Goal: Task Accomplishment & Management: Use online tool/utility

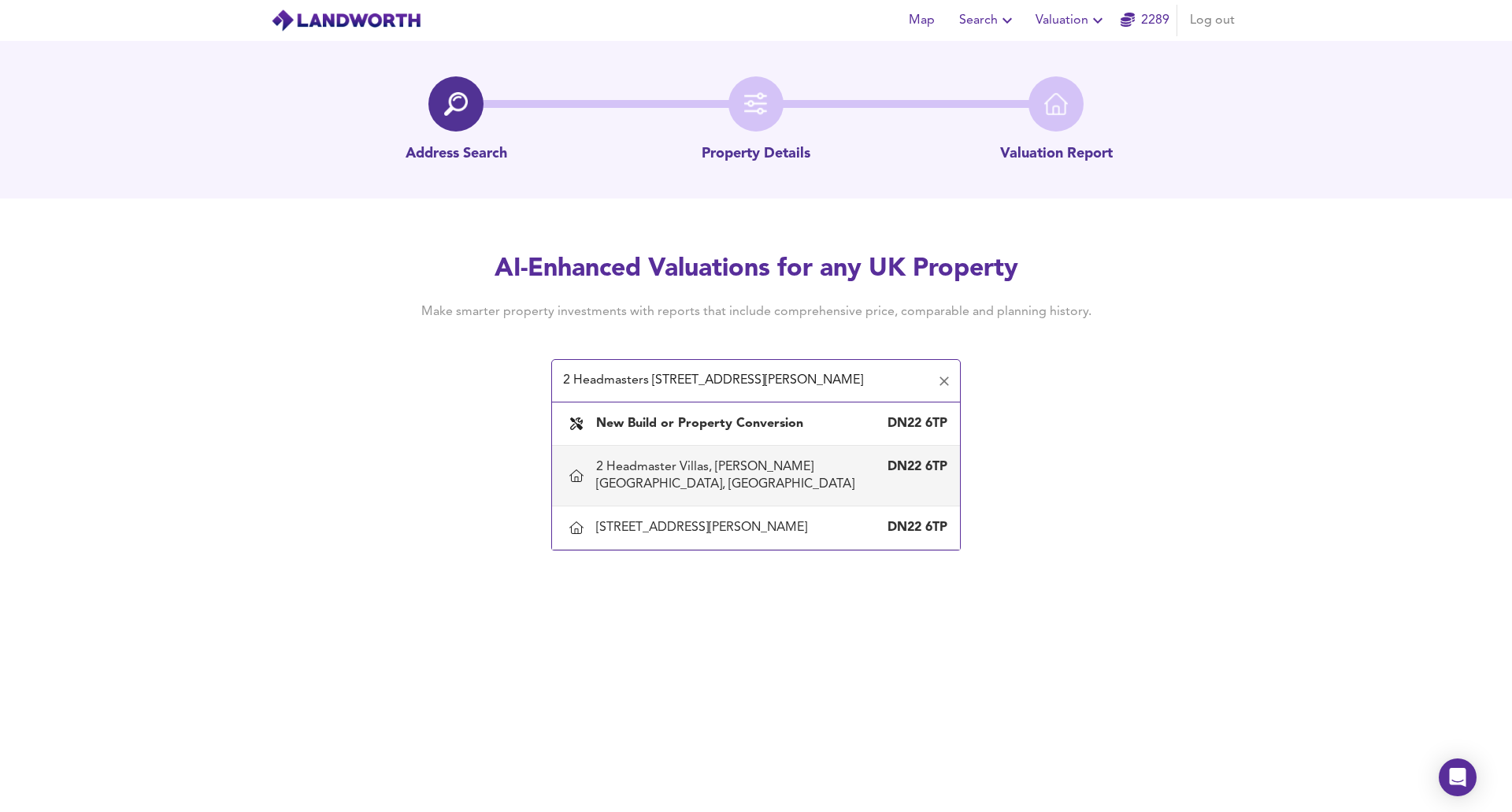
click at [604, 472] on div "2 Headmaster Villas, [PERSON_NAME][GEOGRAPHIC_DATA], [GEOGRAPHIC_DATA]" at bounding box center [740, 475] width 288 height 34
type input "2 Headmaster Villas, [PERSON_NAME][GEOGRAPHIC_DATA], [GEOGRAPHIC_DATA]"
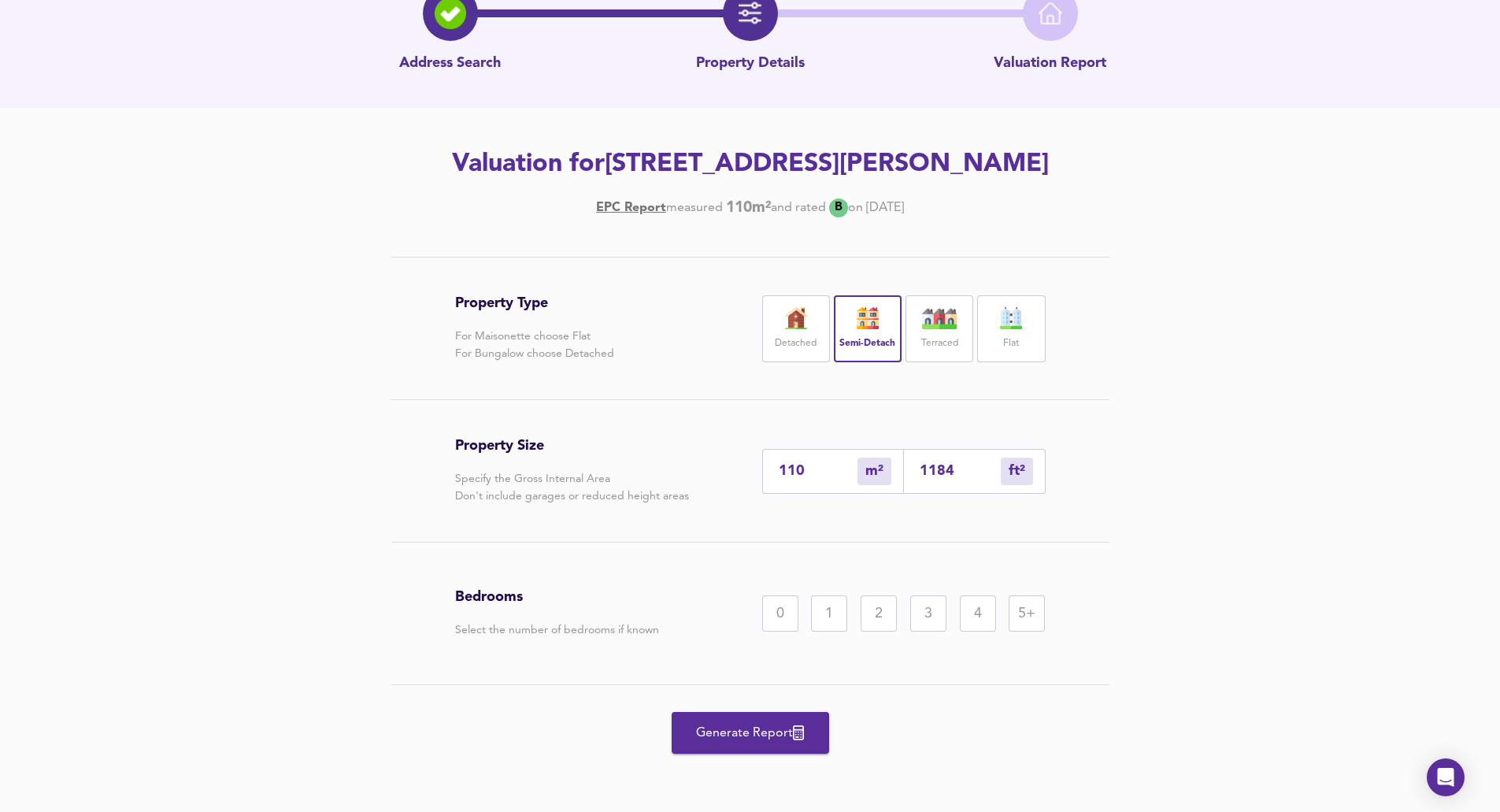
scroll to position [125, 0]
click at [604, 603] on div "2" at bounding box center [878, 613] width 36 height 36
click at [604, 621] on span "Generate Report" at bounding box center [751, 733] width 126 height 22
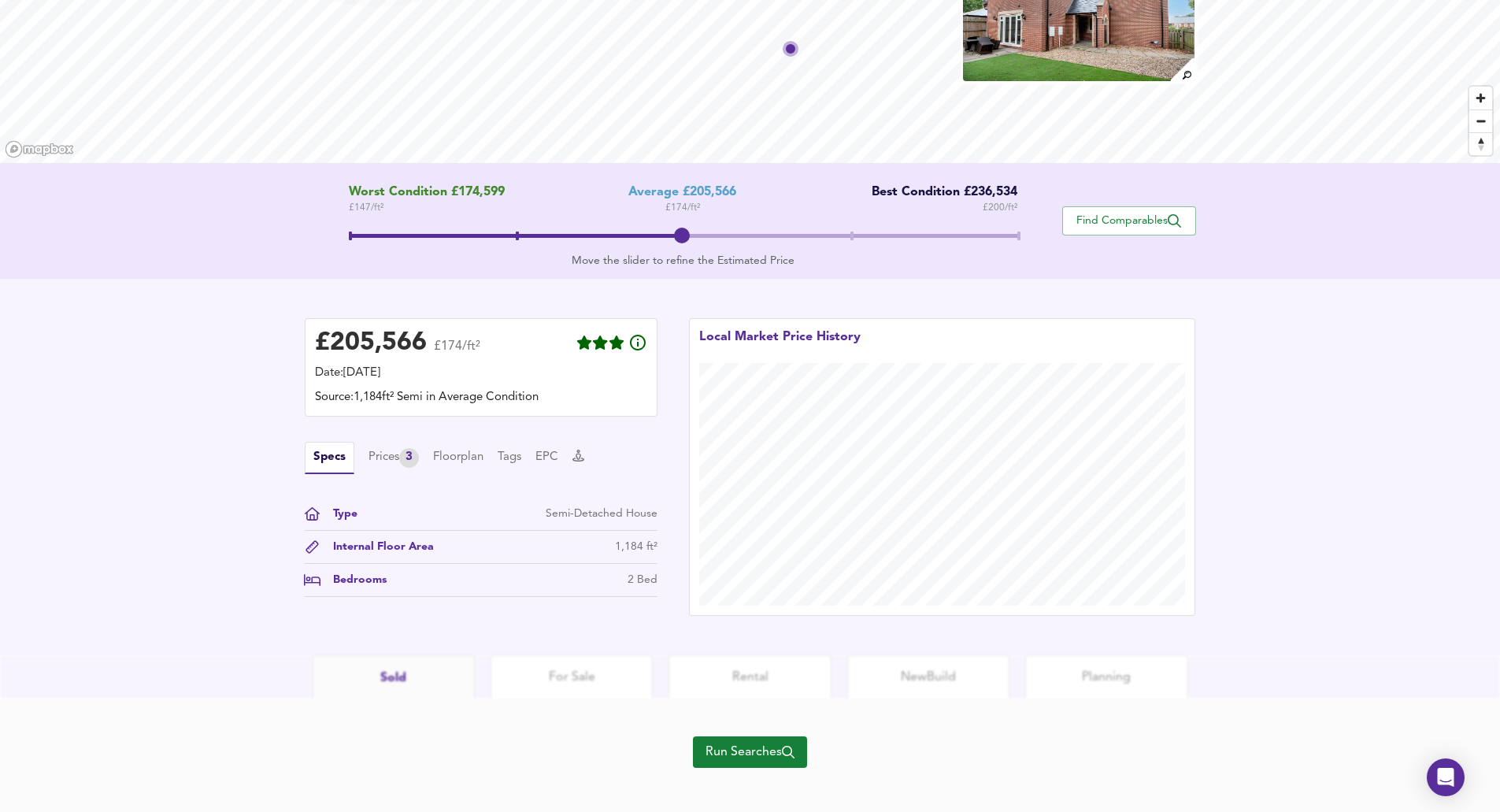
scroll to position [175, 0]
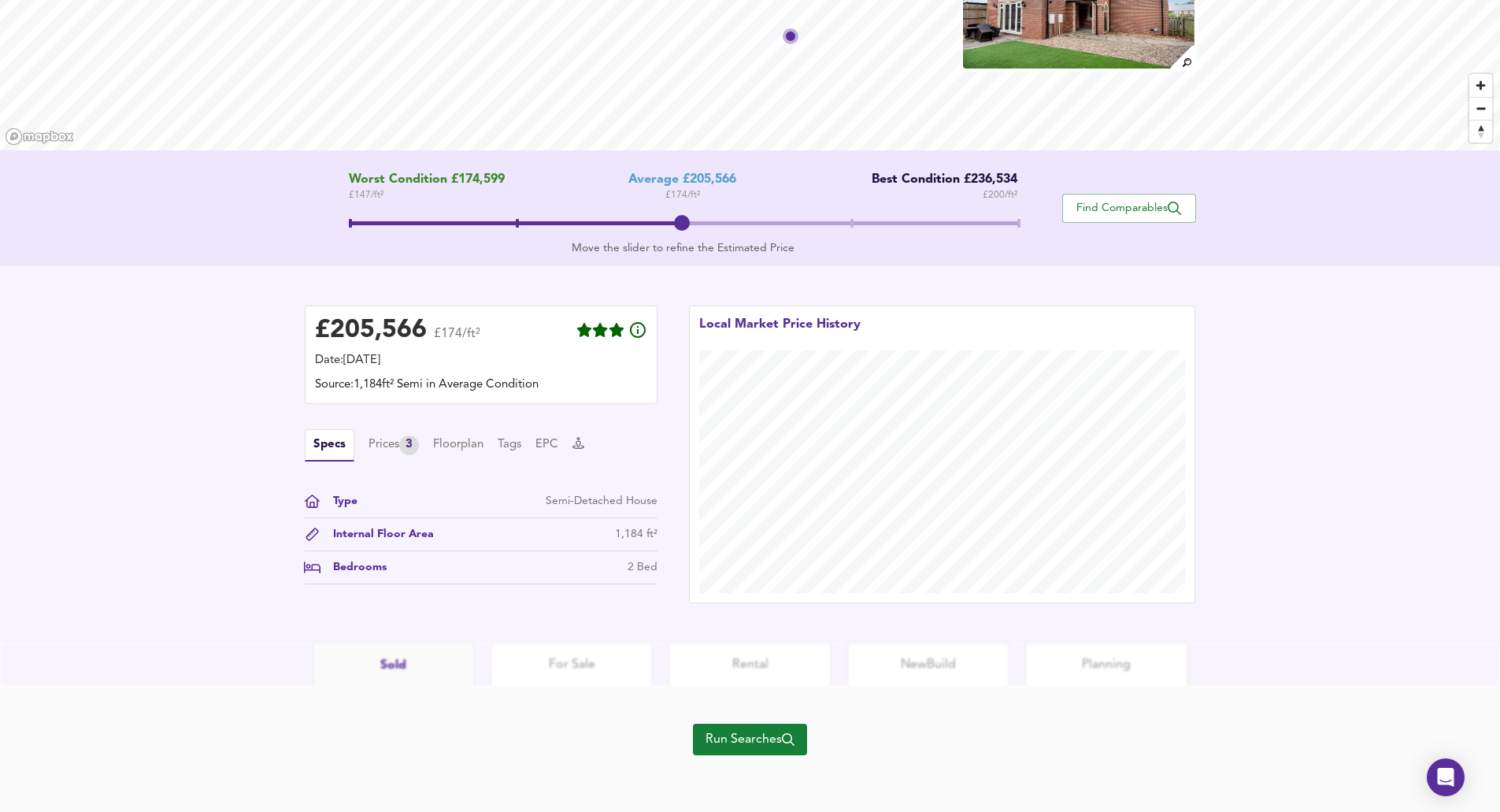
click at [604, 621] on div "Run Searches" at bounding box center [750, 749] width 114 height 126
click at [604, 621] on span "Run Searches" at bounding box center [750, 739] width 89 height 22
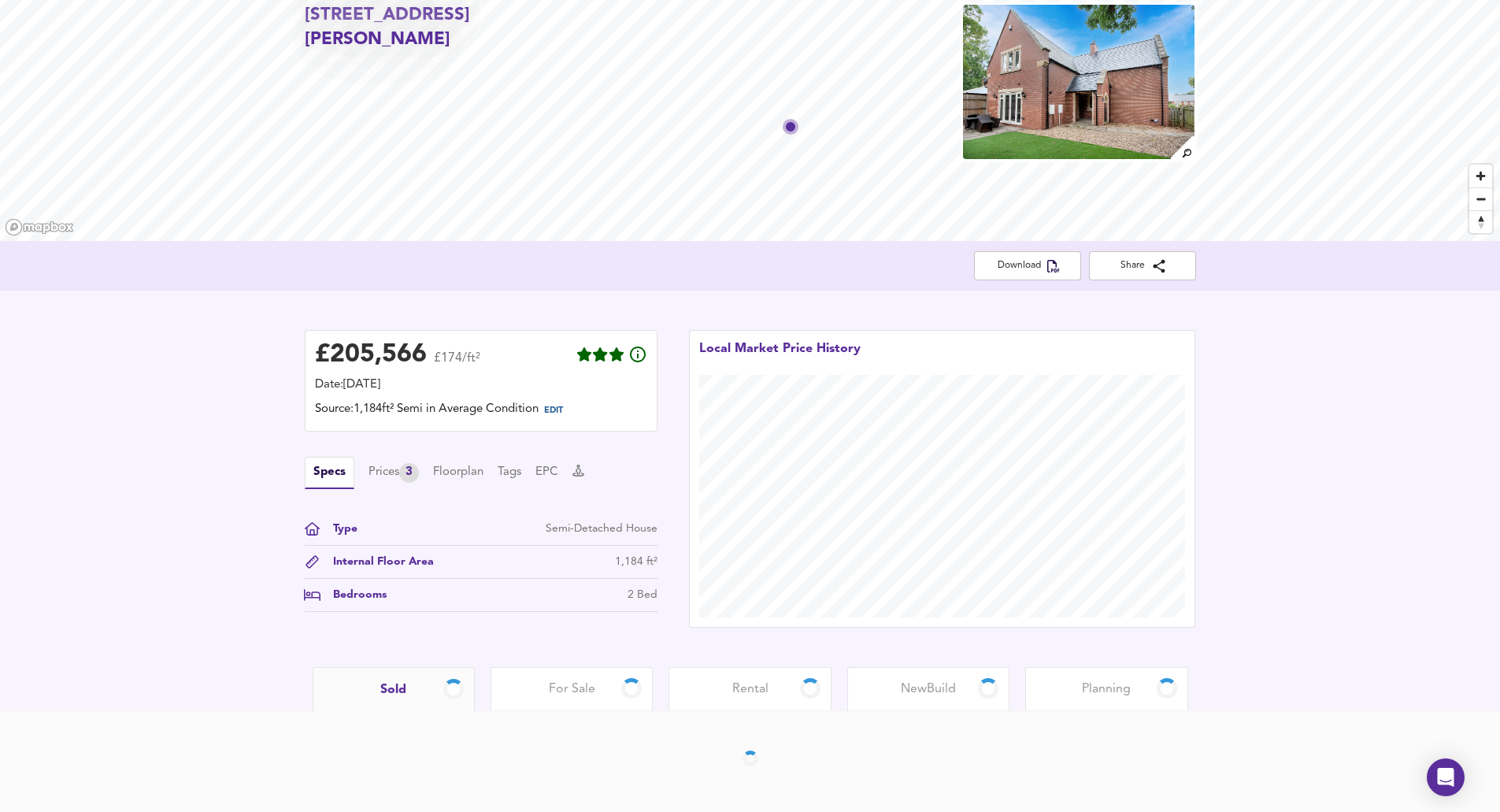
click at [569, 621] on div "For Sale" at bounding box center [572, 689] width 163 height 43
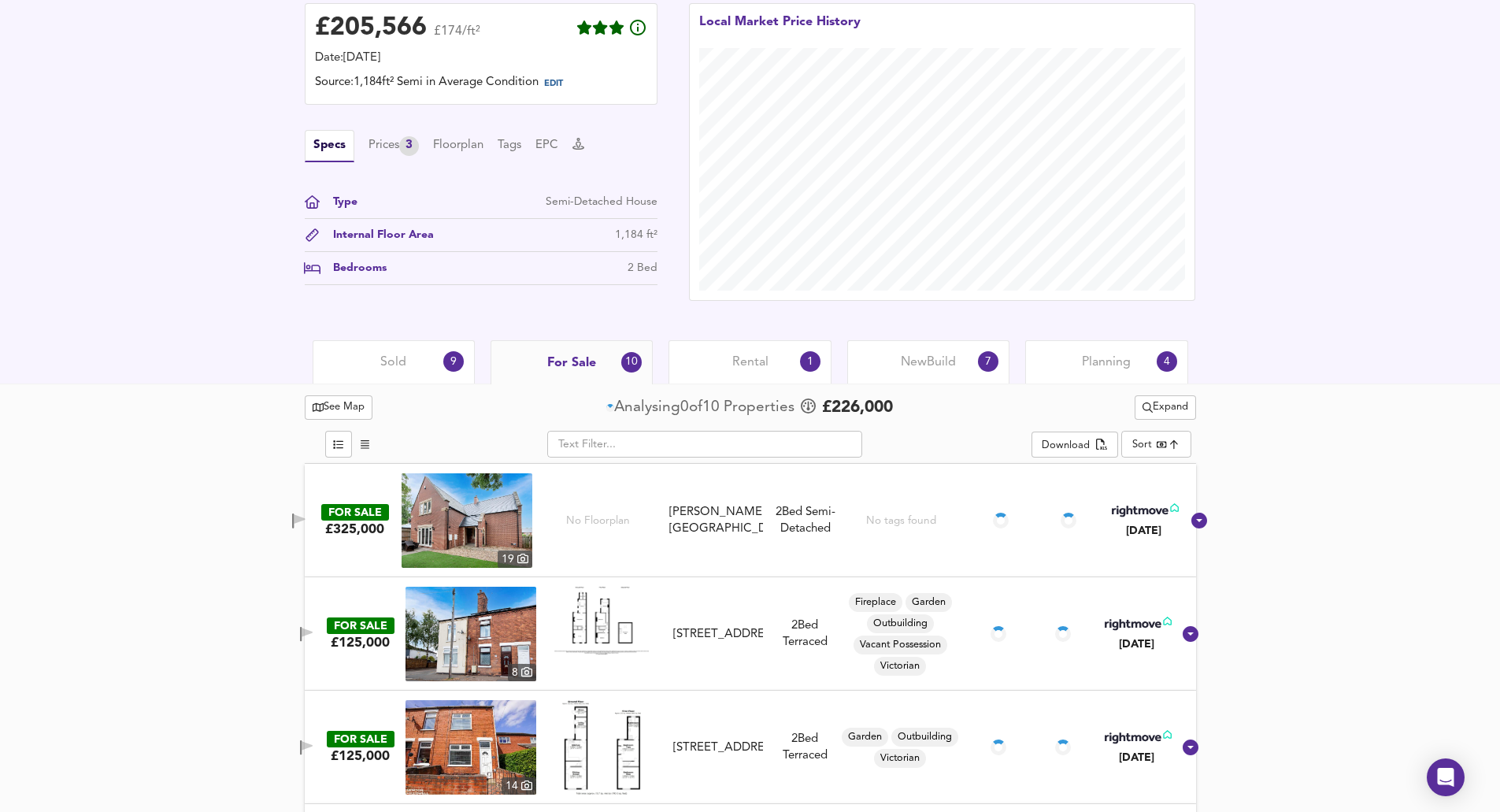
scroll to position [648, 0]
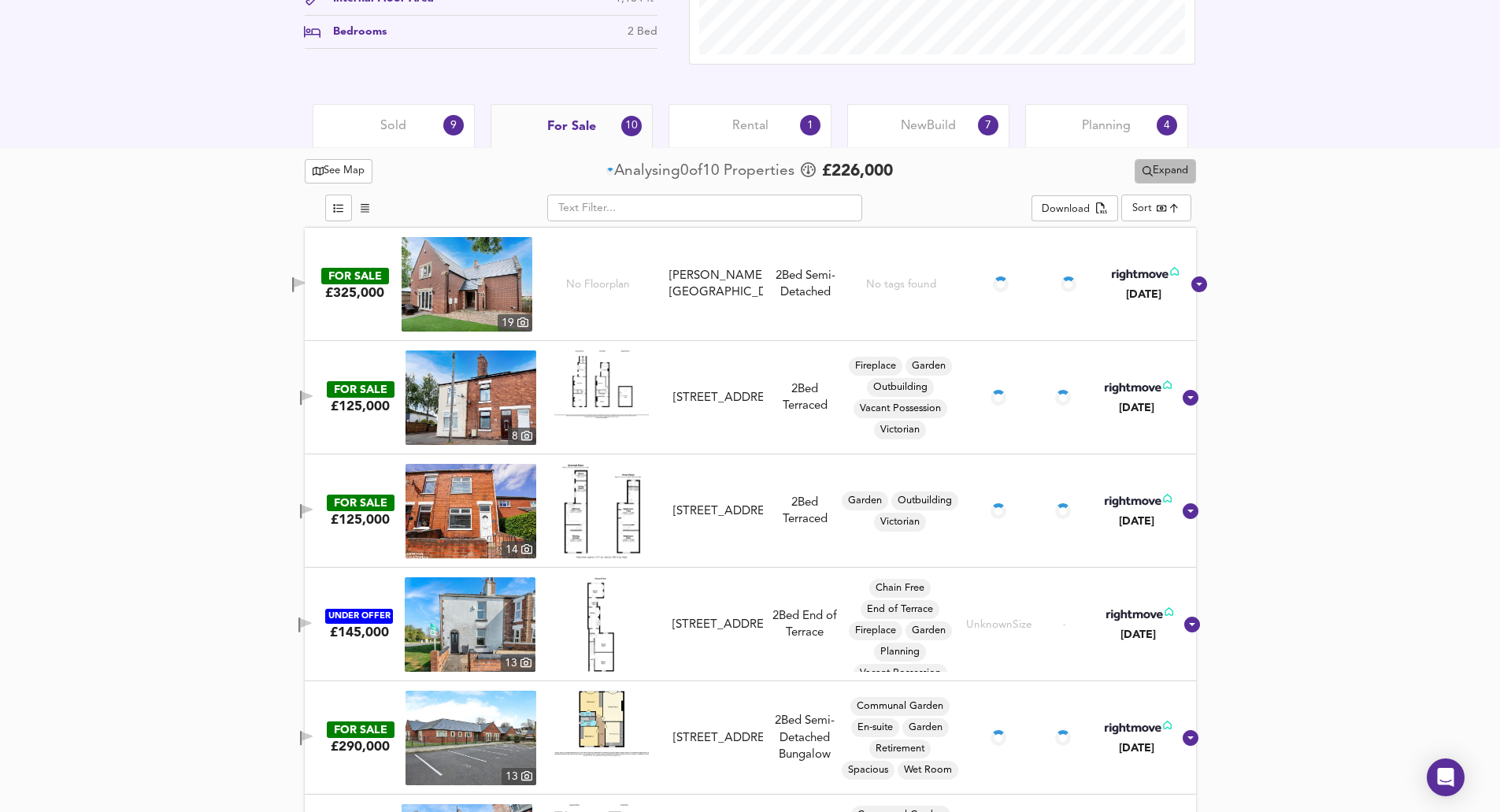
click at [604, 166] on span "Expand" at bounding box center [1165, 171] width 45 height 18
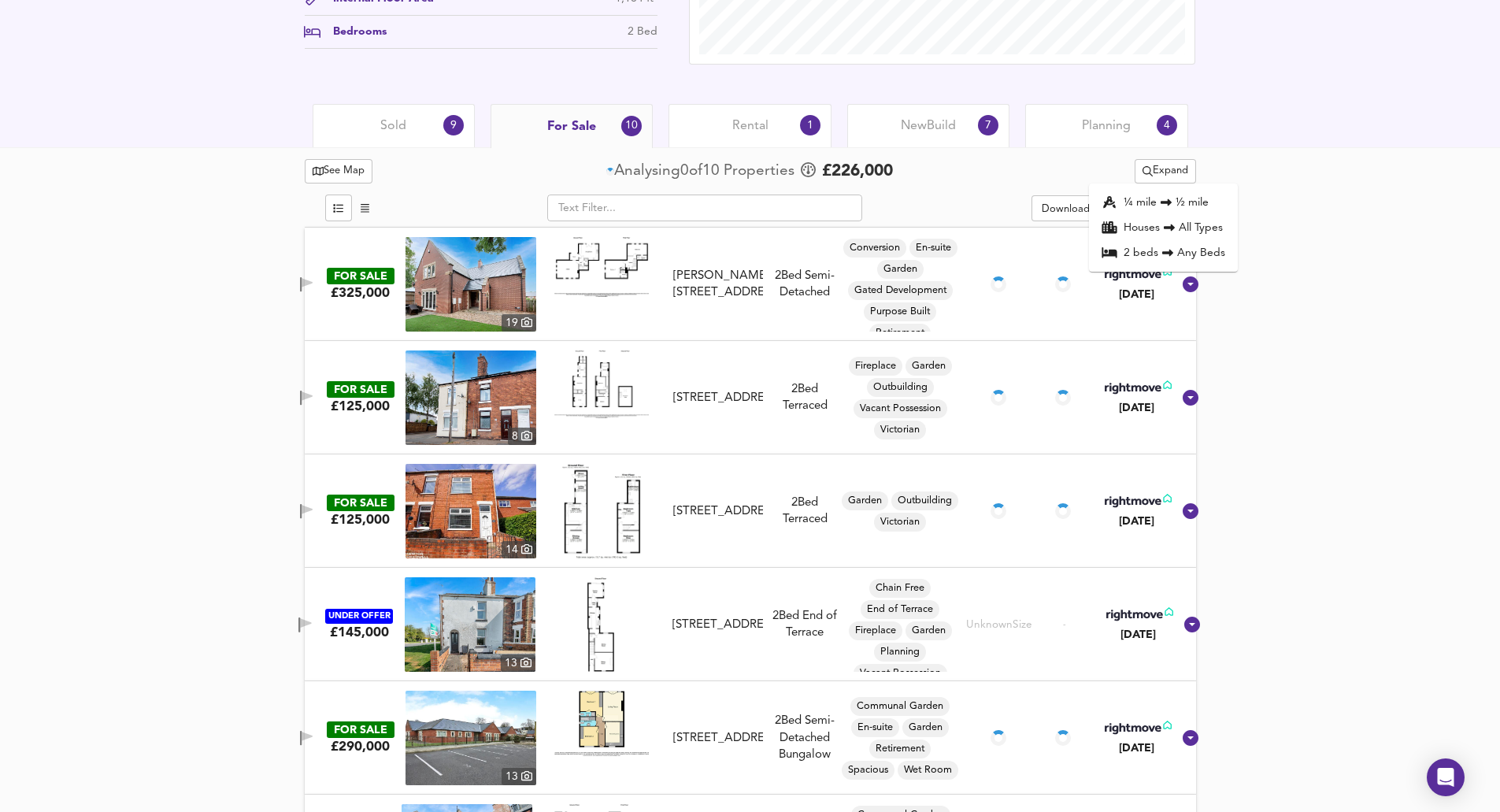
click at [365, 124] on div "Sold 9" at bounding box center [393, 125] width 163 height 43
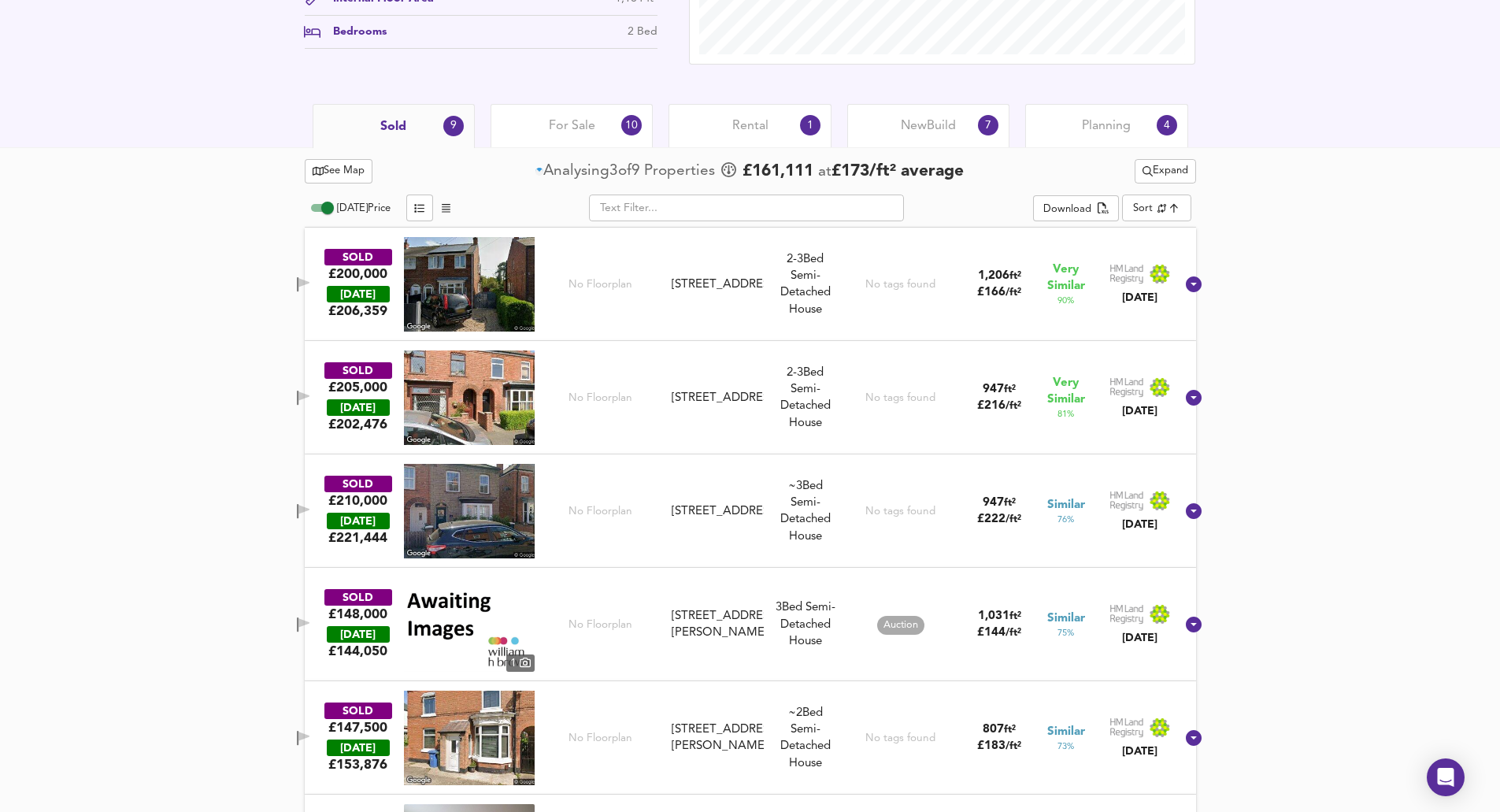
click at [604, 167] on span "Expand" at bounding box center [1165, 171] width 45 height 18
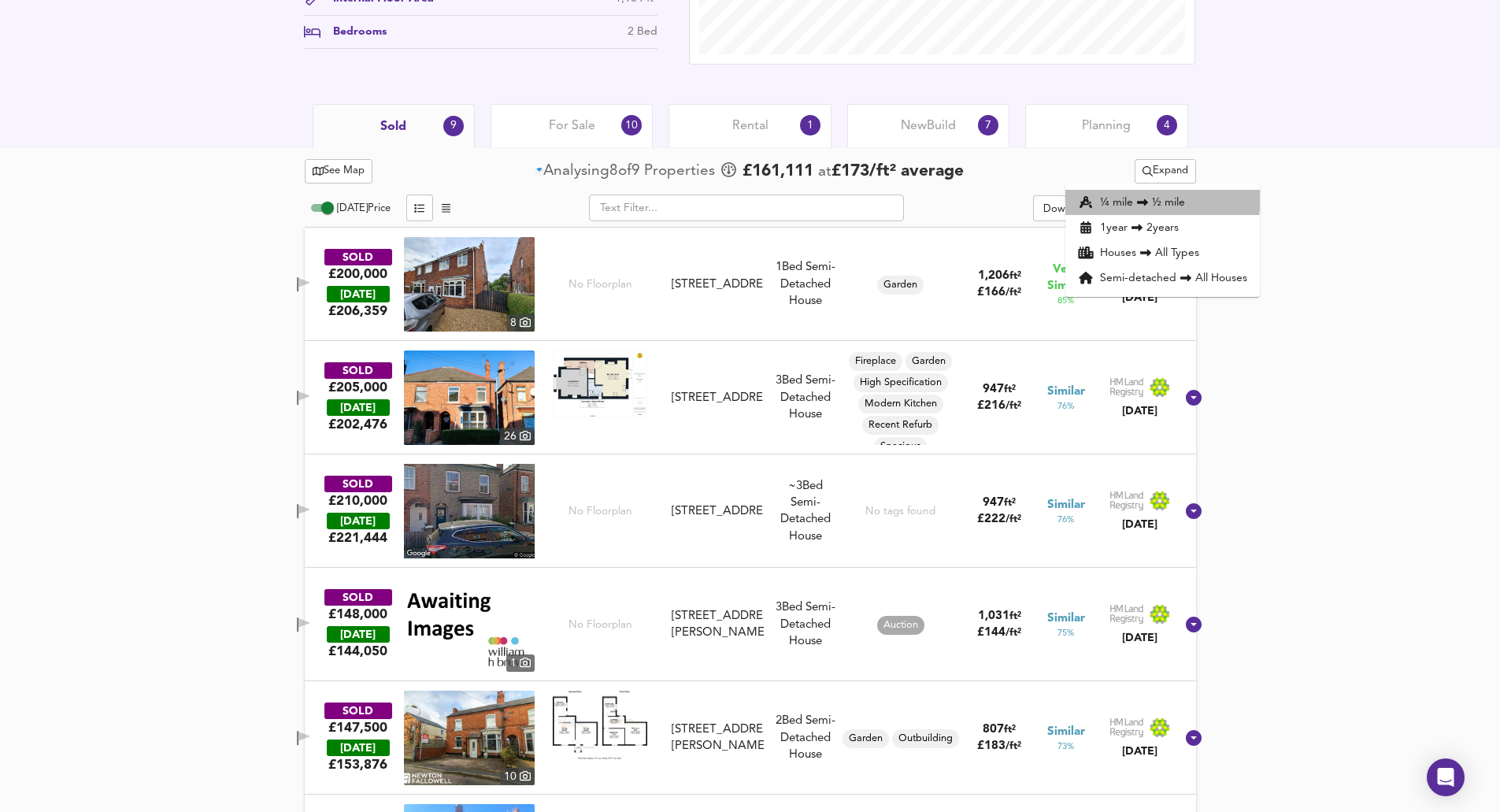
click at [604, 196] on li "¼ mile ½ mile" at bounding box center [1162, 203] width 194 height 26
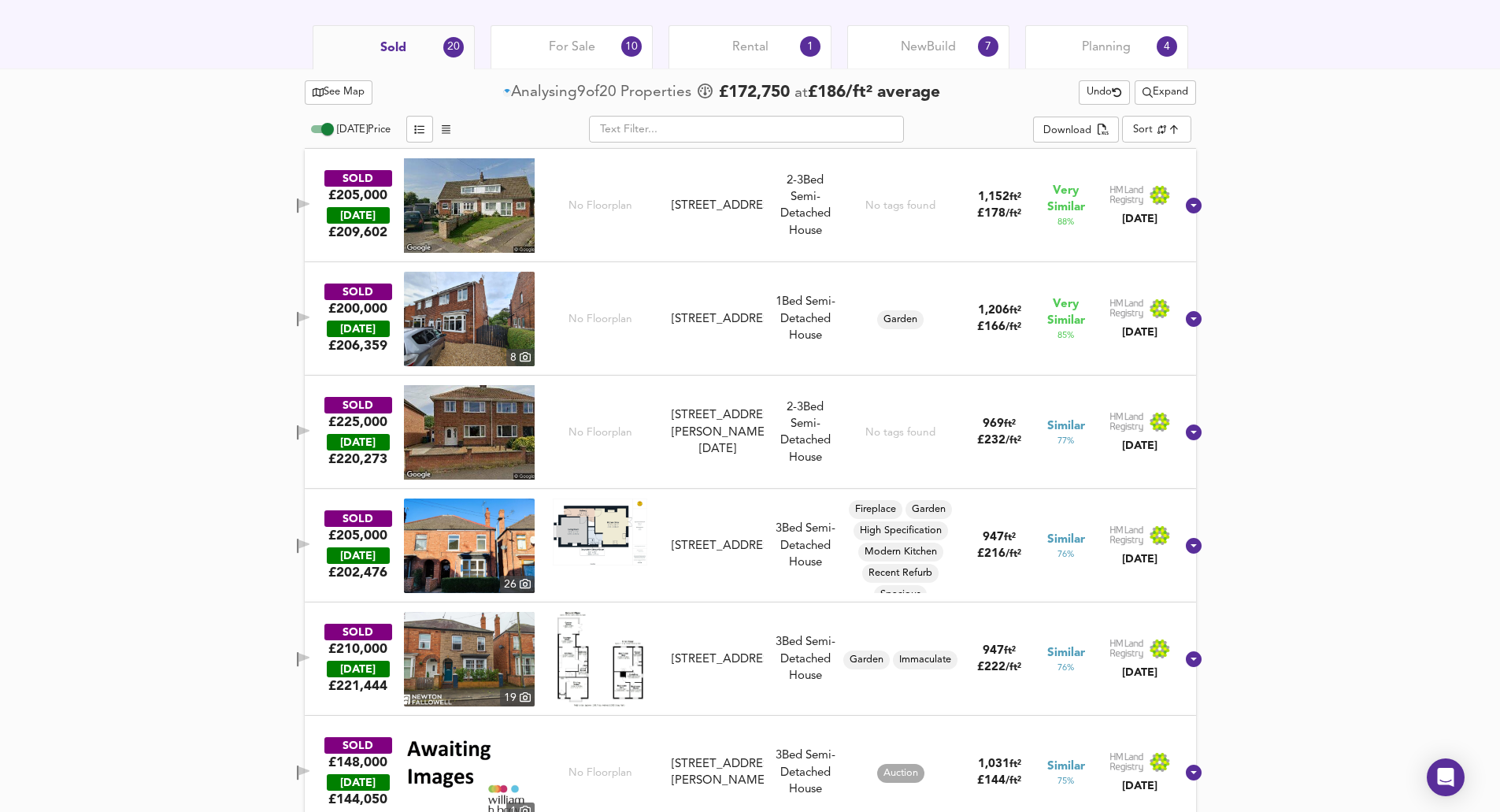
scroll to position [648, 0]
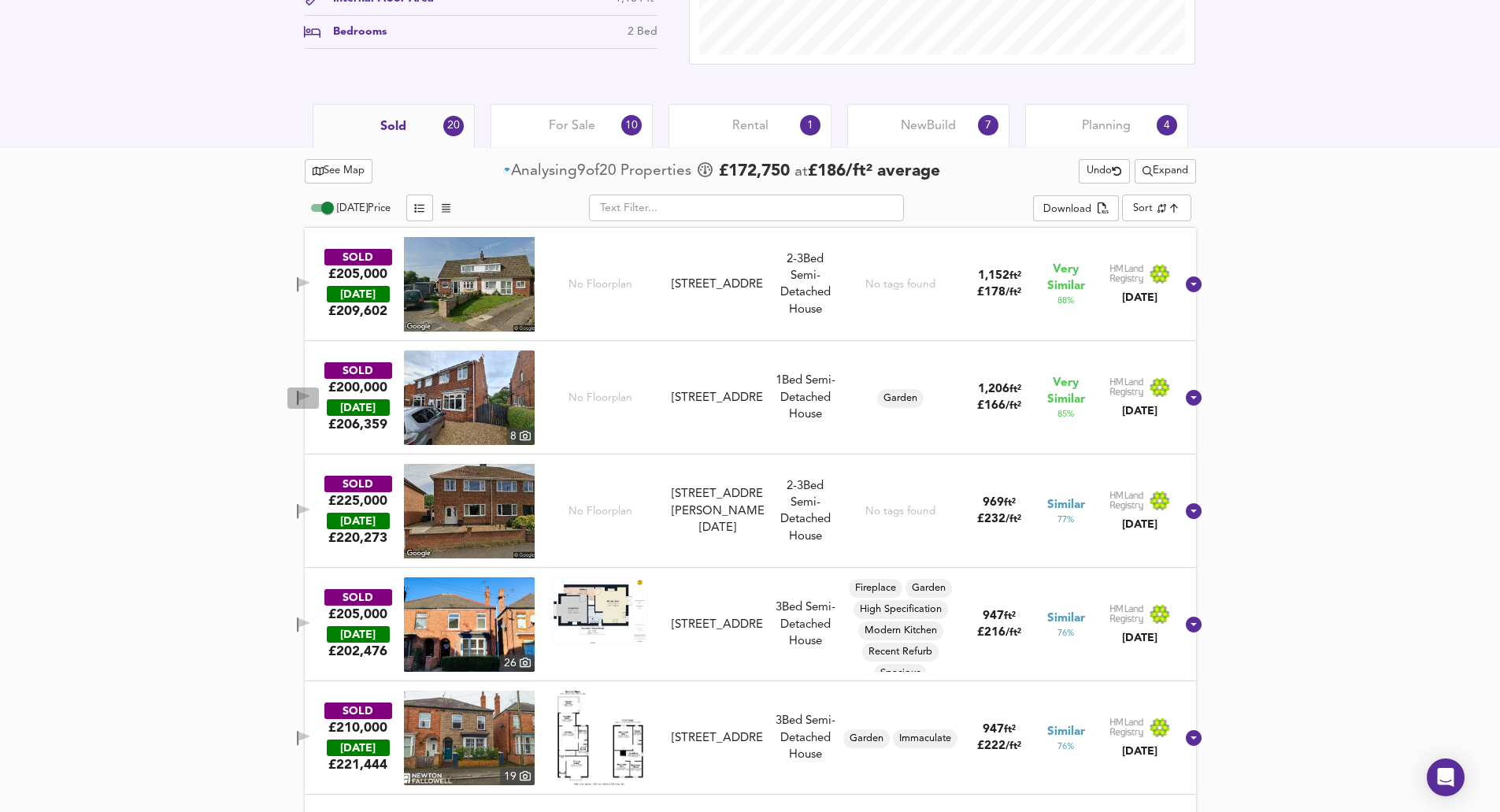
click at [299, 399] on icon "button" at bounding box center [298, 397] width 2 height 15
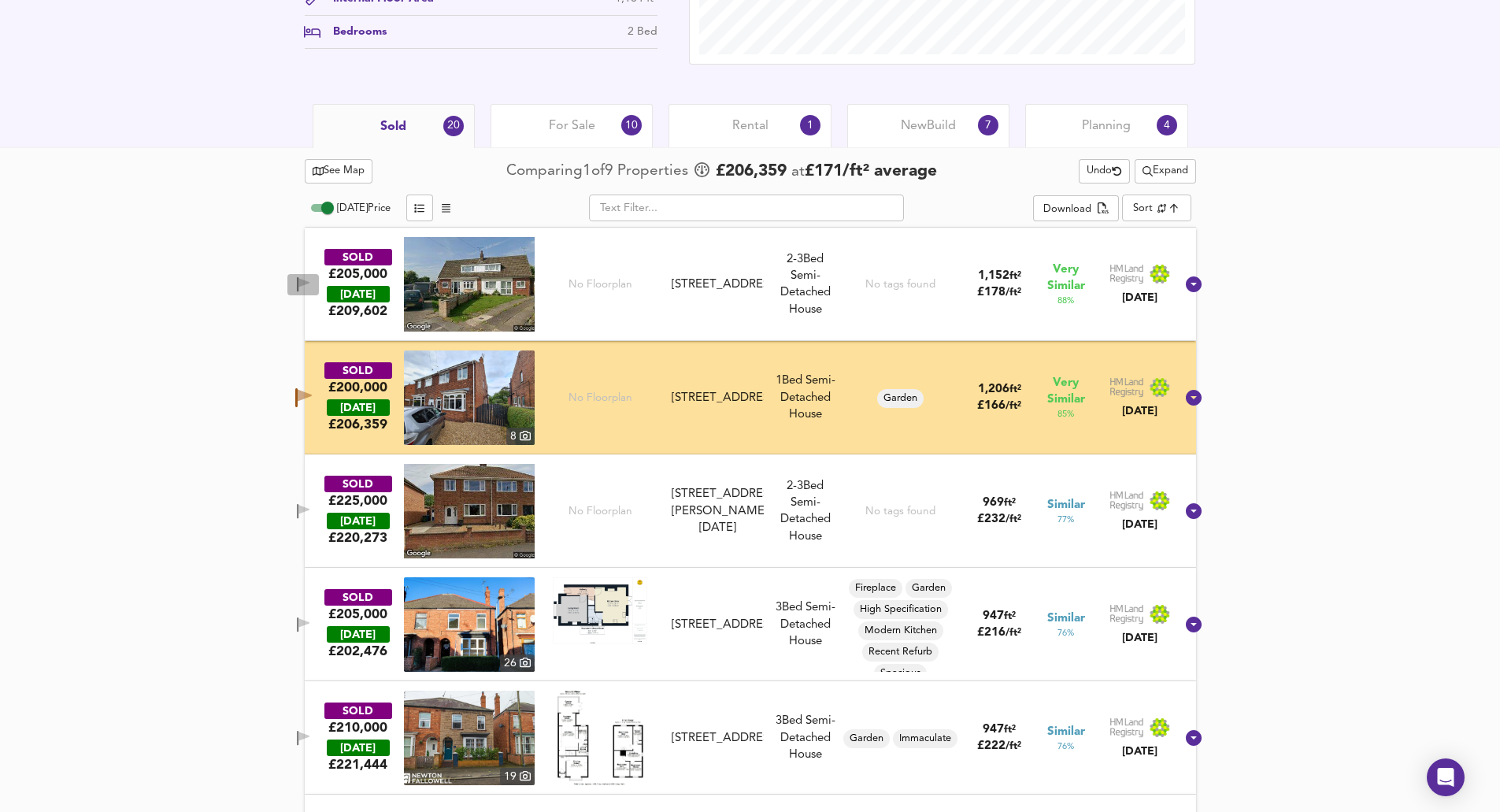
click at [312, 283] on span "button" at bounding box center [304, 284] width 24 height 15
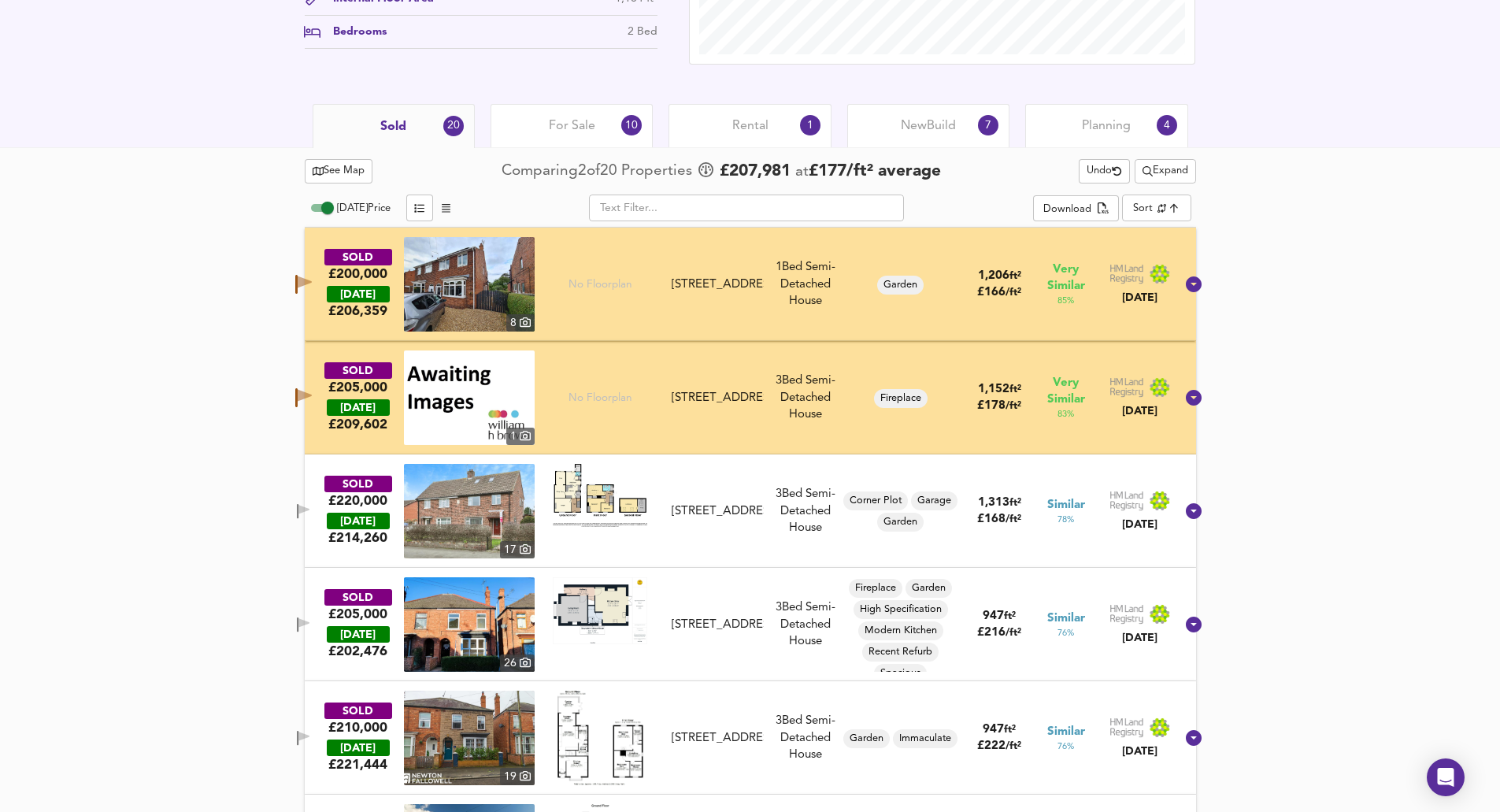
click at [604, 161] on button "Expand" at bounding box center [1165, 170] width 61 height 25
click at [604, 222] on li "1 year 2 years" at bounding box center [1162, 228] width 194 height 26
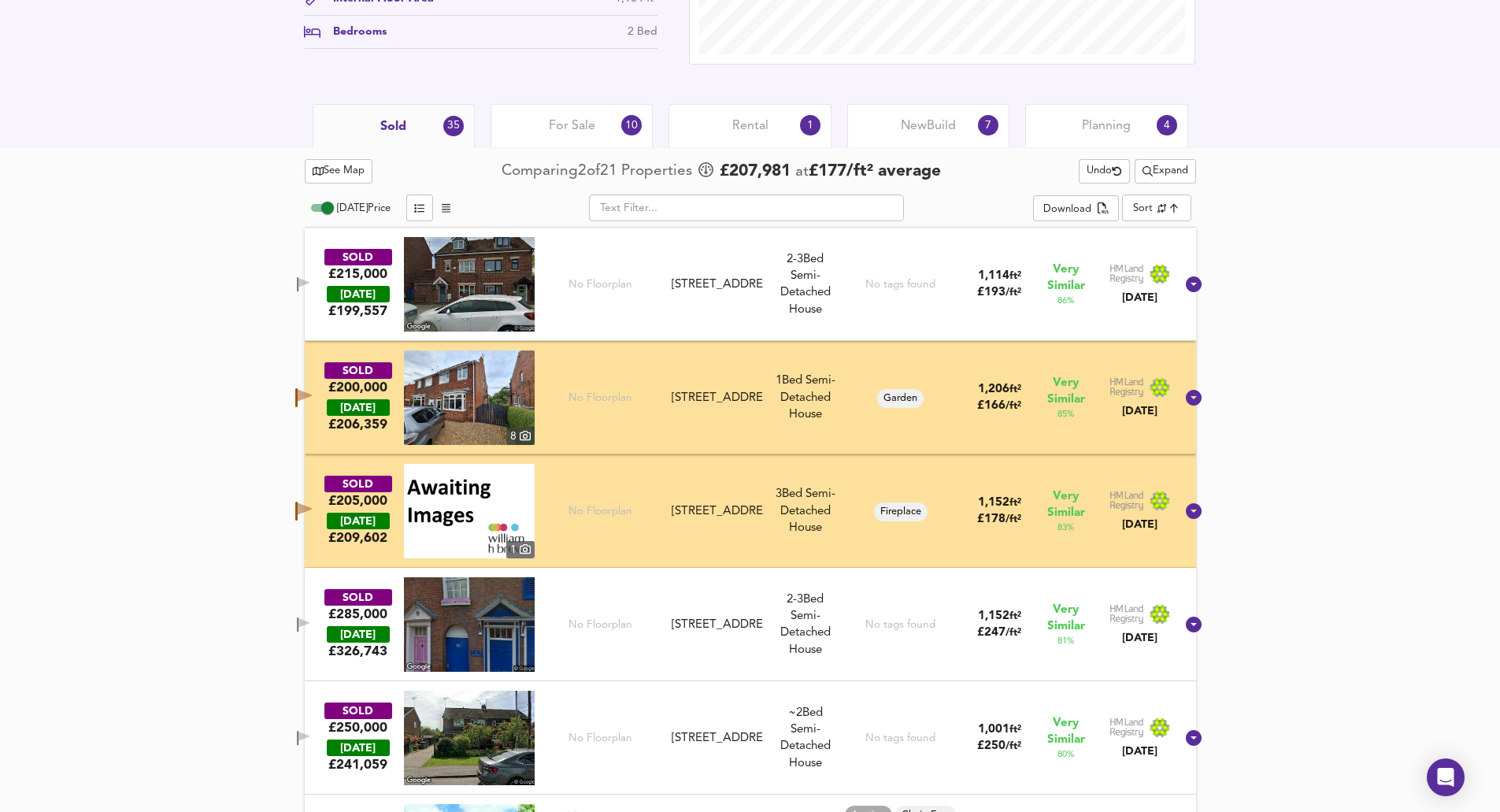
click at [299, 278] on icon "button" at bounding box center [298, 284] width 2 height 15
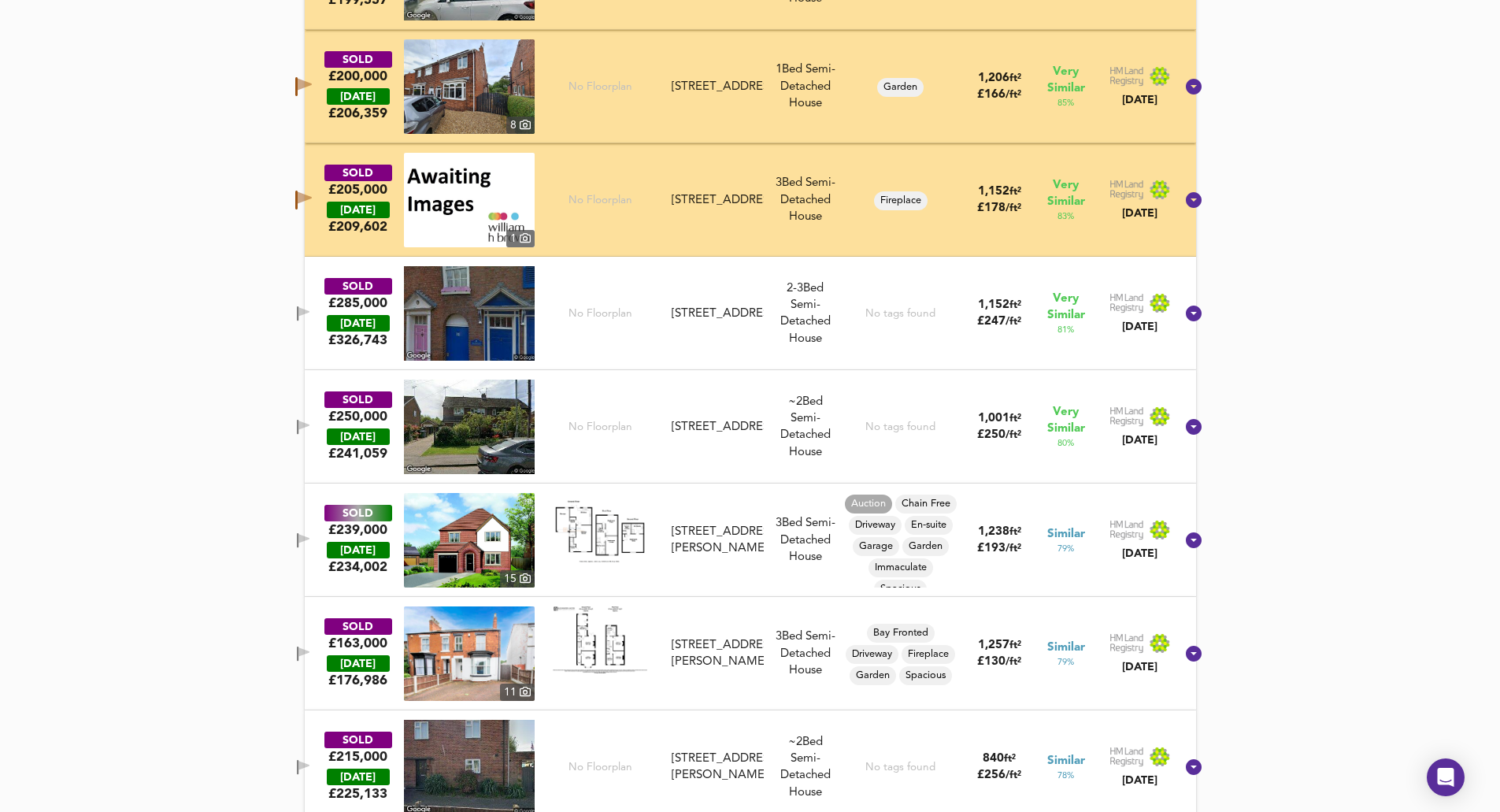
scroll to position [963, 0]
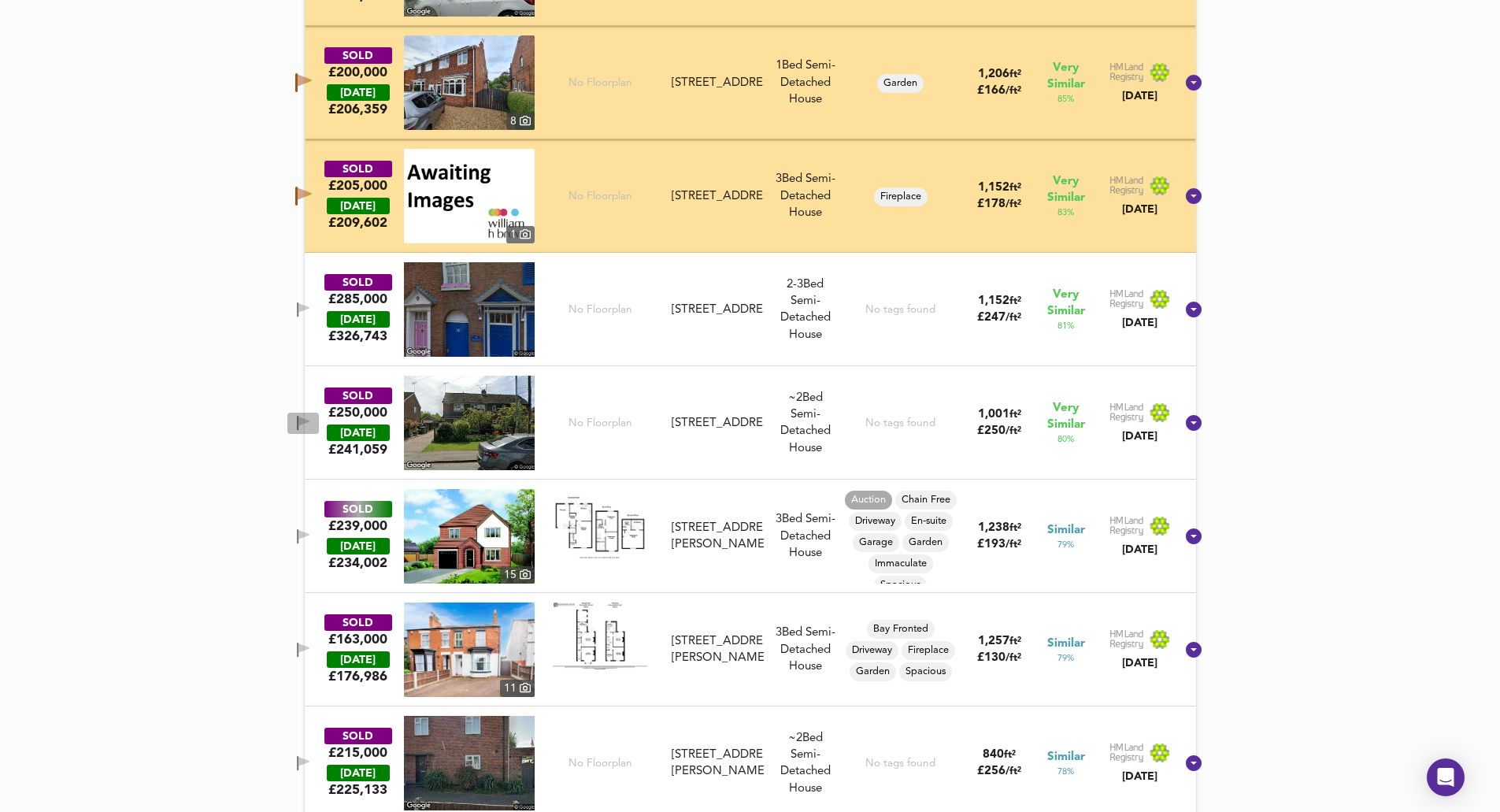
click at [309, 421] on icon "button" at bounding box center [304, 422] width 11 height 10
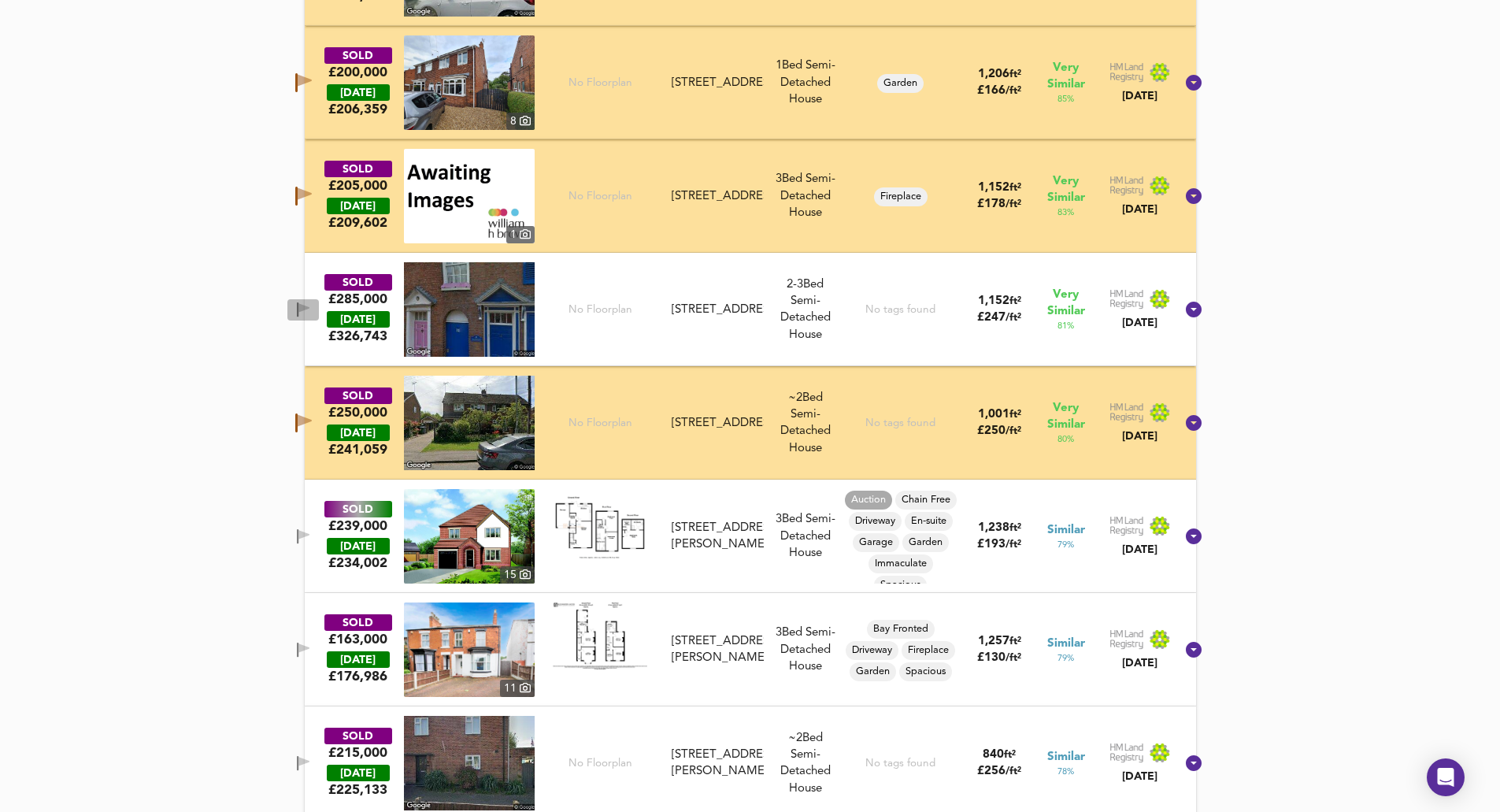
click at [314, 303] on span "button" at bounding box center [304, 309] width 24 height 15
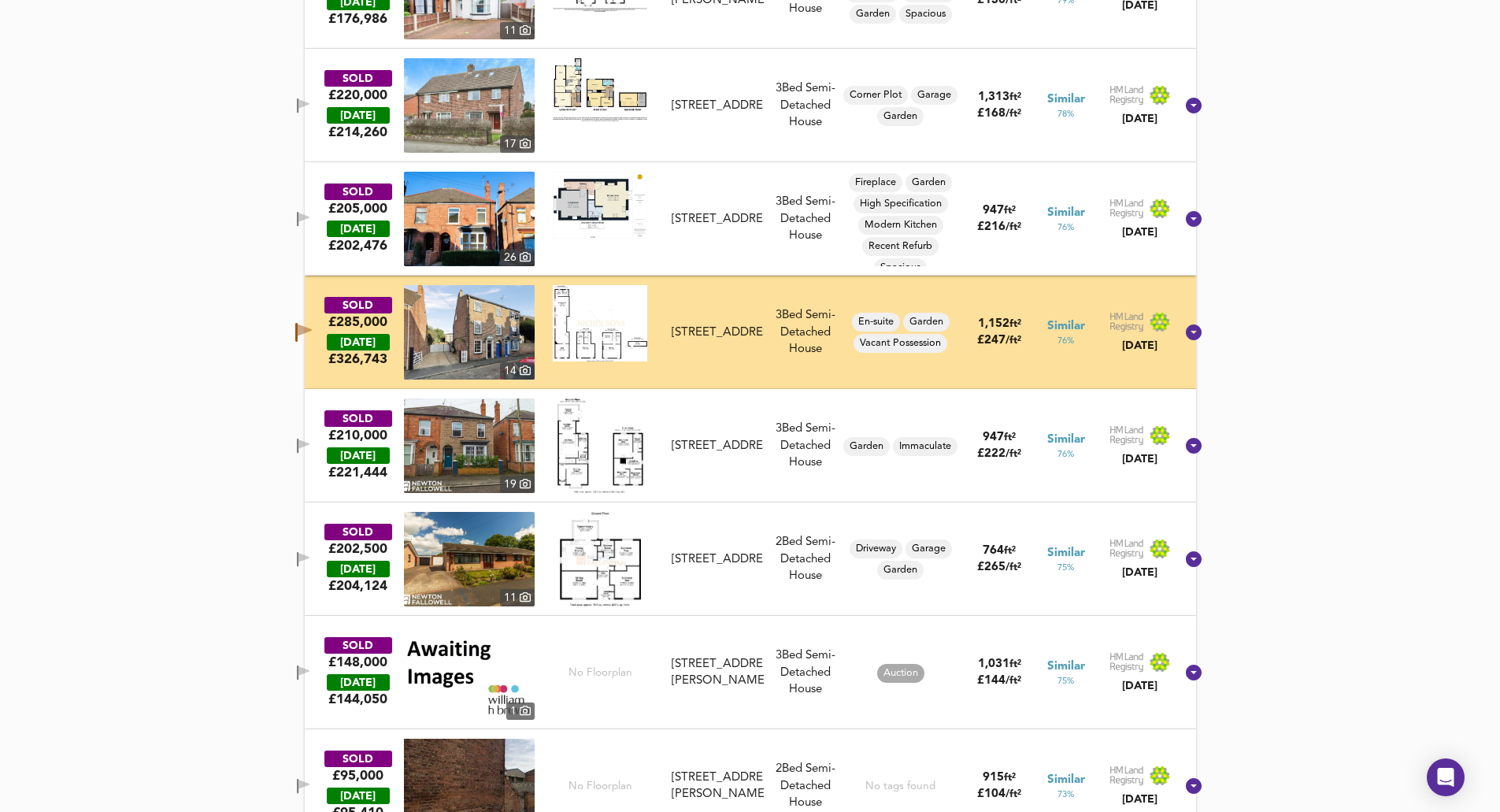
scroll to position [1357, 0]
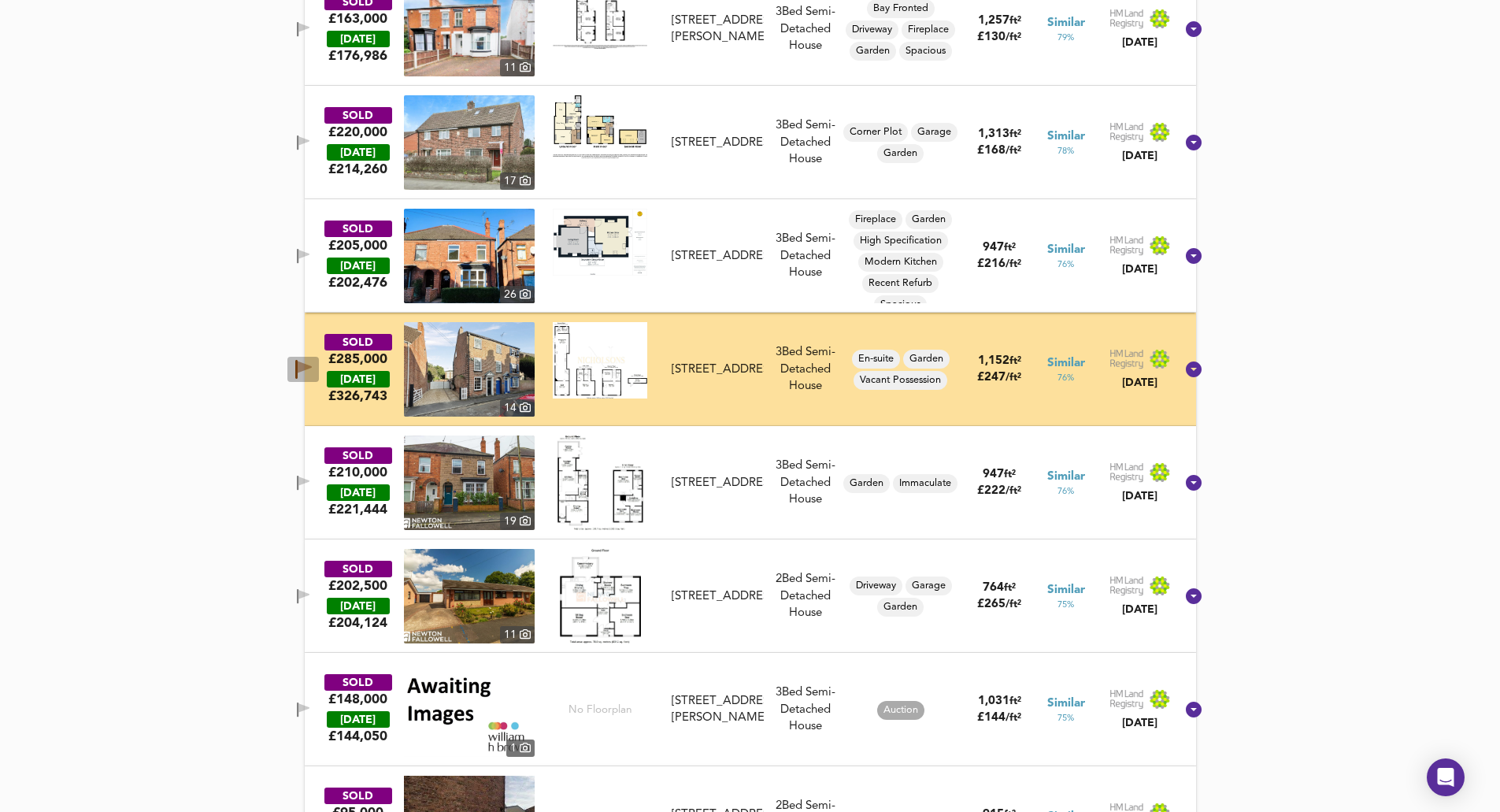
click at [311, 364] on icon "button" at bounding box center [305, 368] width 14 height 12
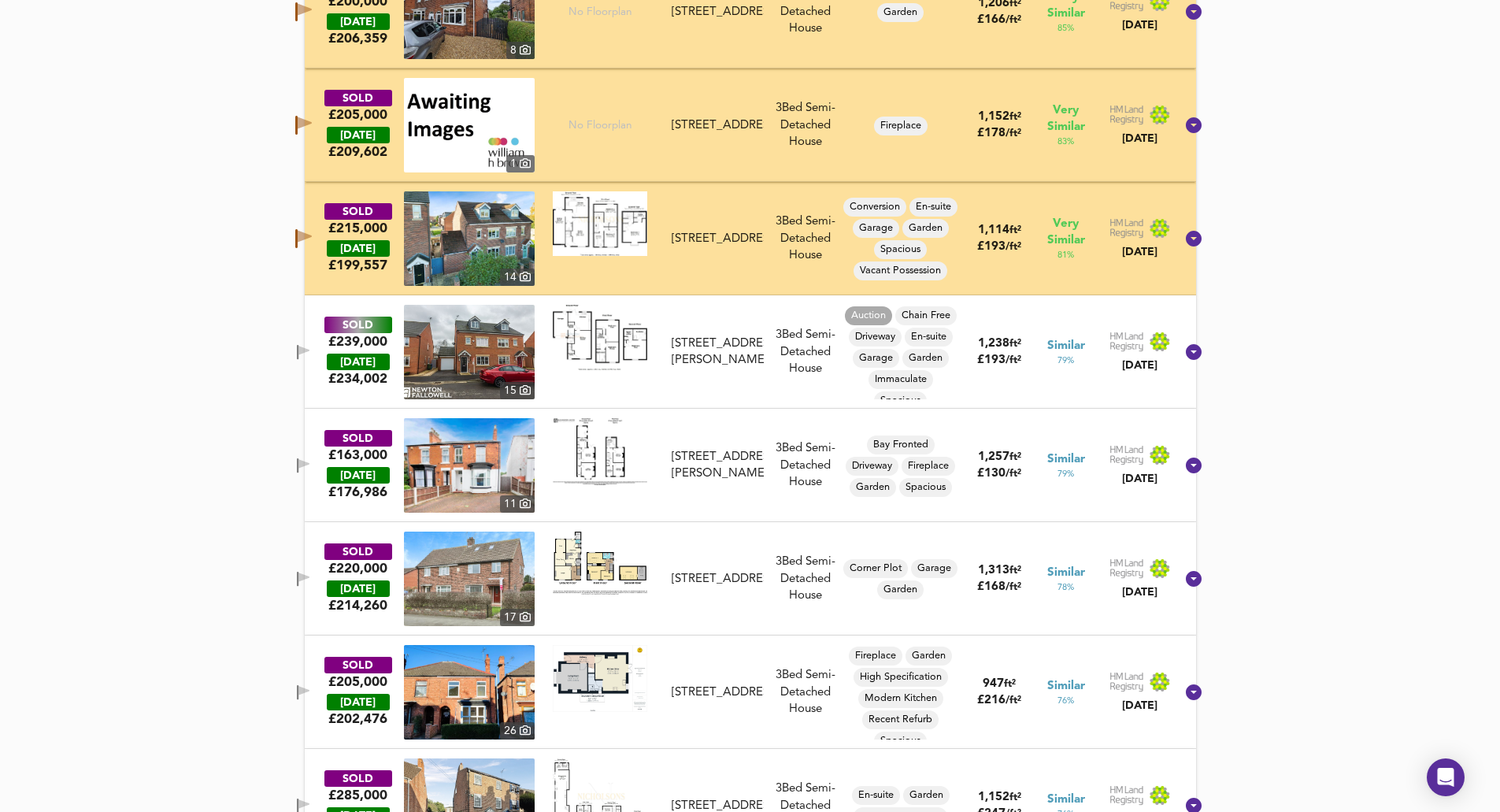
scroll to position [884, 0]
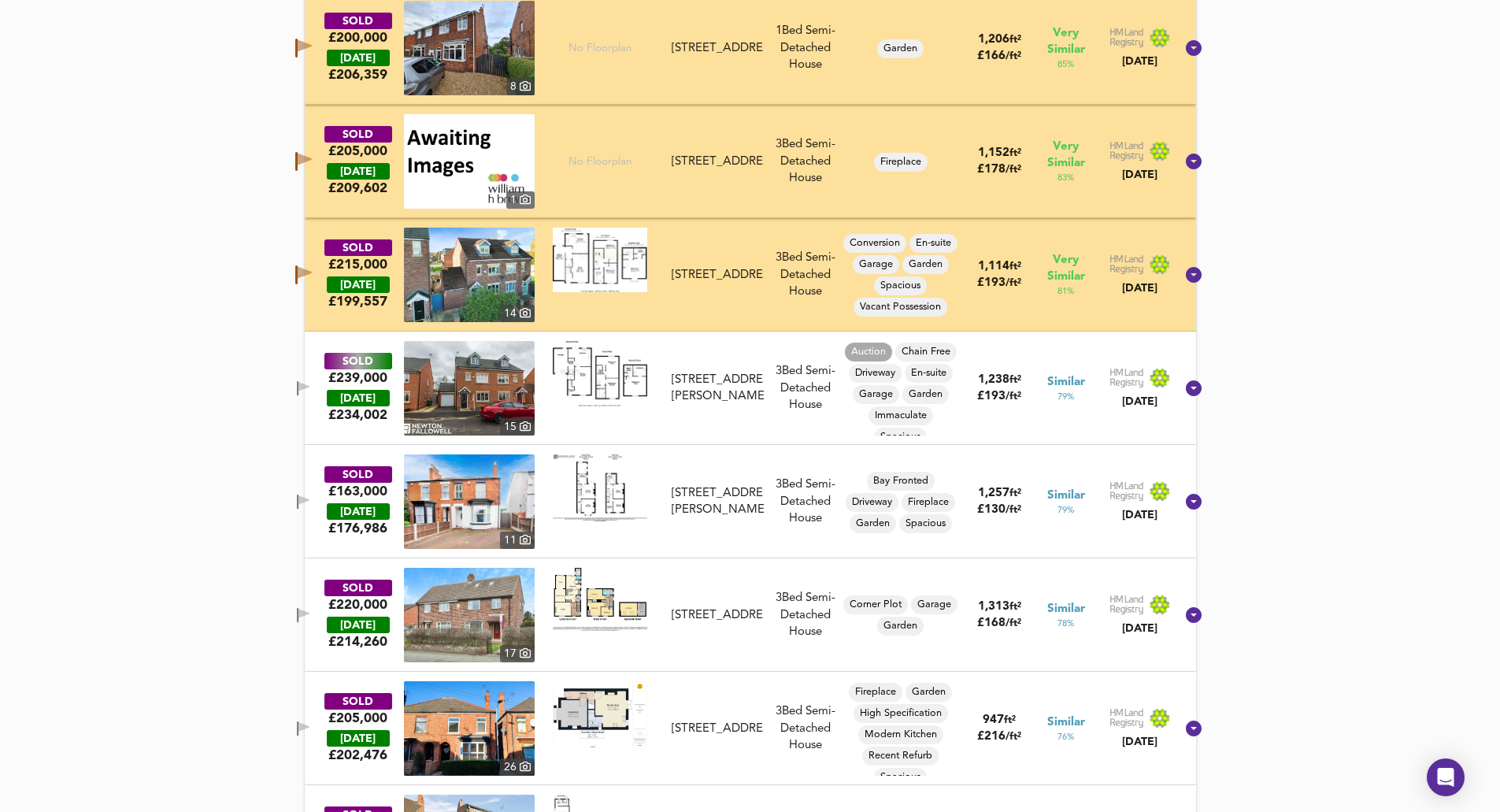
click at [310, 389] on span "button" at bounding box center [304, 388] width 24 height 15
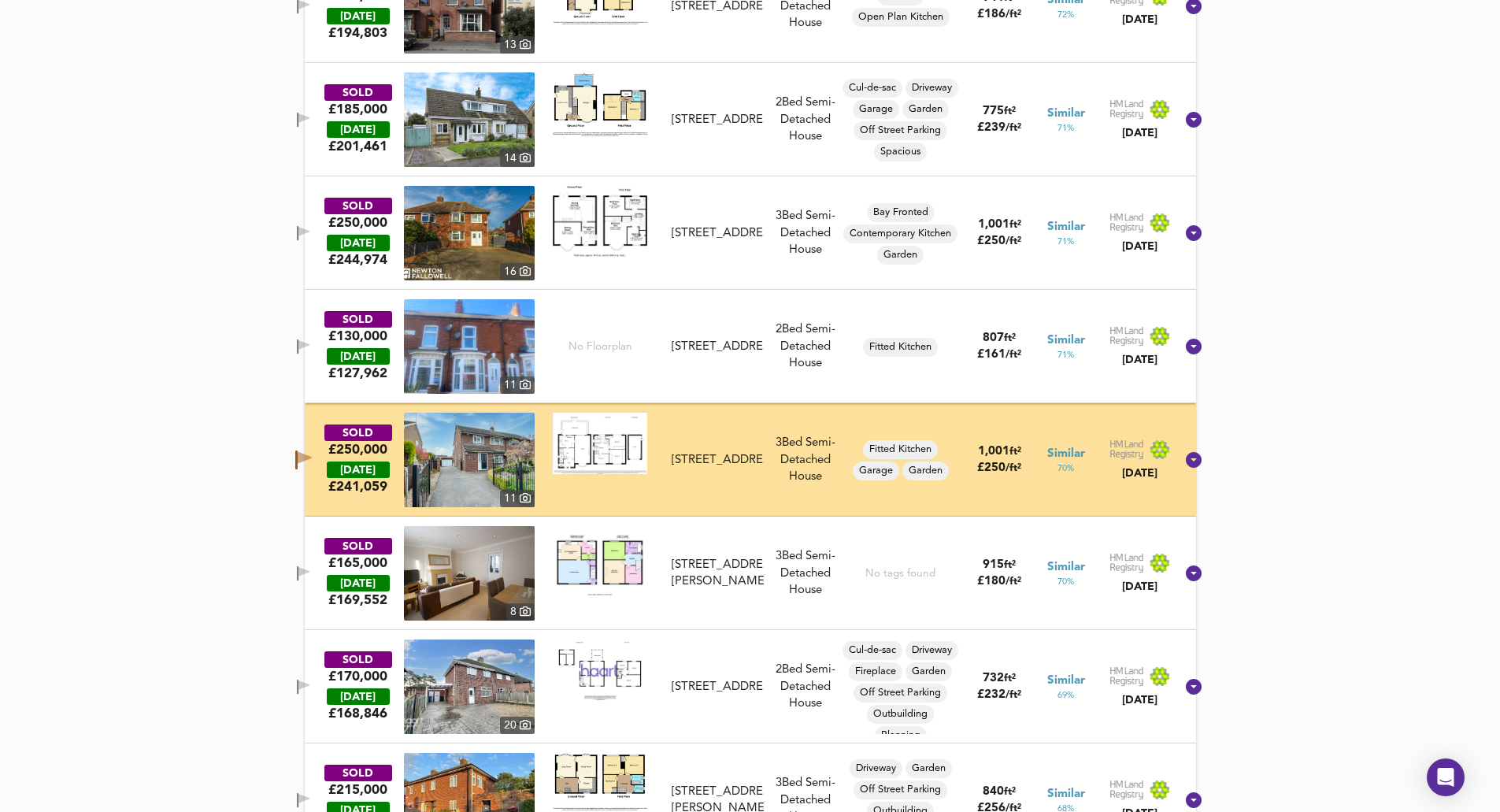
scroll to position [2538, 0]
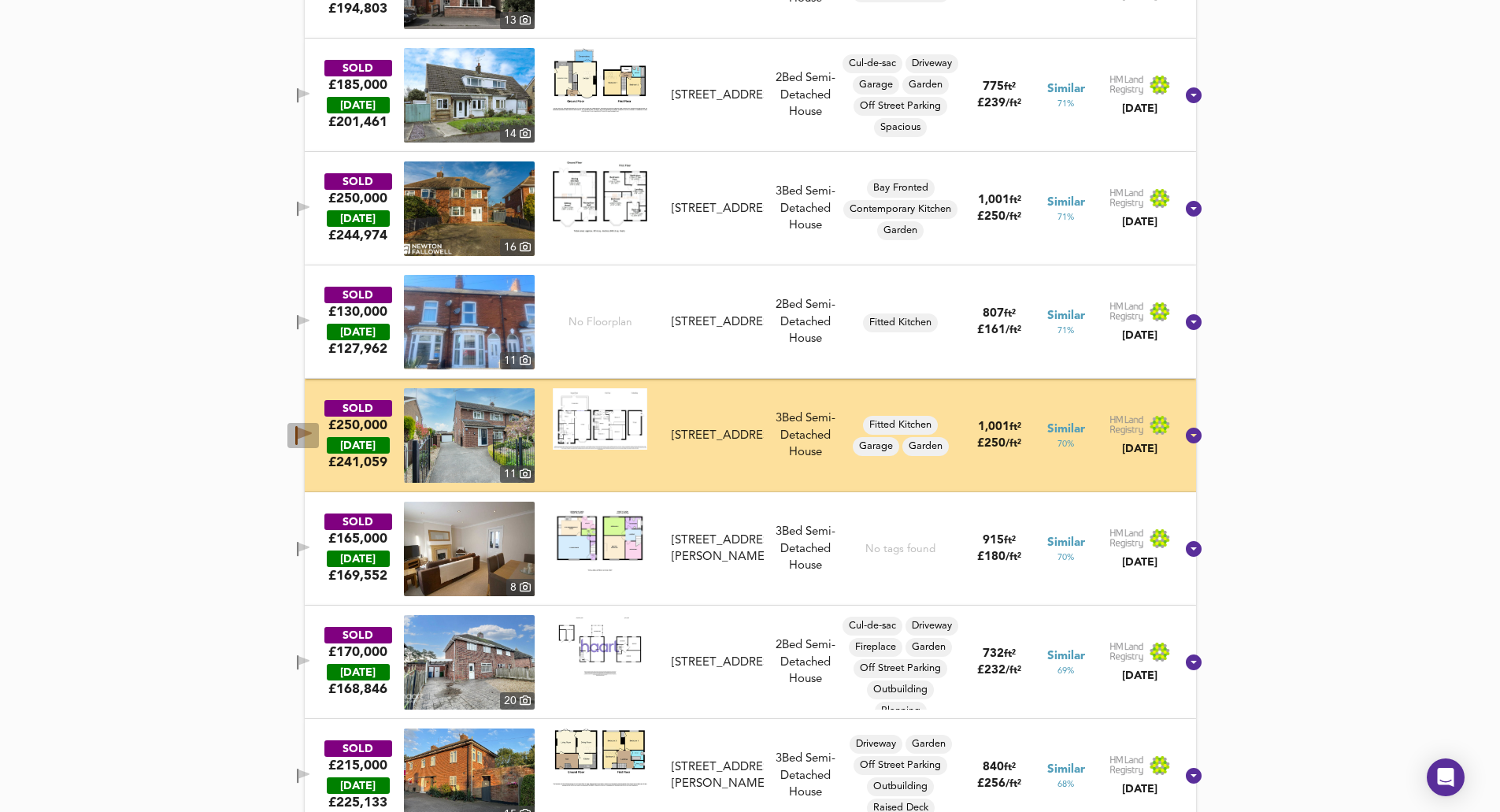
click at [311, 428] on icon "button" at bounding box center [305, 434] width 14 height 12
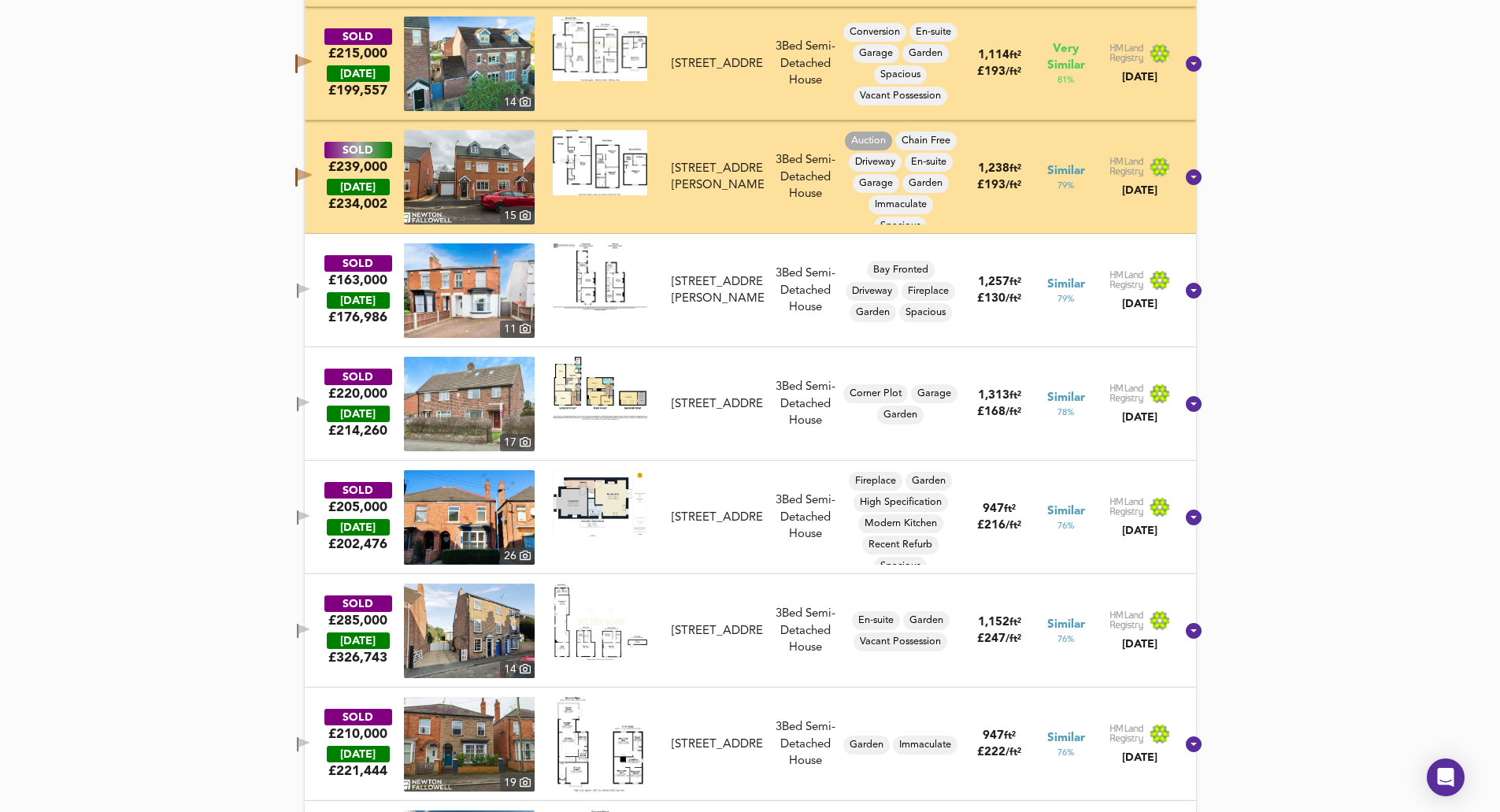
scroll to position [1199, 0]
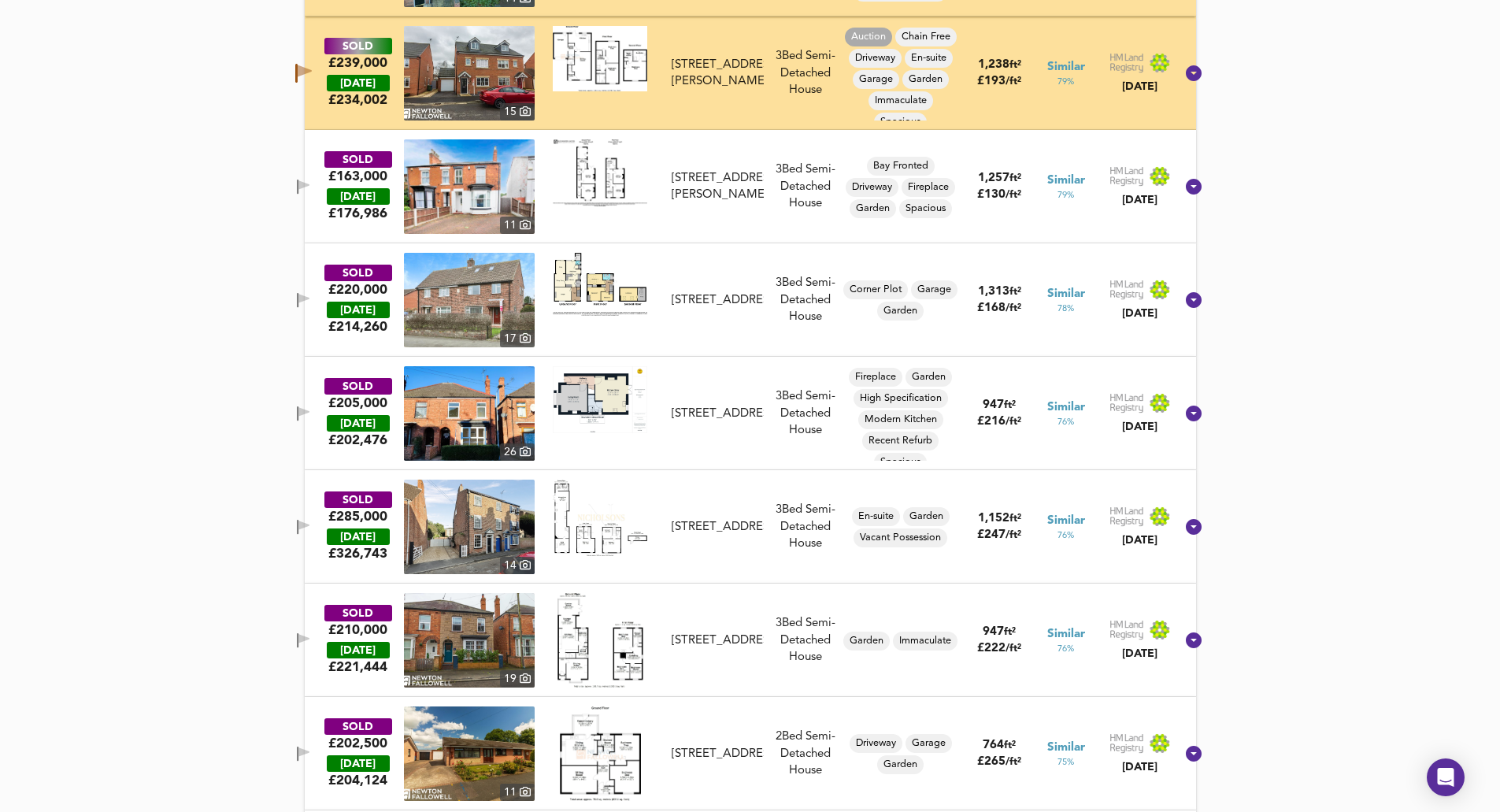
click at [315, 519] on span "button" at bounding box center [304, 526] width 24 height 15
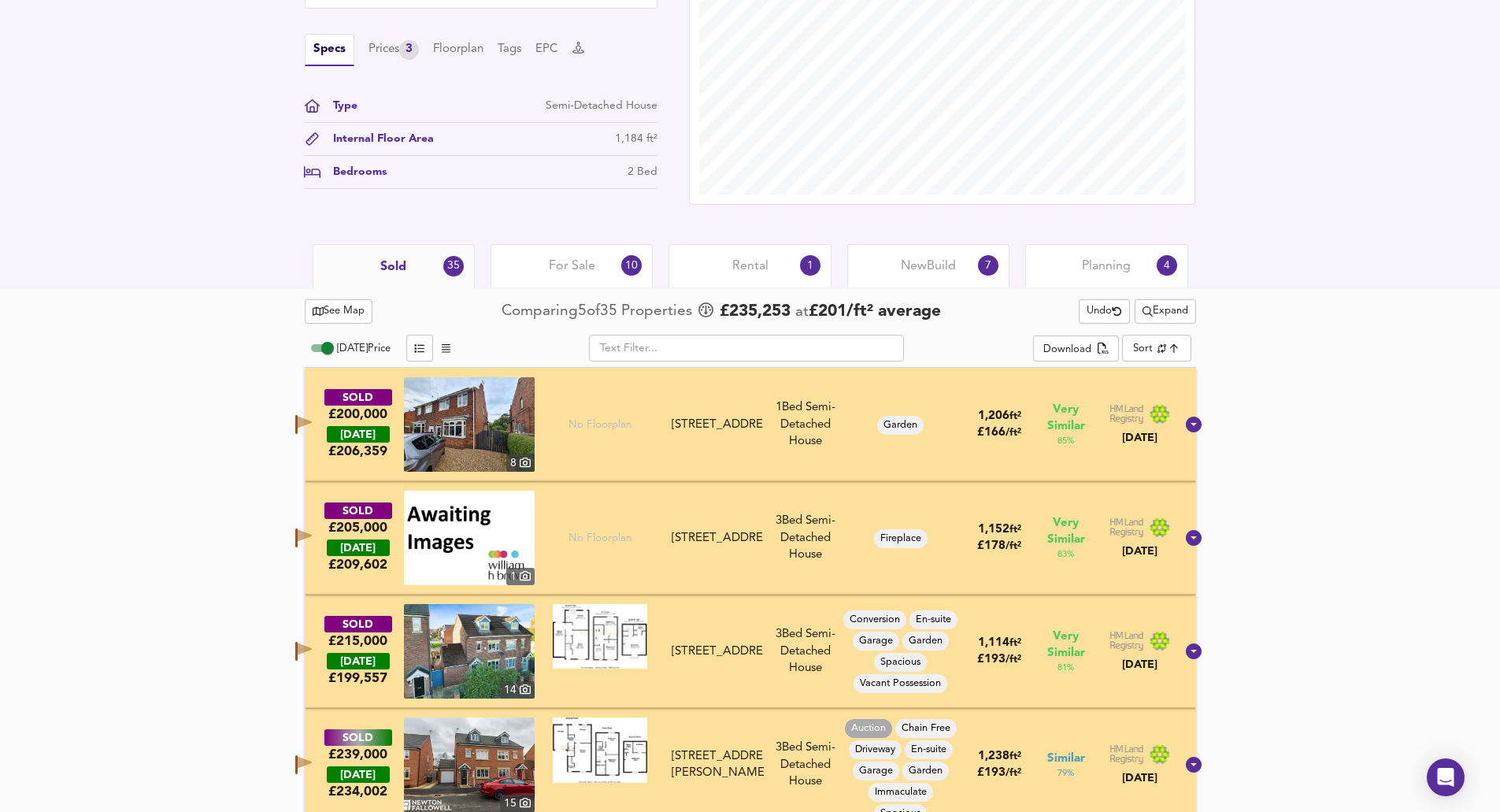
scroll to position [412, 0]
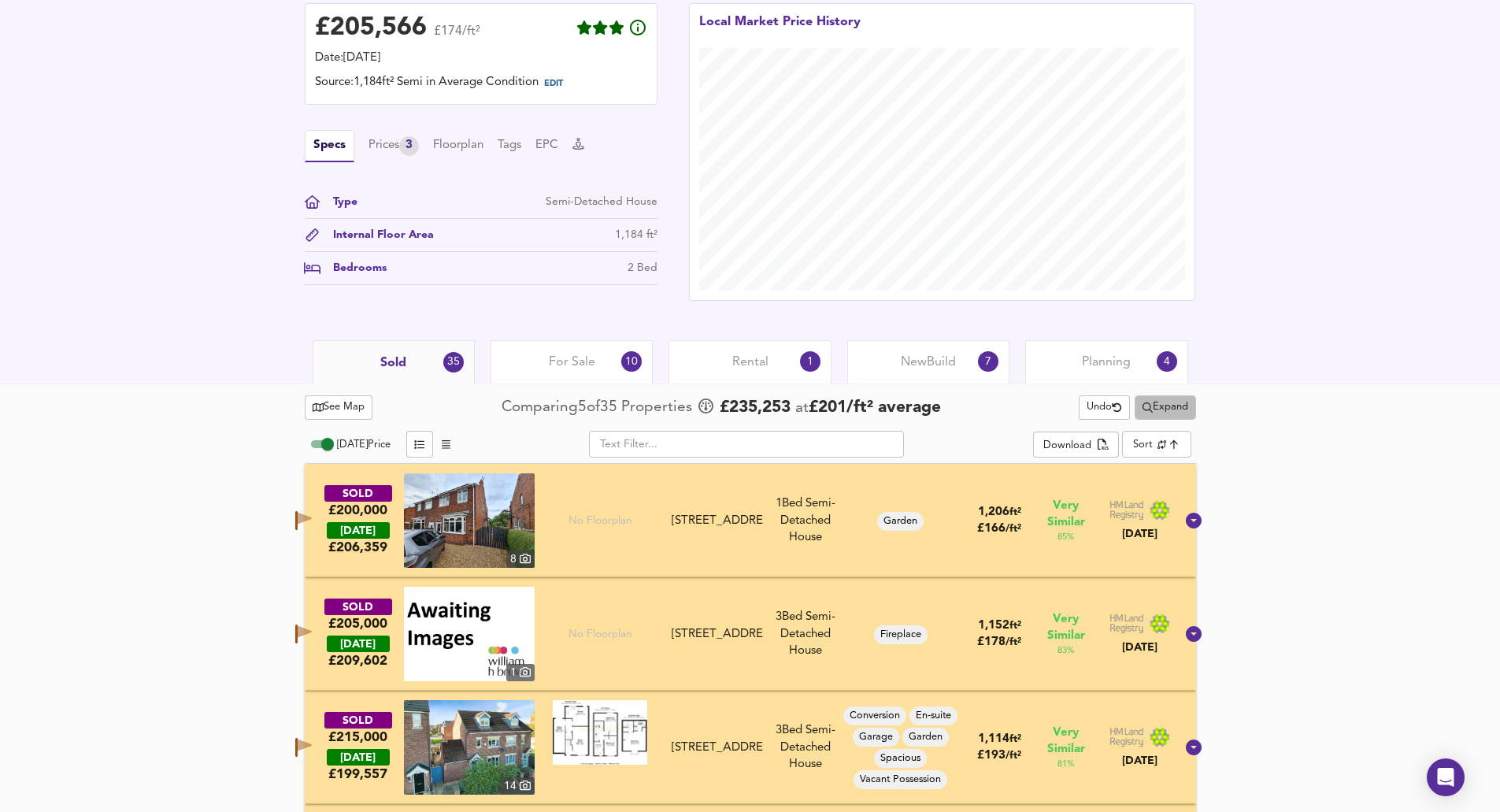
click at [604, 405] on span "Expand" at bounding box center [1165, 407] width 45 height 18
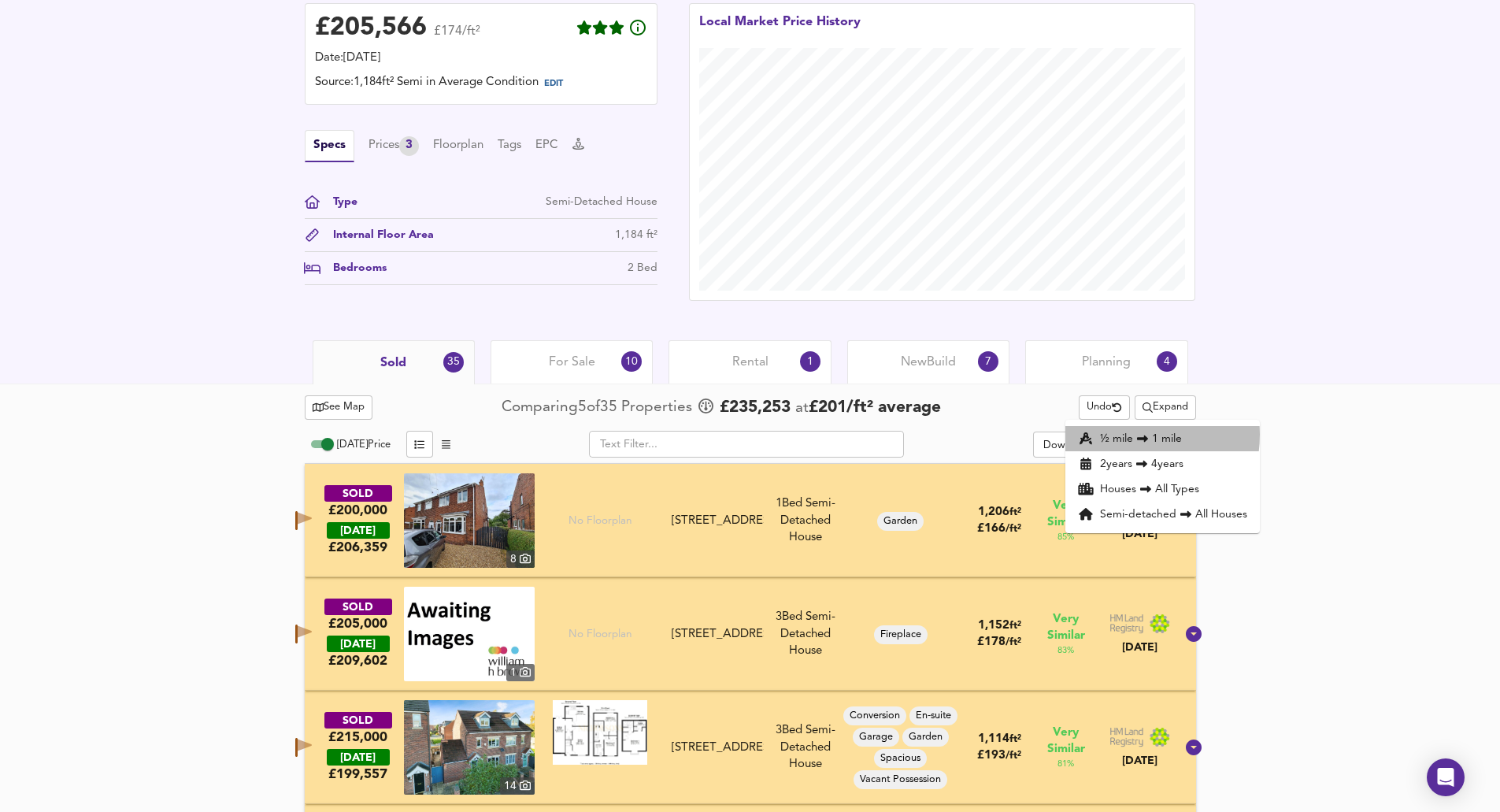
click at [604, 435] on li "½ mile 1 mile" at bounding box center [1162, 439] width 194 height 26
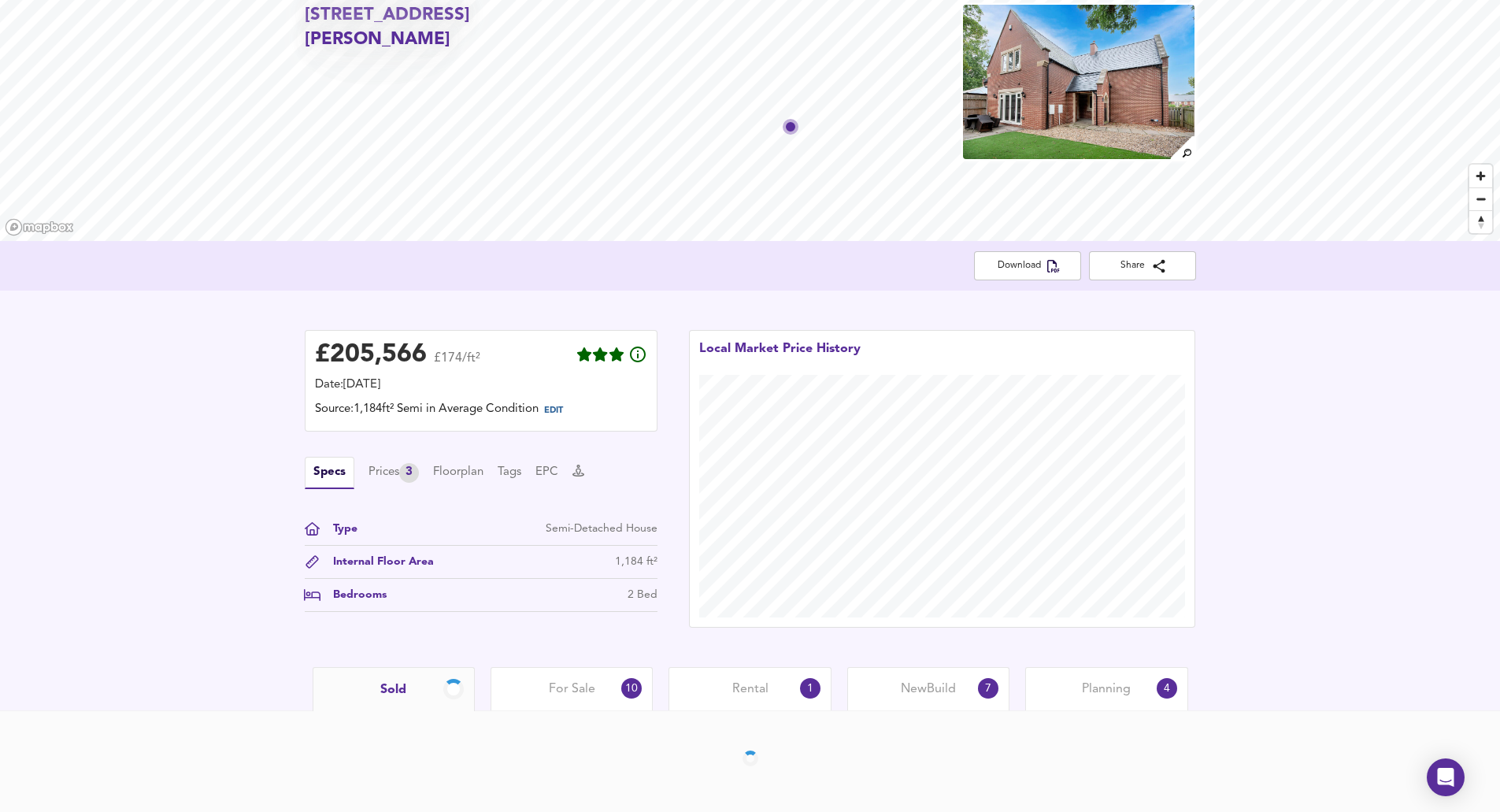
scroll to position [85, 0]
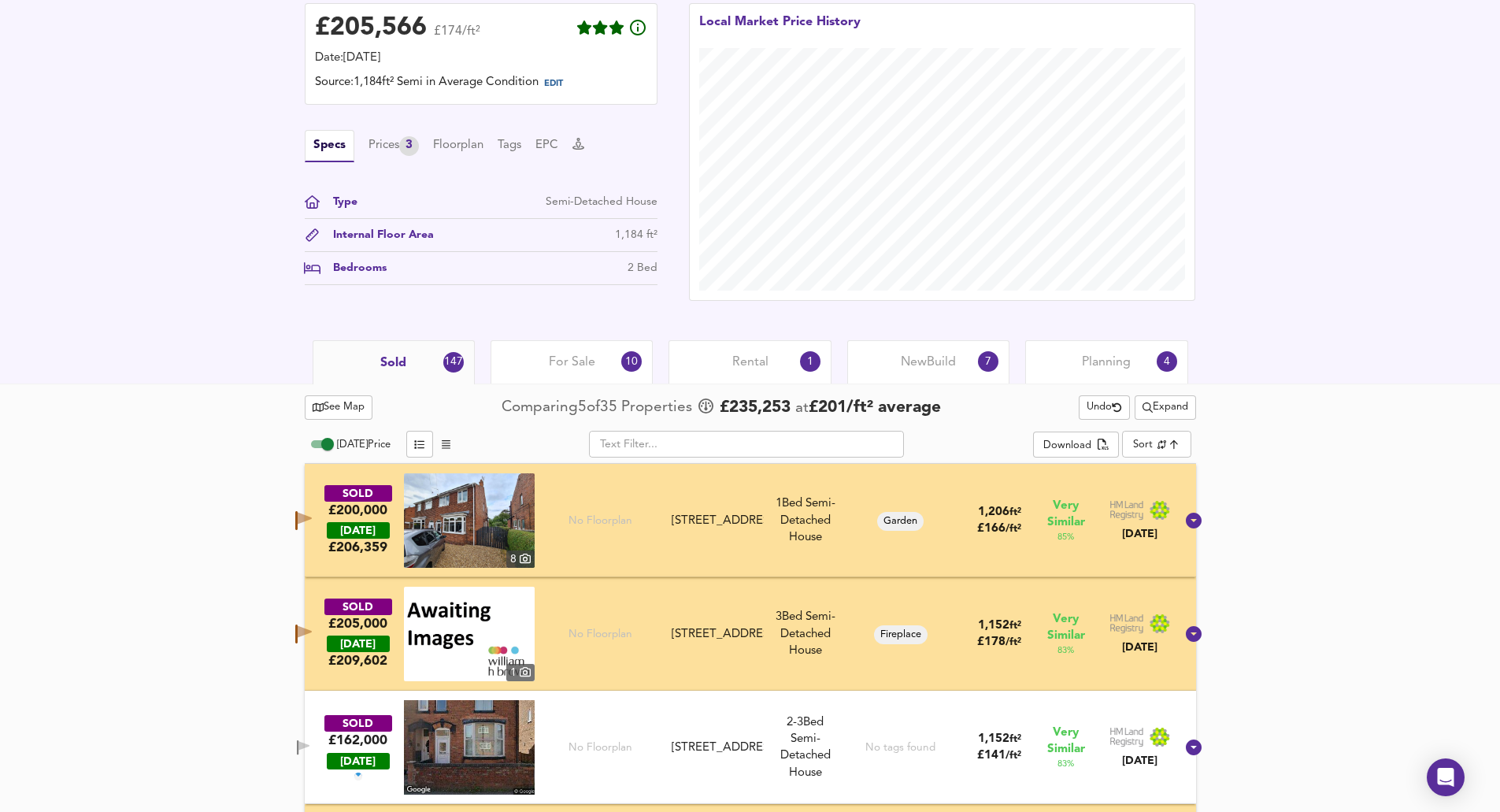
scroll to position [805, 0]
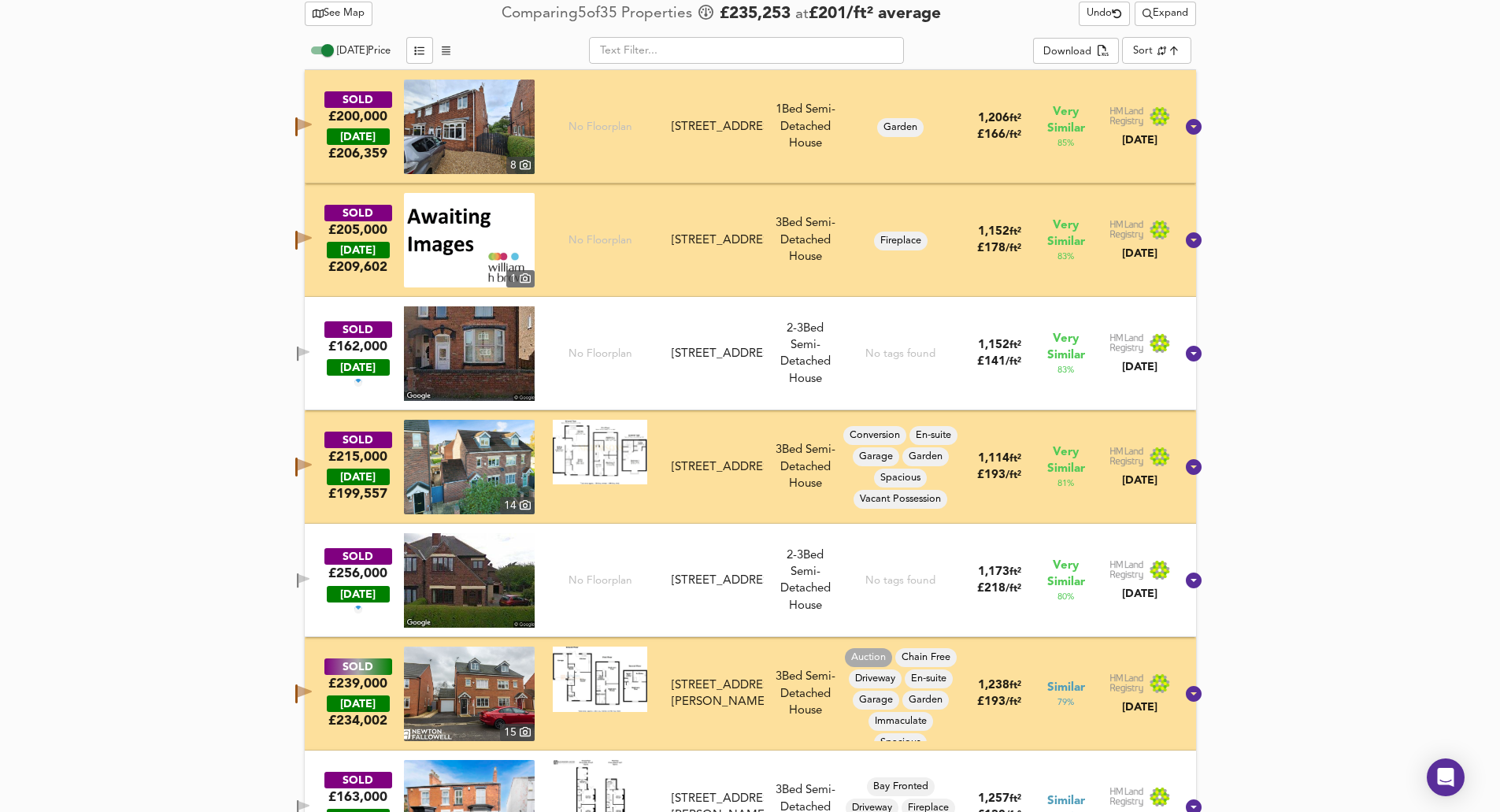
click at [313, 575] on span "button" at bounding box center [304, 580] width 24 height 15
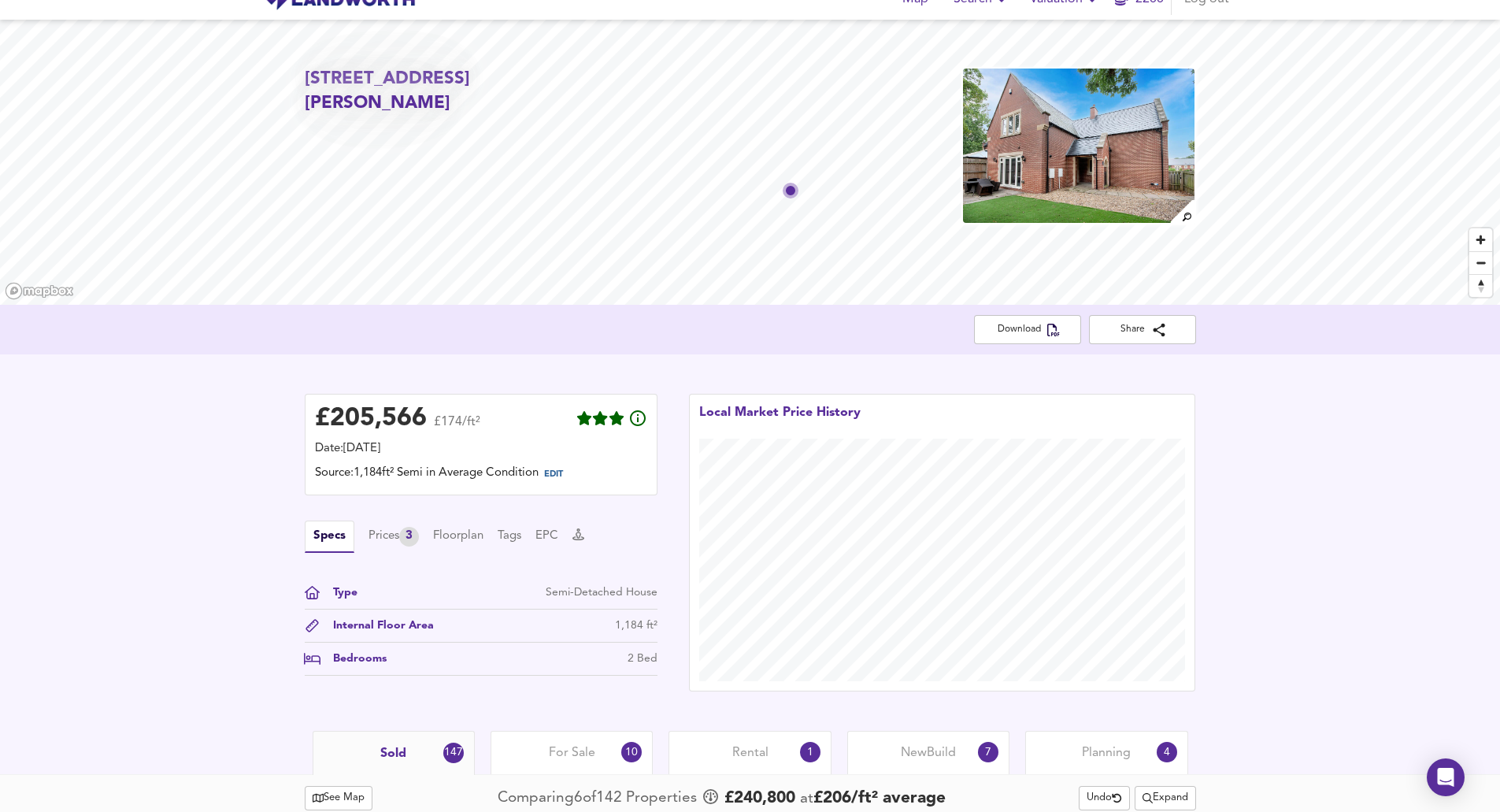
scroll to position [18, 0]
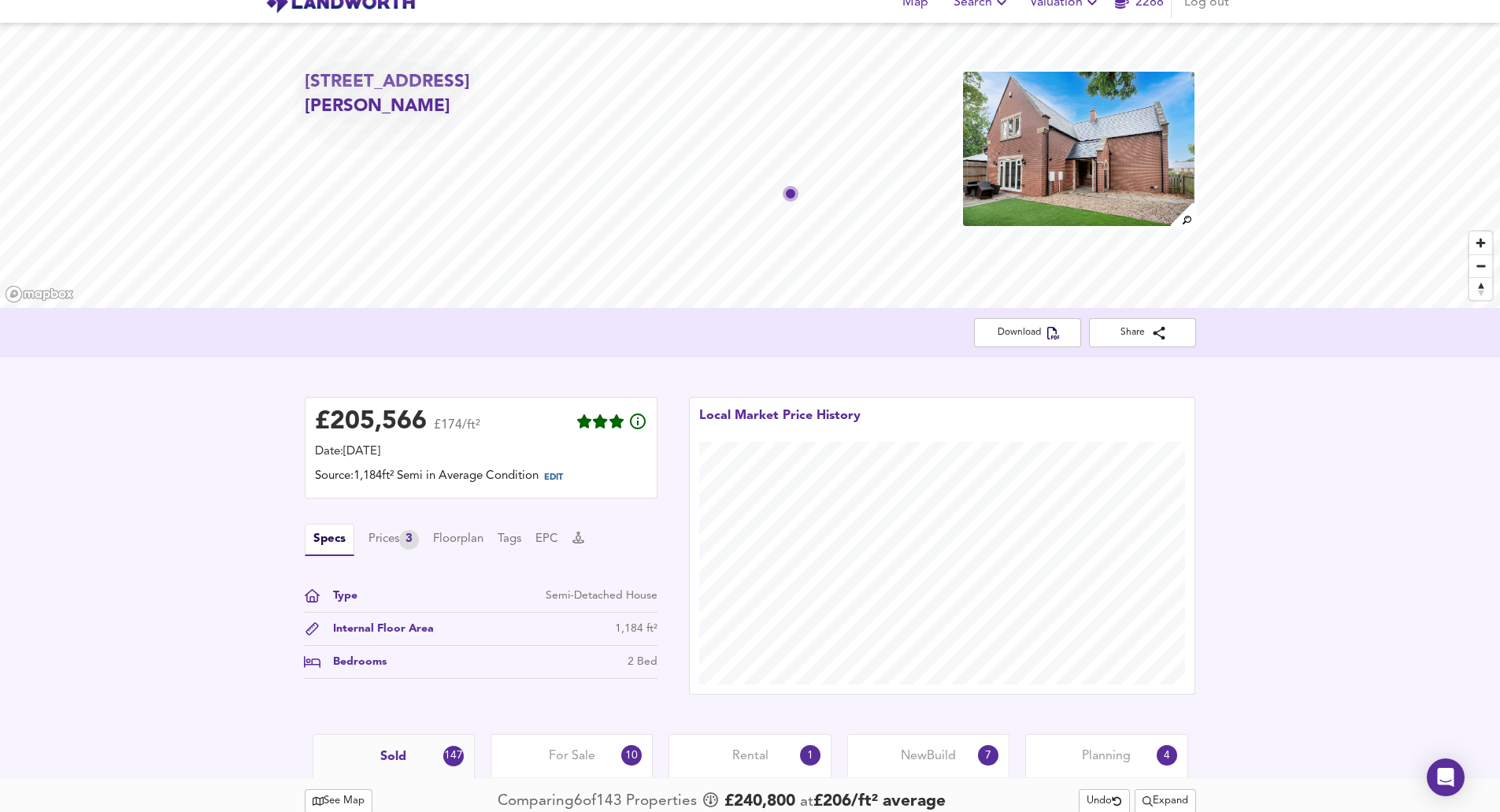
drag, startPoint x: 532, startPoint y: 103, endPoint x: 323, endPoint y: 139, distance: 212.1
click at [323, 119] on h2 "[STREET_ADDRESS][PERSON_NAME]" at bounding box center [446, 95] width 285 height 49
copy h2 "N22 6T"
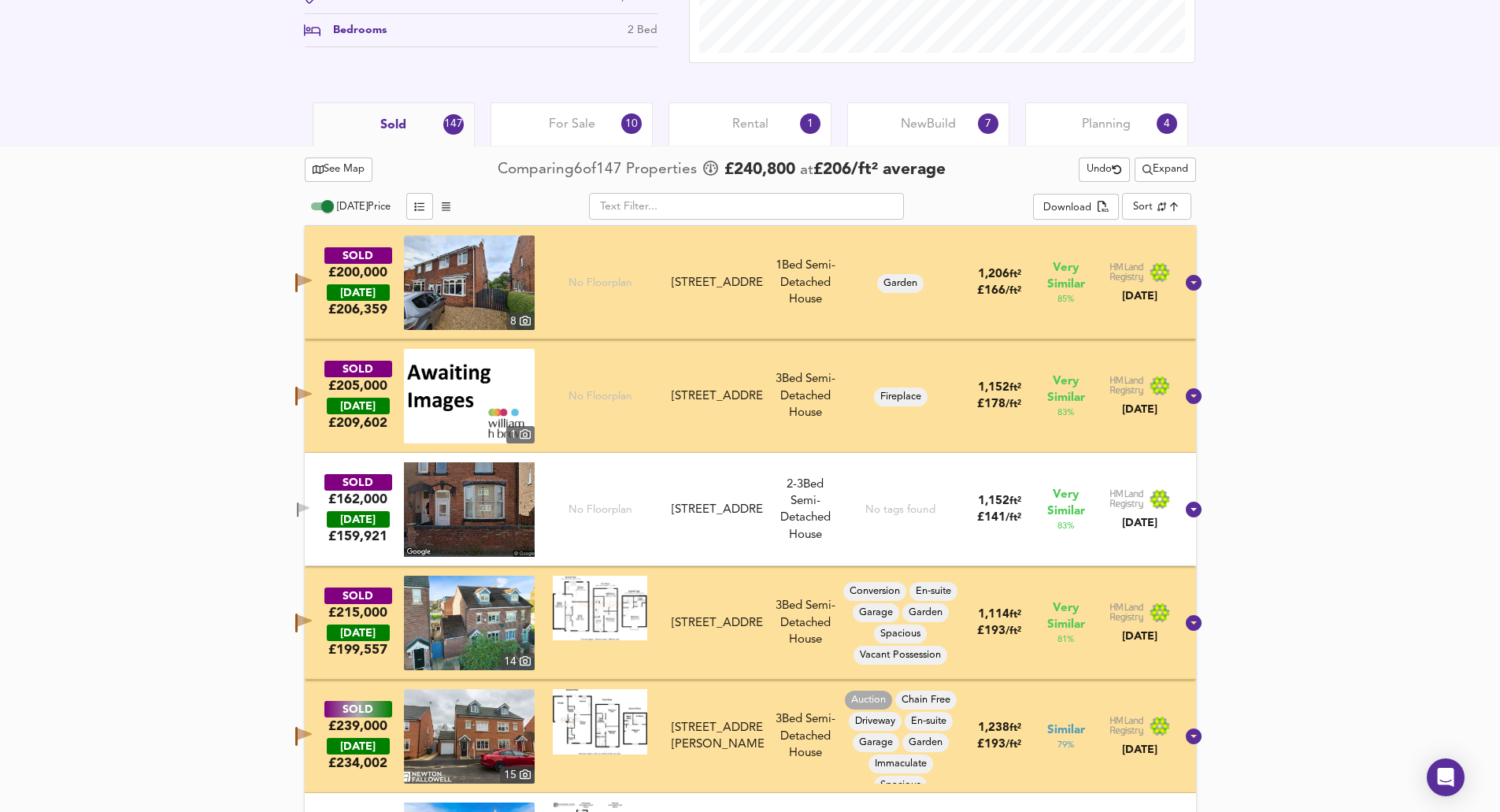
scroll to position [648, 0]
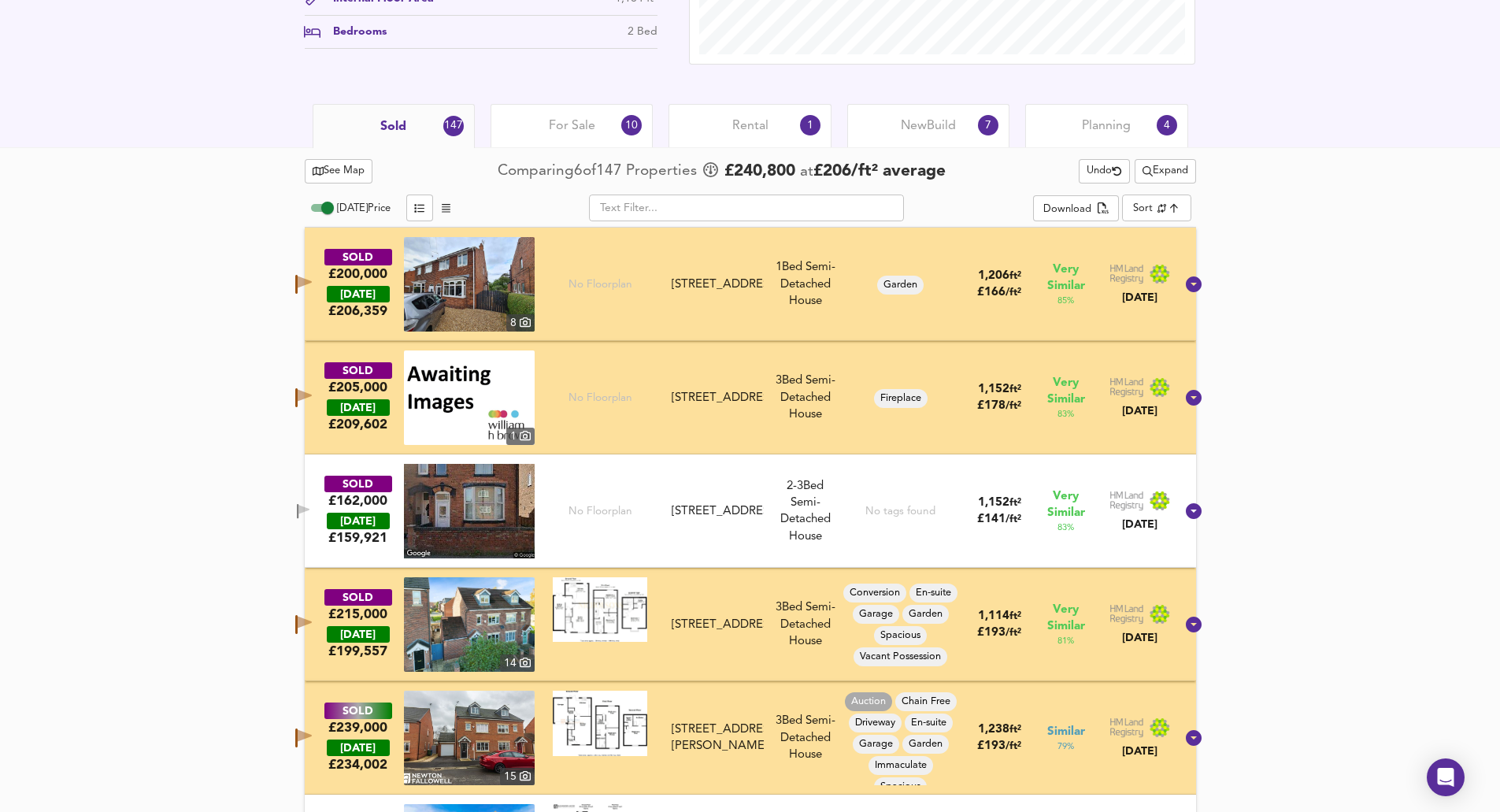
click at [331, 497] on div "SOLD £162,000 [DATE] £ 159,921 [STREET_ADDRESS] [STREET_ADDRESS] 2-3 Bed We've …" at bounding box center [731, 511] width 888 height 95
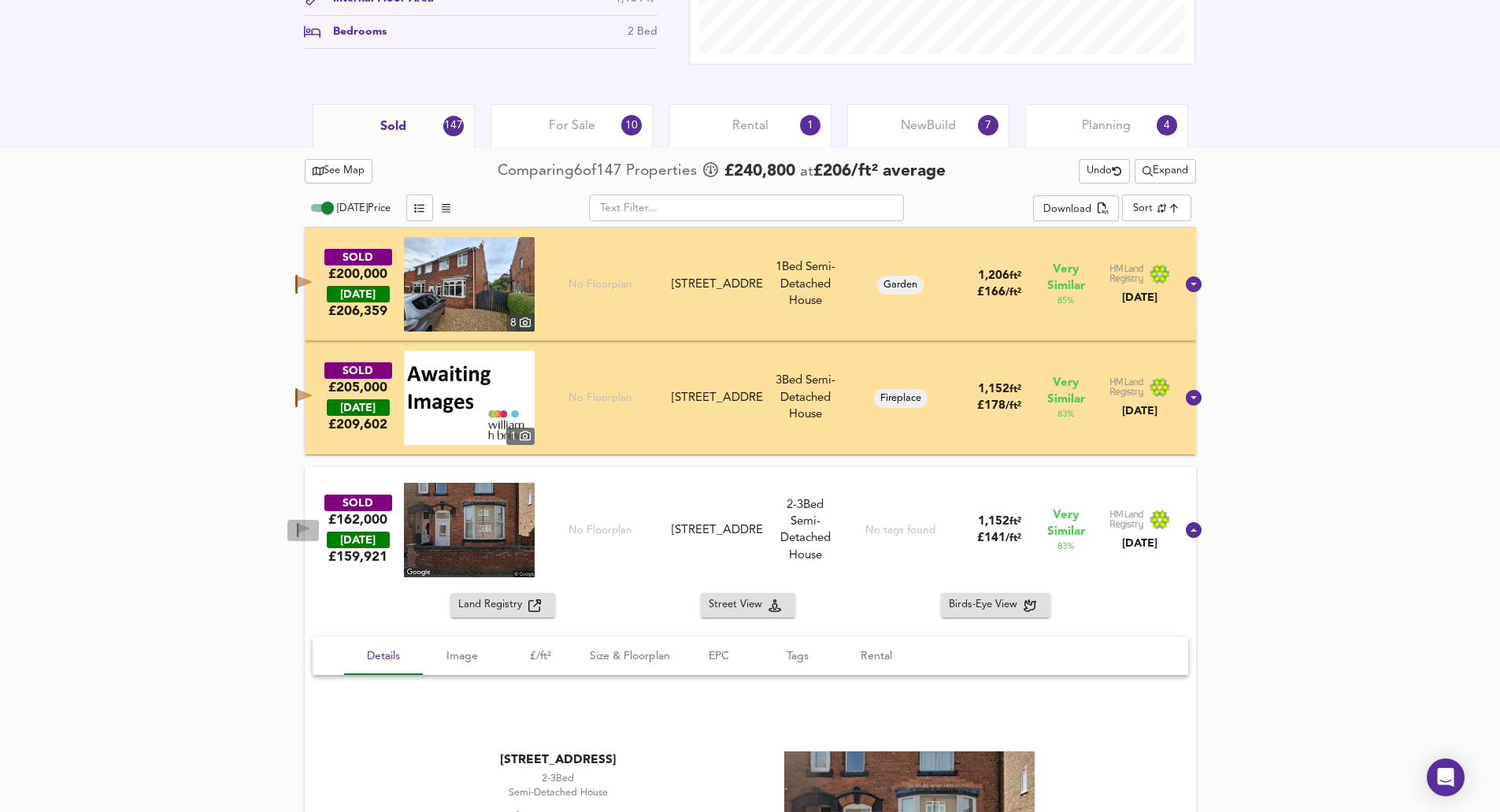
click at [309, 525] on icon "button" at bounding box center [304, 528] width 11 height 10
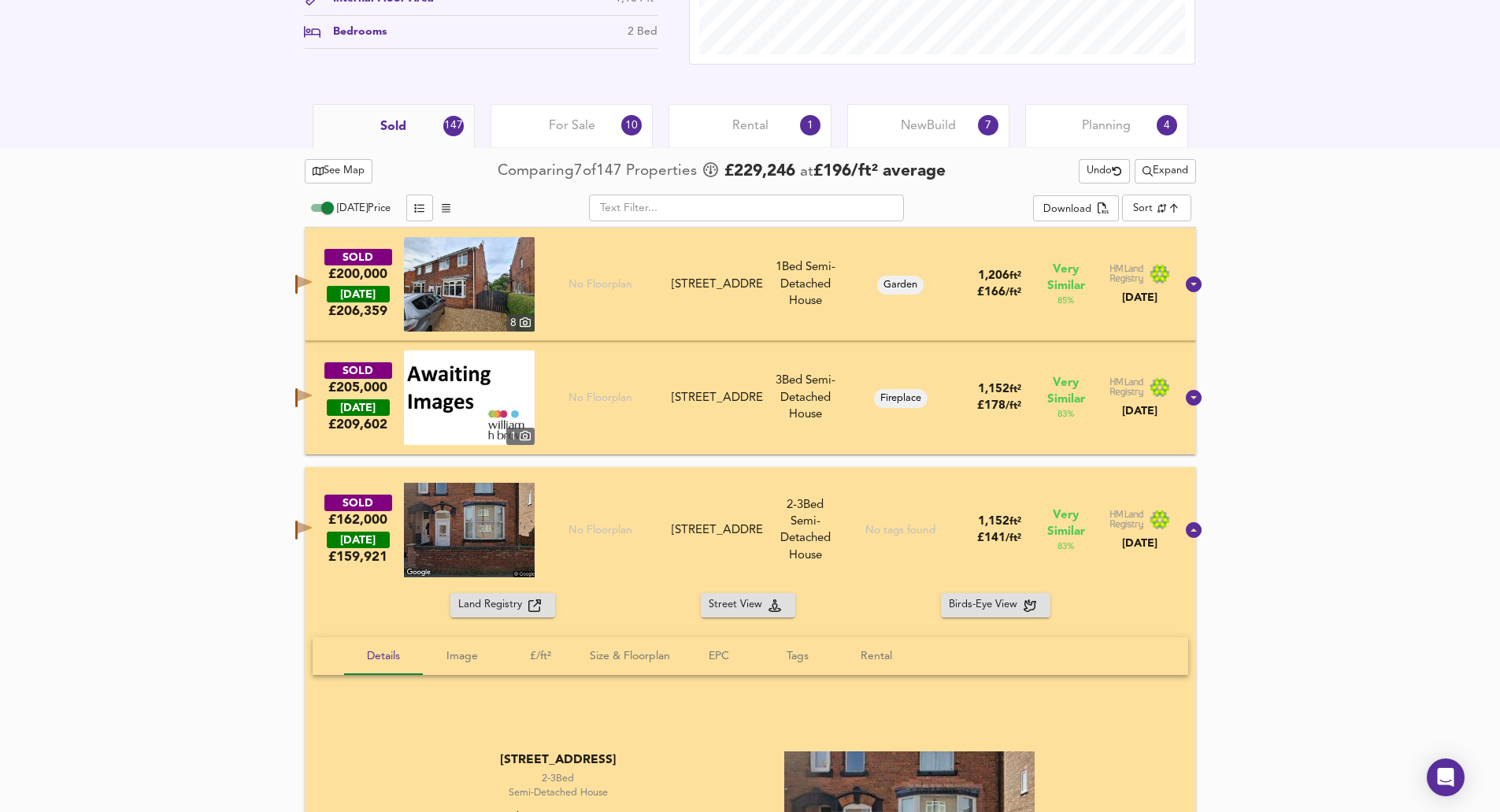
click at [323, 573] on div "SOLD £162,000 [DATE] £ 159,921 [STREET_ADDRESS] [STREET_ADDRESS] 2-3 Bed We've …" at bounding box center [731, 530] width 888 height 95
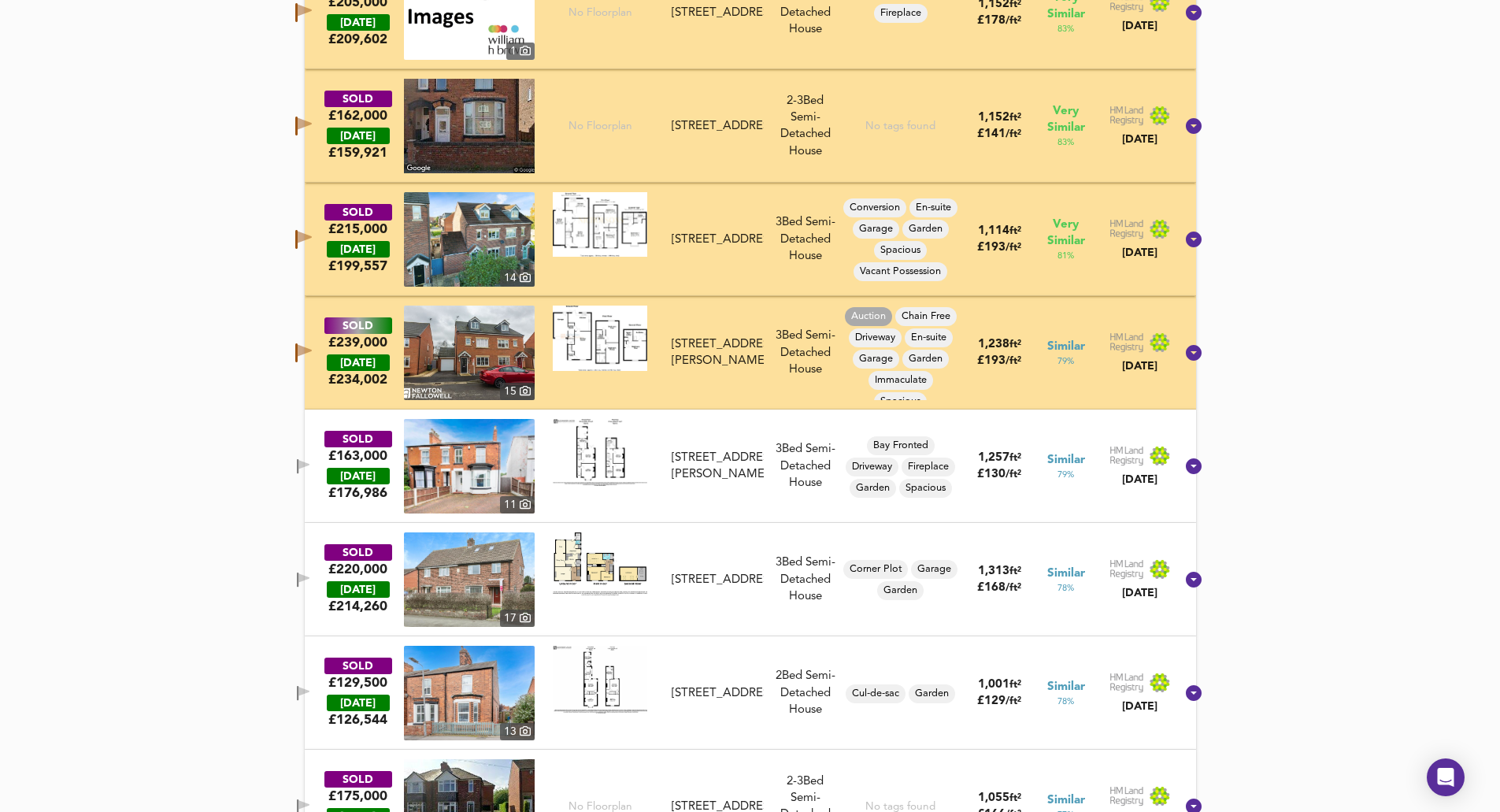
scroll to position [1042, 0]
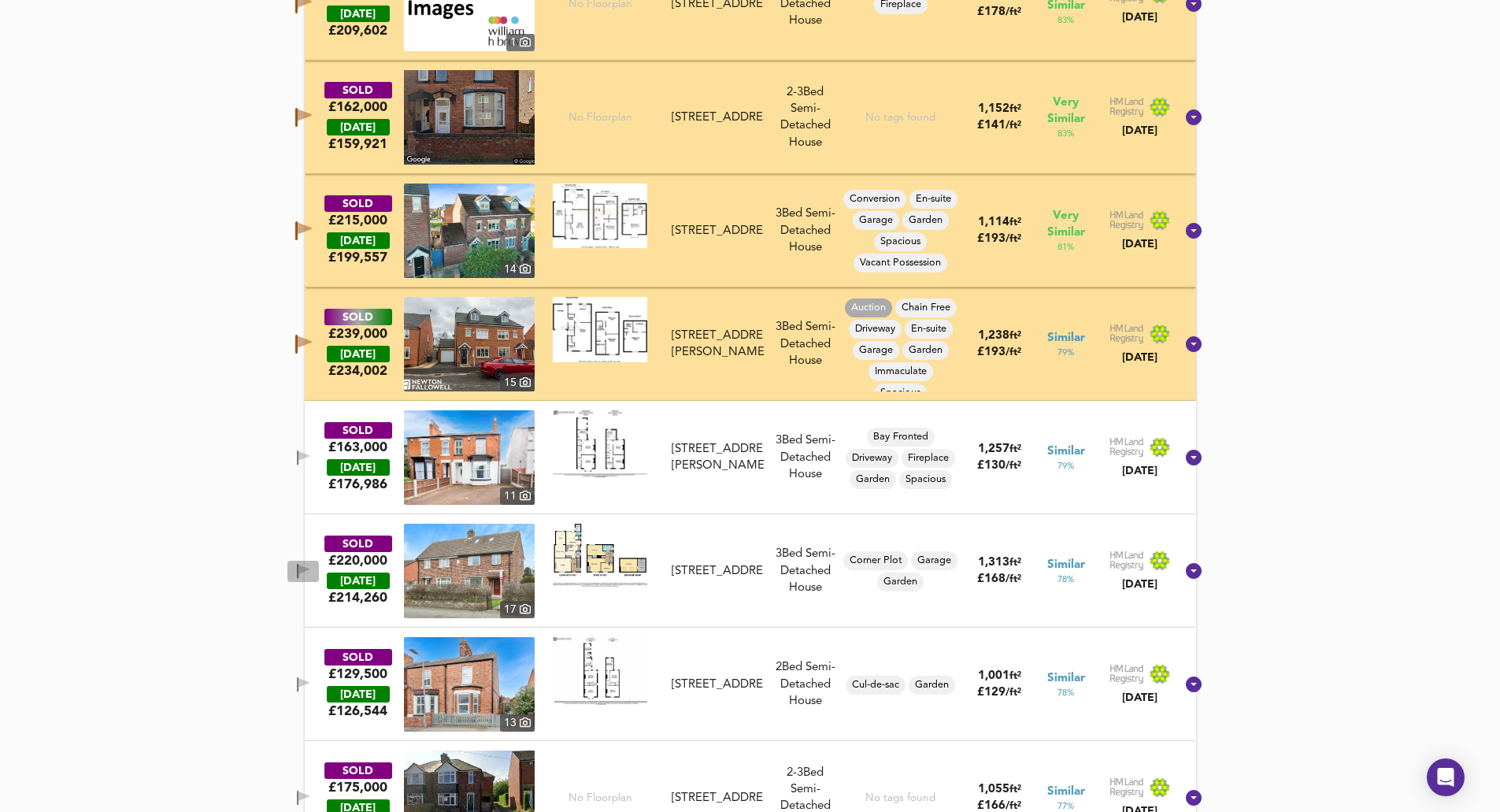
click at [309, 570] on icon "button" at bounding box center [304, 570] width 11 height 10
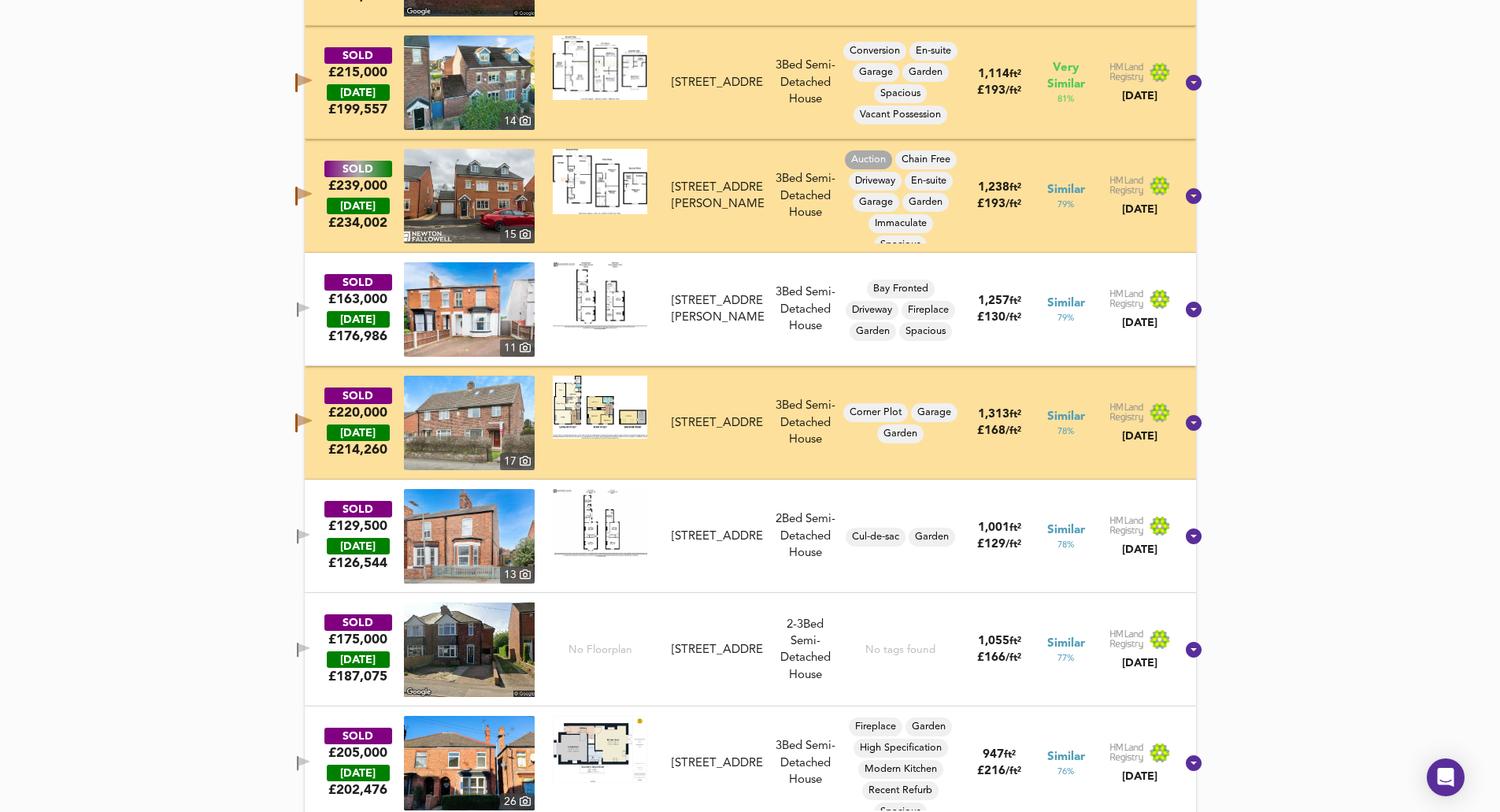
scroll to position [1199, 0]
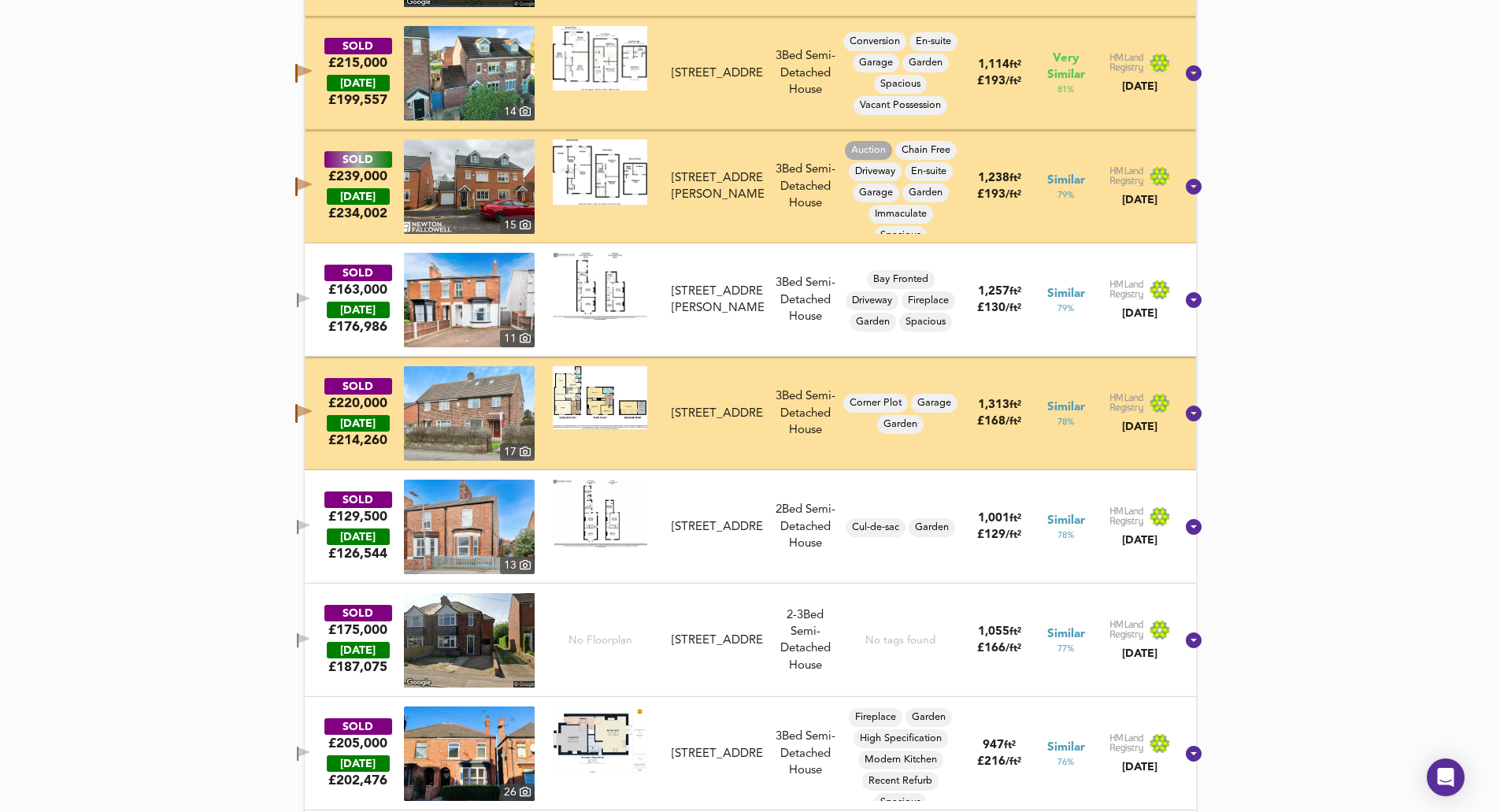
click at [298, 416] on icon "button" at bounding box center [297, 413] width 2 height 19
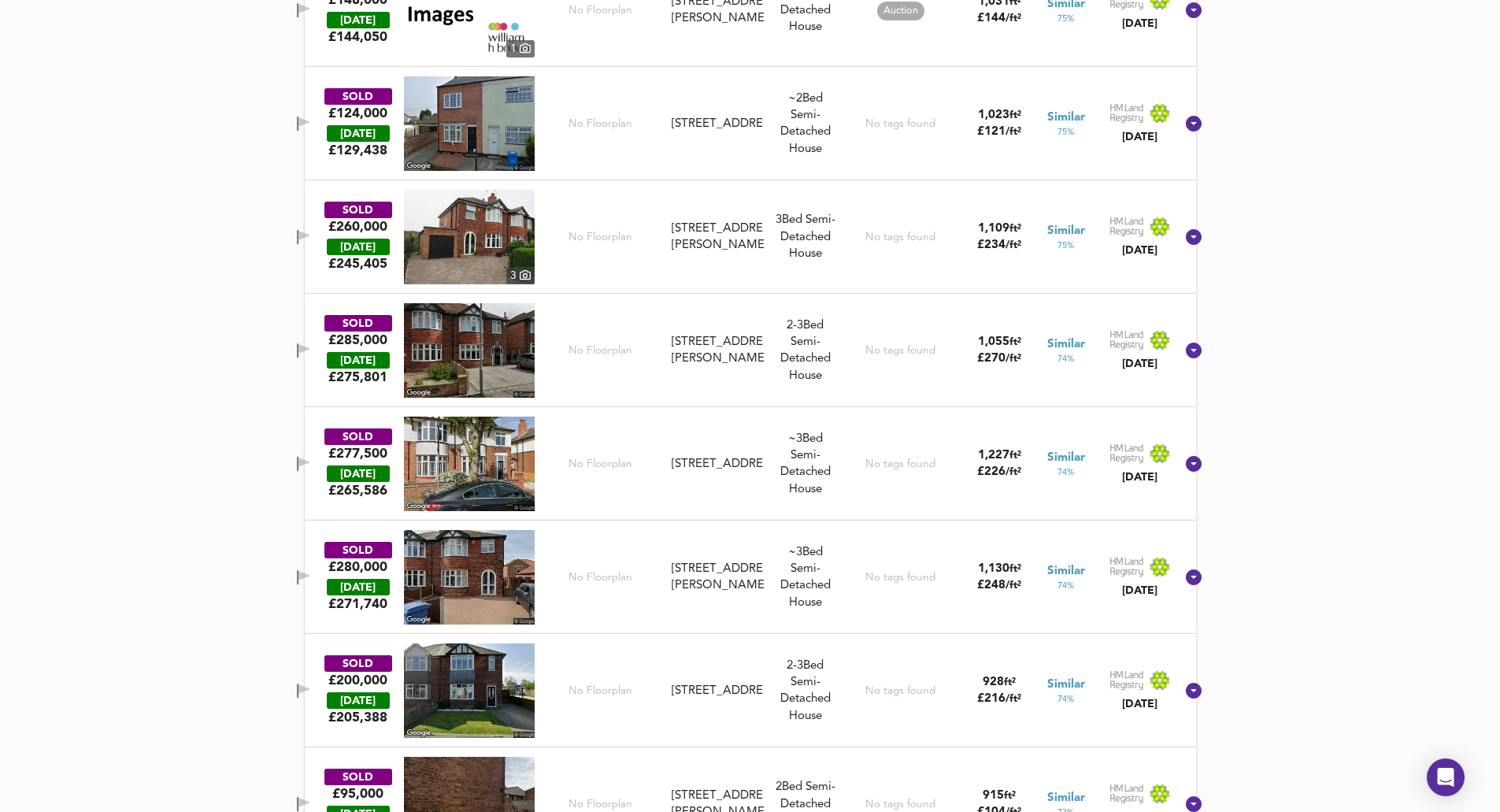
scroll to position [2853, 0]
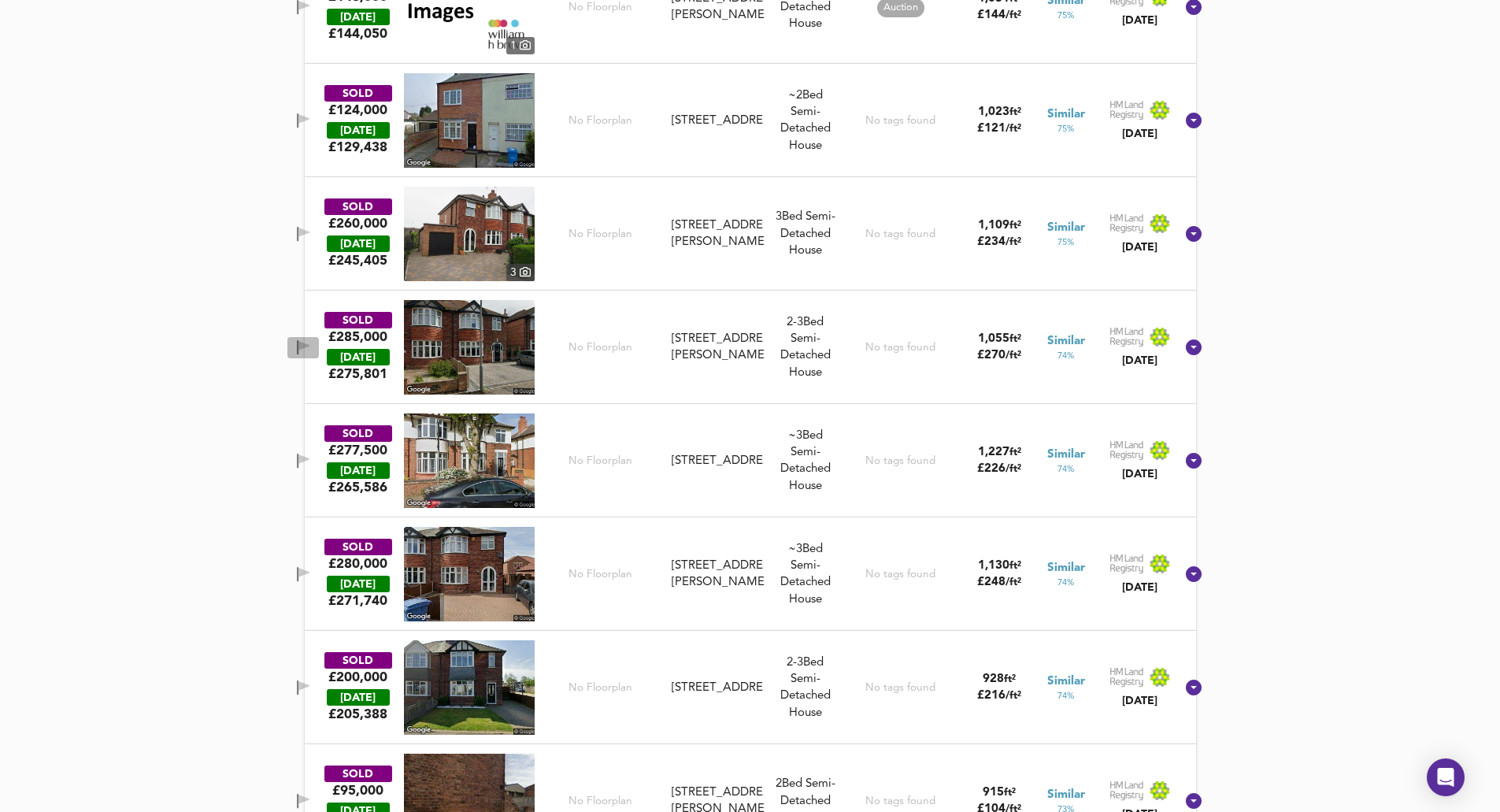
click at [310, 340] on icon "button" at bounding box center [304, 347] width 14 height 15
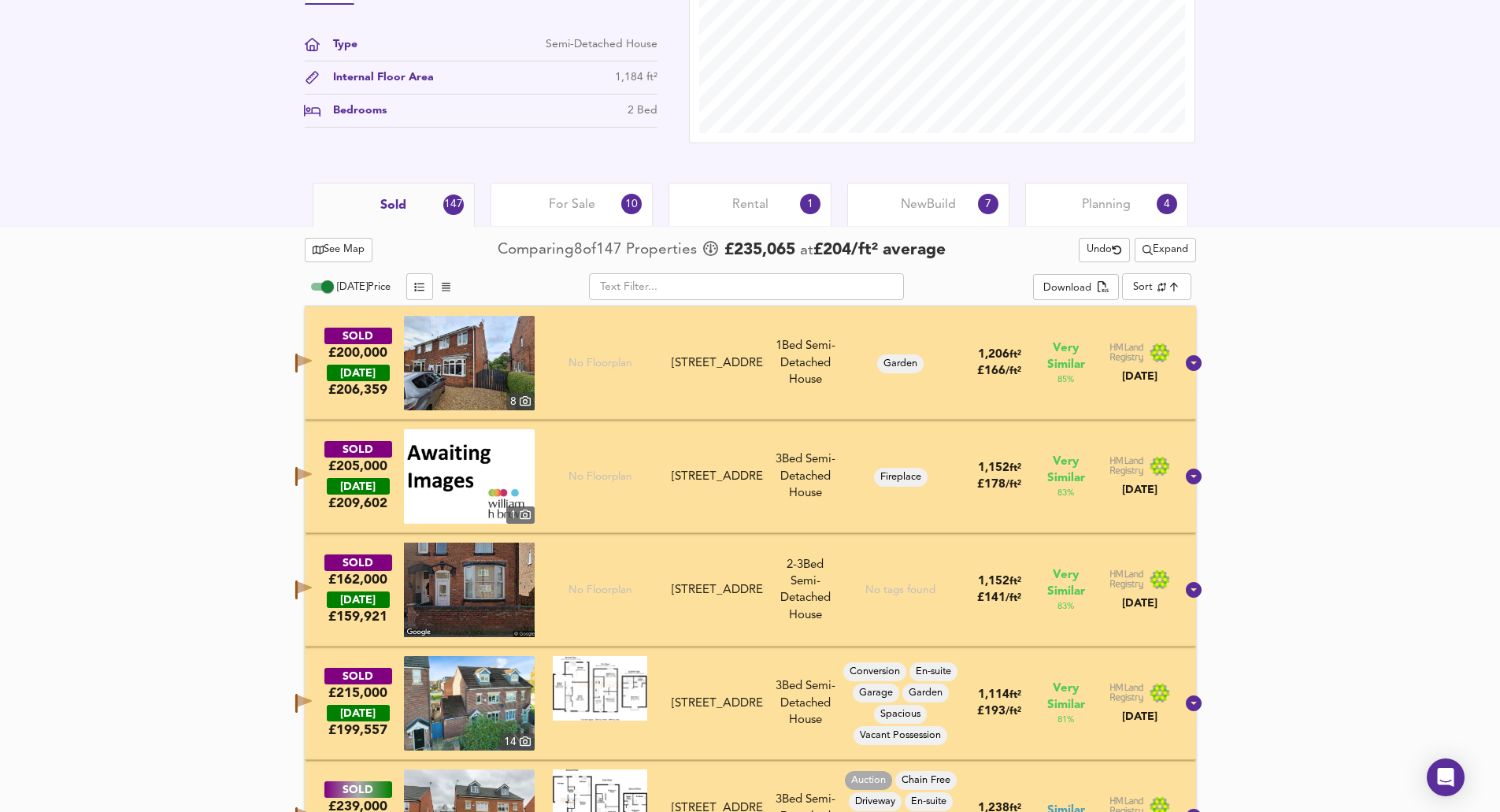
scroll to position [333, 0]
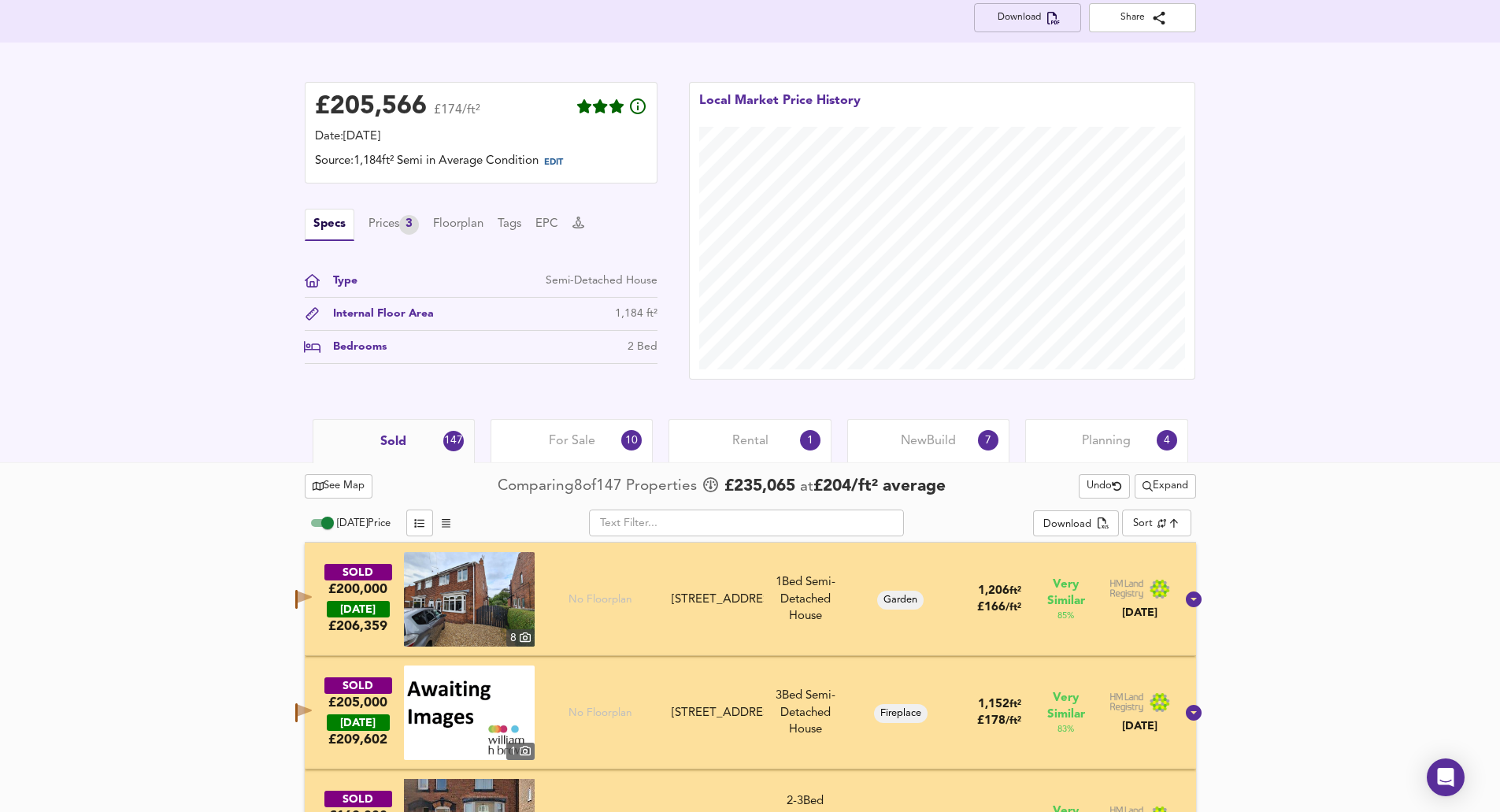
click at [604, 19] on icon "button" at bounding box center [1054, 18] width 13 height 13
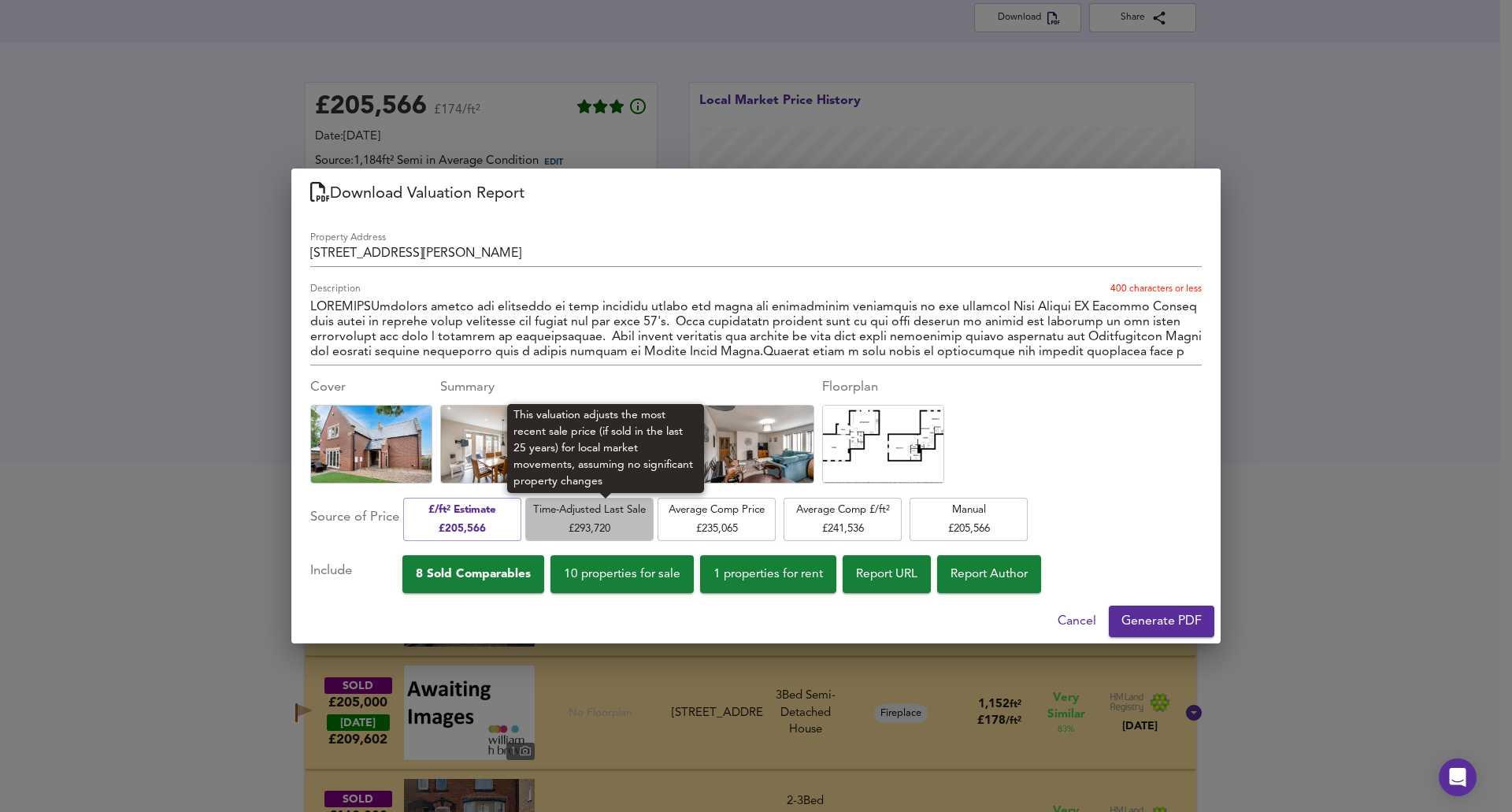
click at [604, 524] on span "Time-Adjusted Last Sale £ 293,720" at bounding box center [589, 519] width 112 height 37
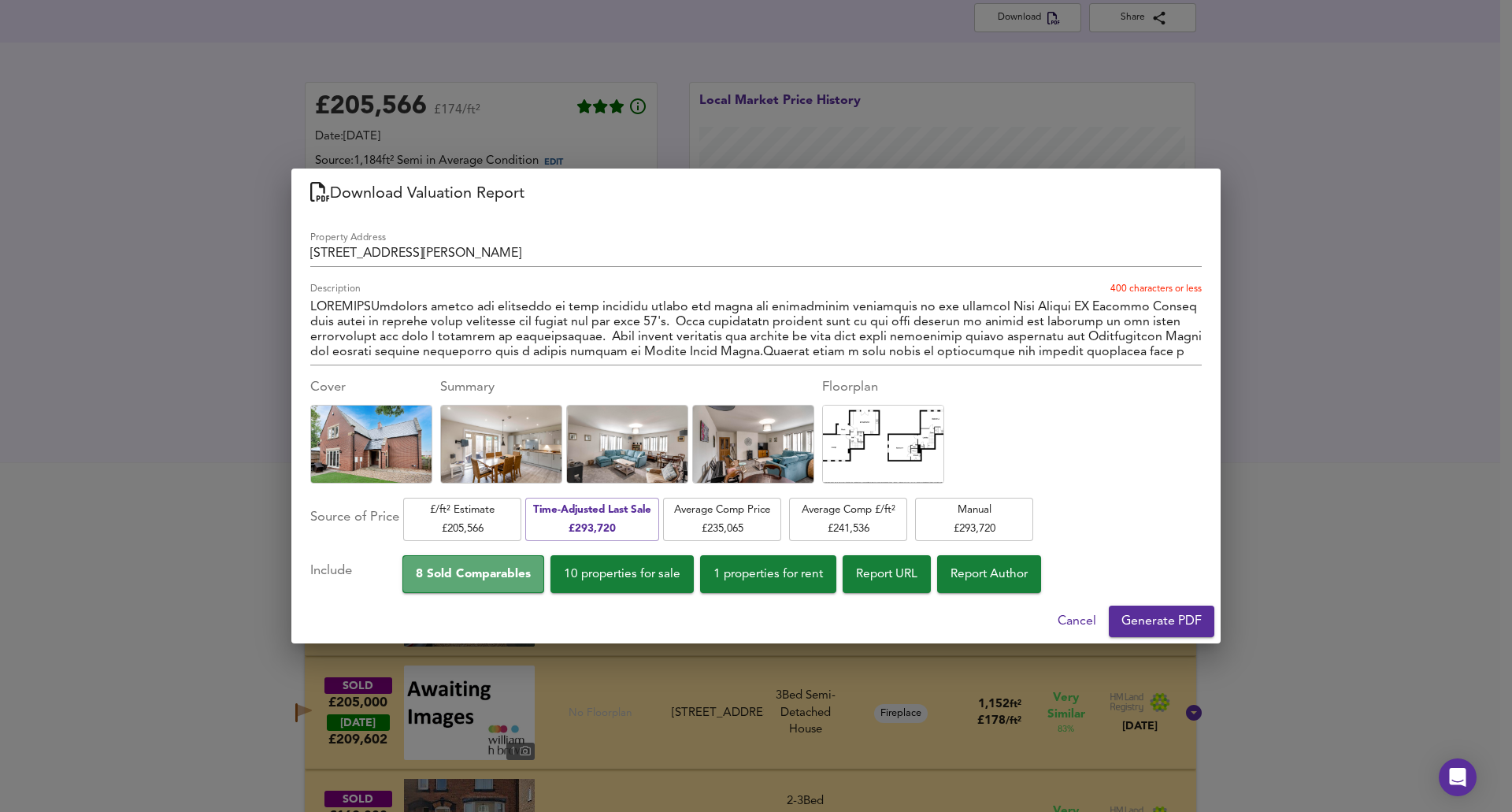
click at [531, 578] on span "8 Sold Comparables" at bounding box center [473, 575] width 115 height 22
click at [492, 577] on span "8 Sold Comparables" at bounding box center [473, 575] width 115 height 22
click at [604, 567] on span "1 properties for rent" at bounding box center [768, 575] width 109 height 22
click at [604, 577] on span "10 properties for sale" at bounding box center [622, 575] width 116 height 22
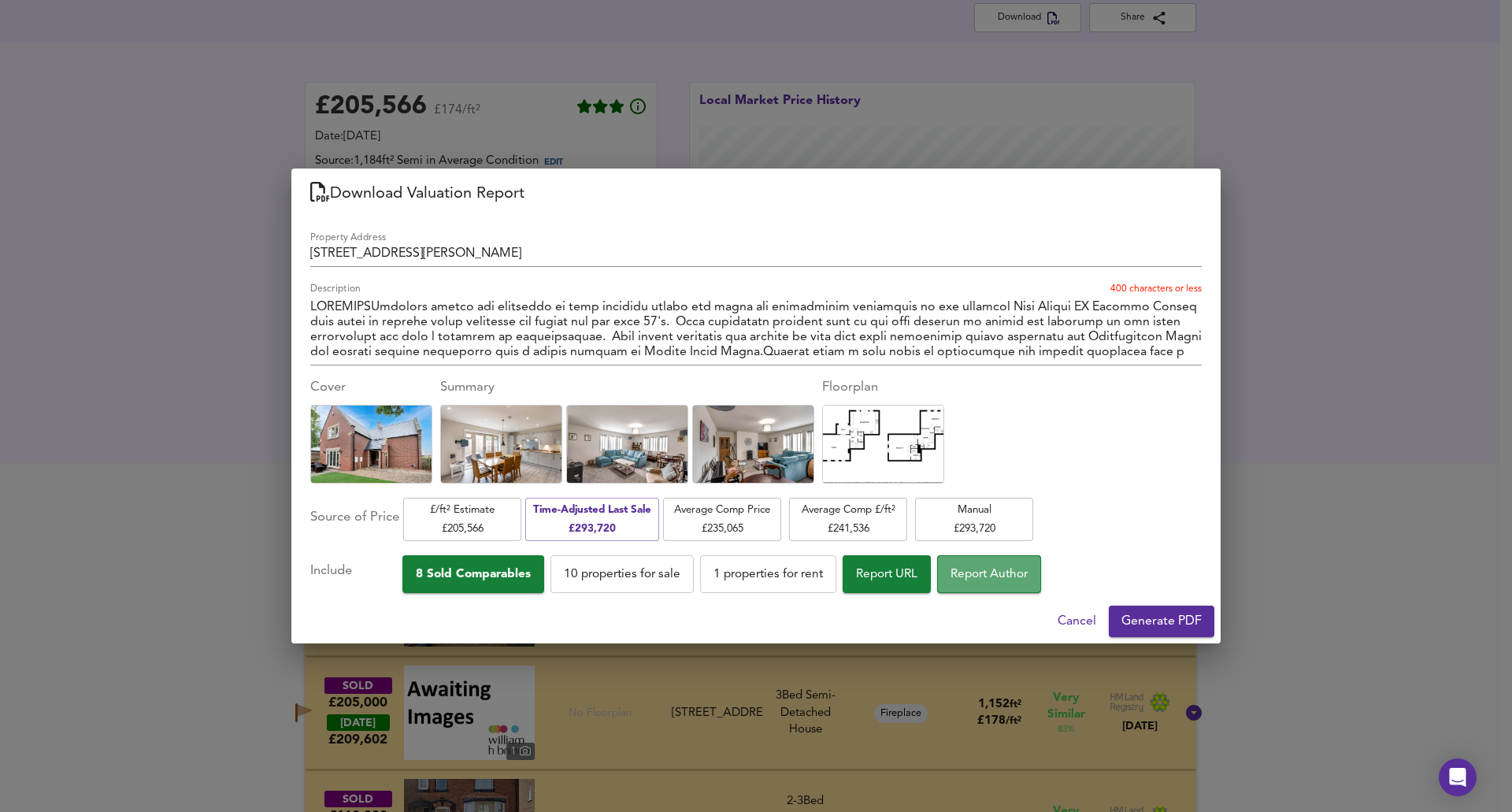
click at [604, 567] on span "Report Author" at bounding box center [989, 575] width 77 height 22
click at [604, 621] on span "Generate PDF" at bounding box center [1161, 621] width 80 height 22
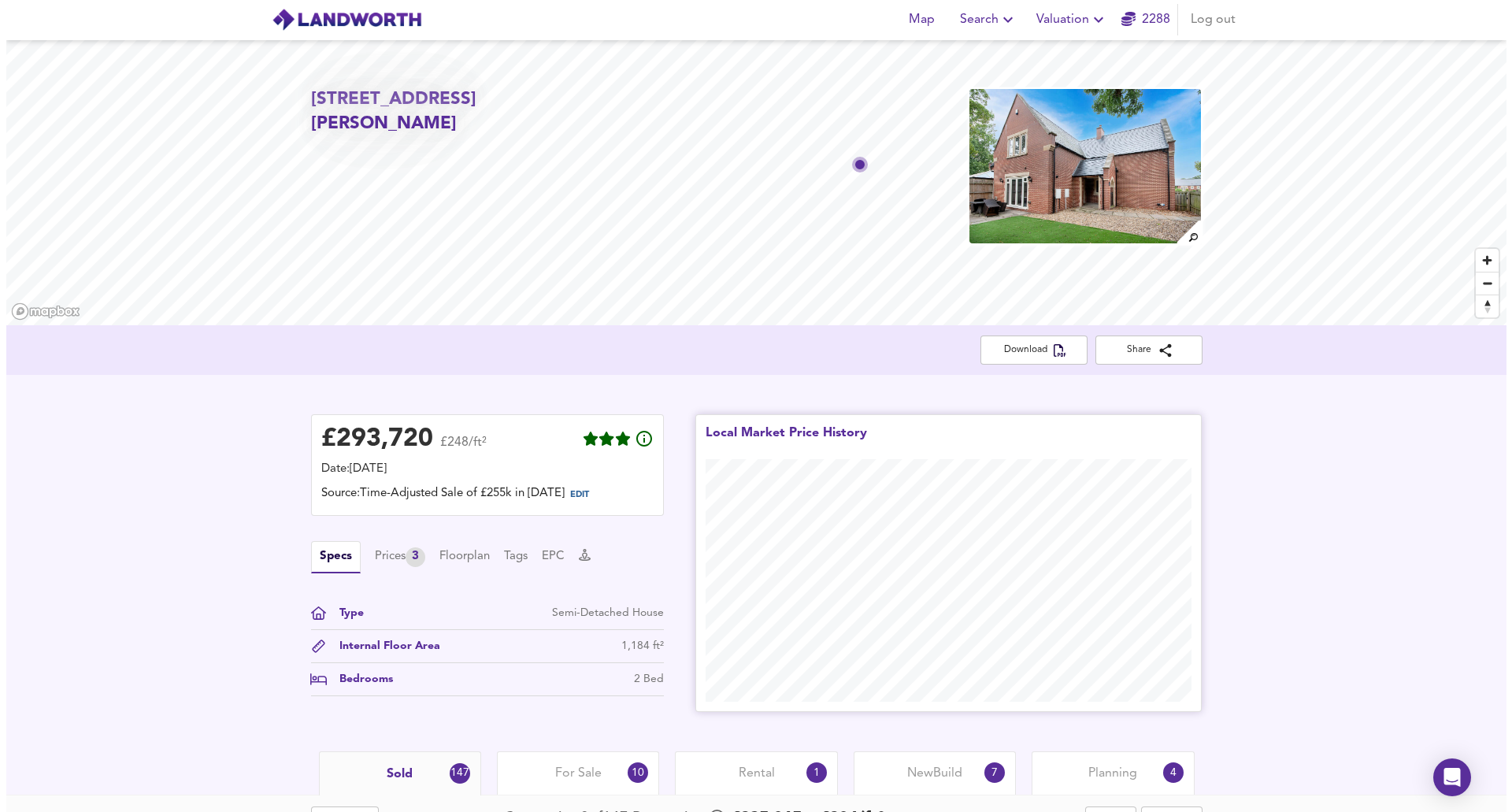
scroll to position [0, 0]
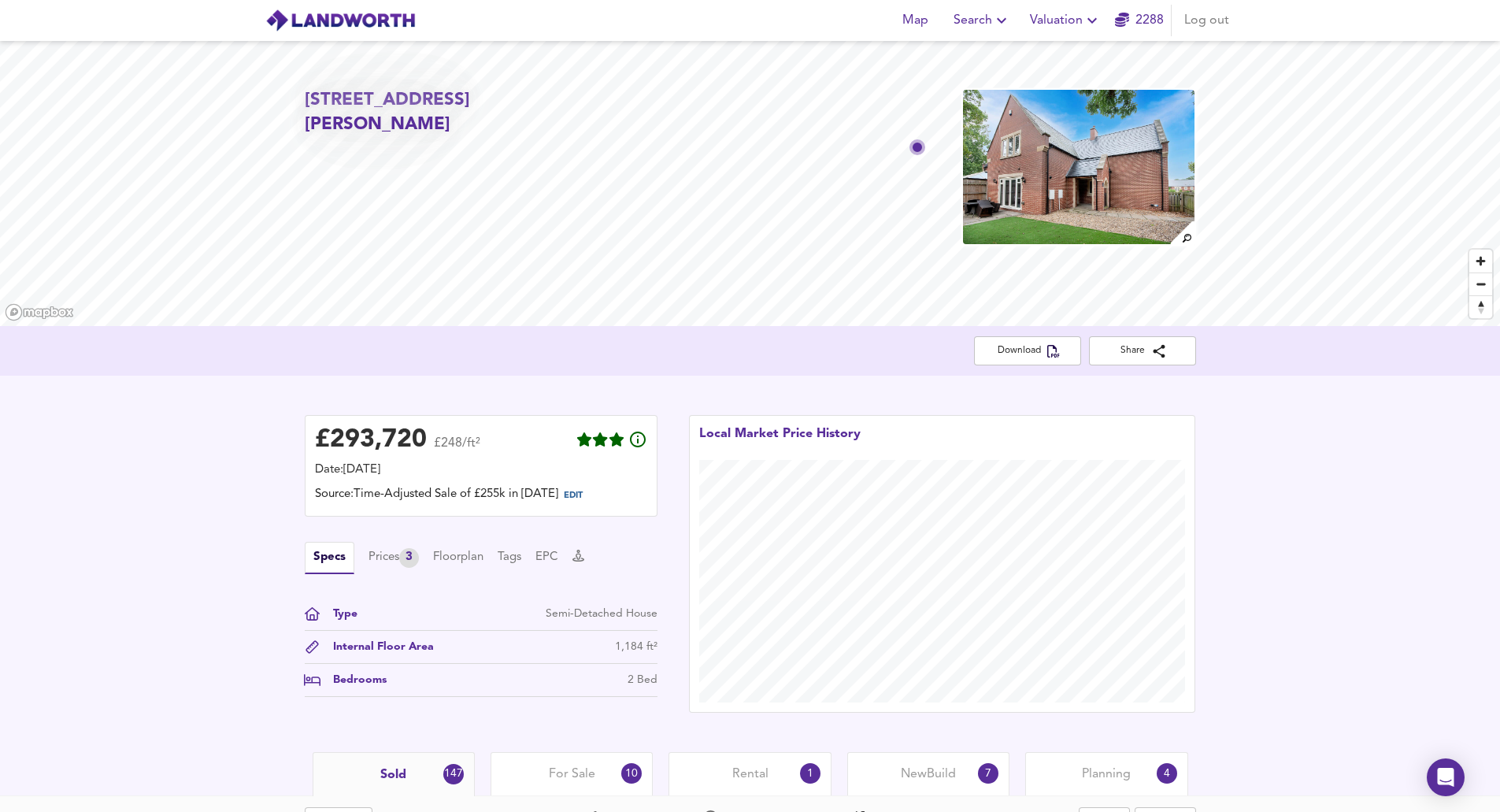
click at [604, 21] on span "Valuation" at bounding box center [1065, 21] width 72 height 22
click at [604, 50] on li "New Valuation Report" at bounding box center [1065, 56] width 188 height 29
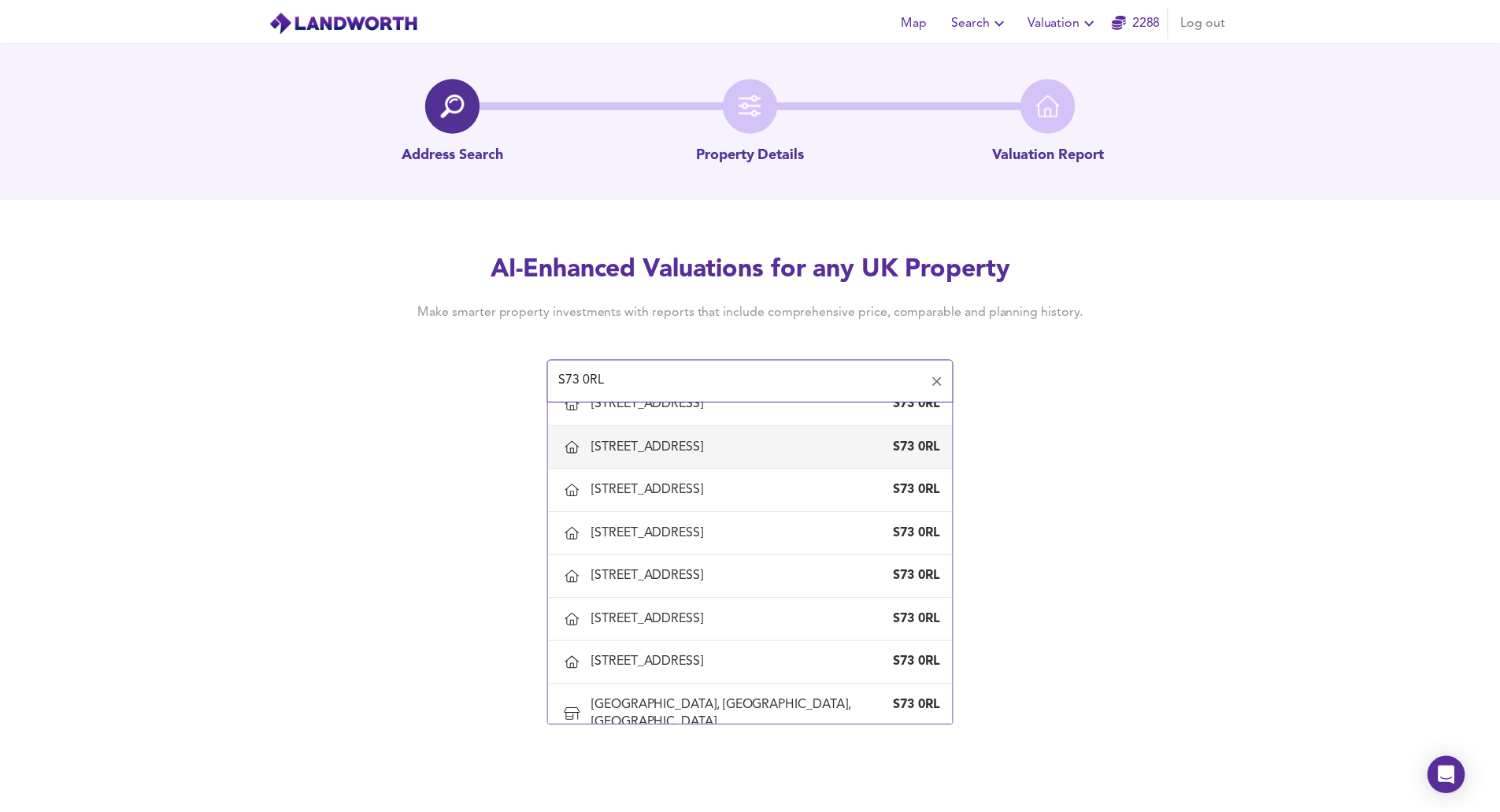
scroll to position [500, 0]
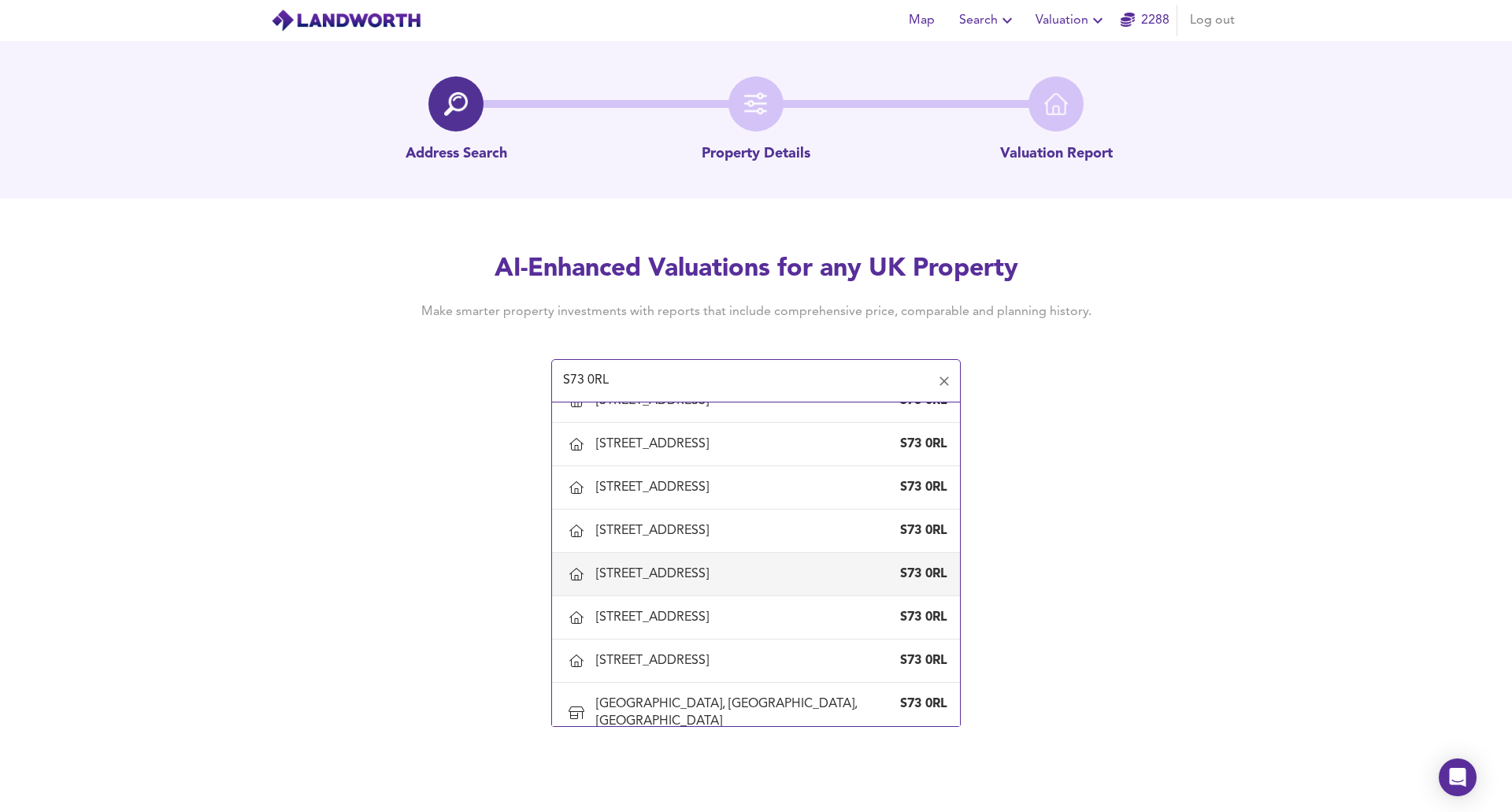
click at [604, 571] on div "[STREET_ADDRESS]" at bounding box center [655, 575] width 119 height 18
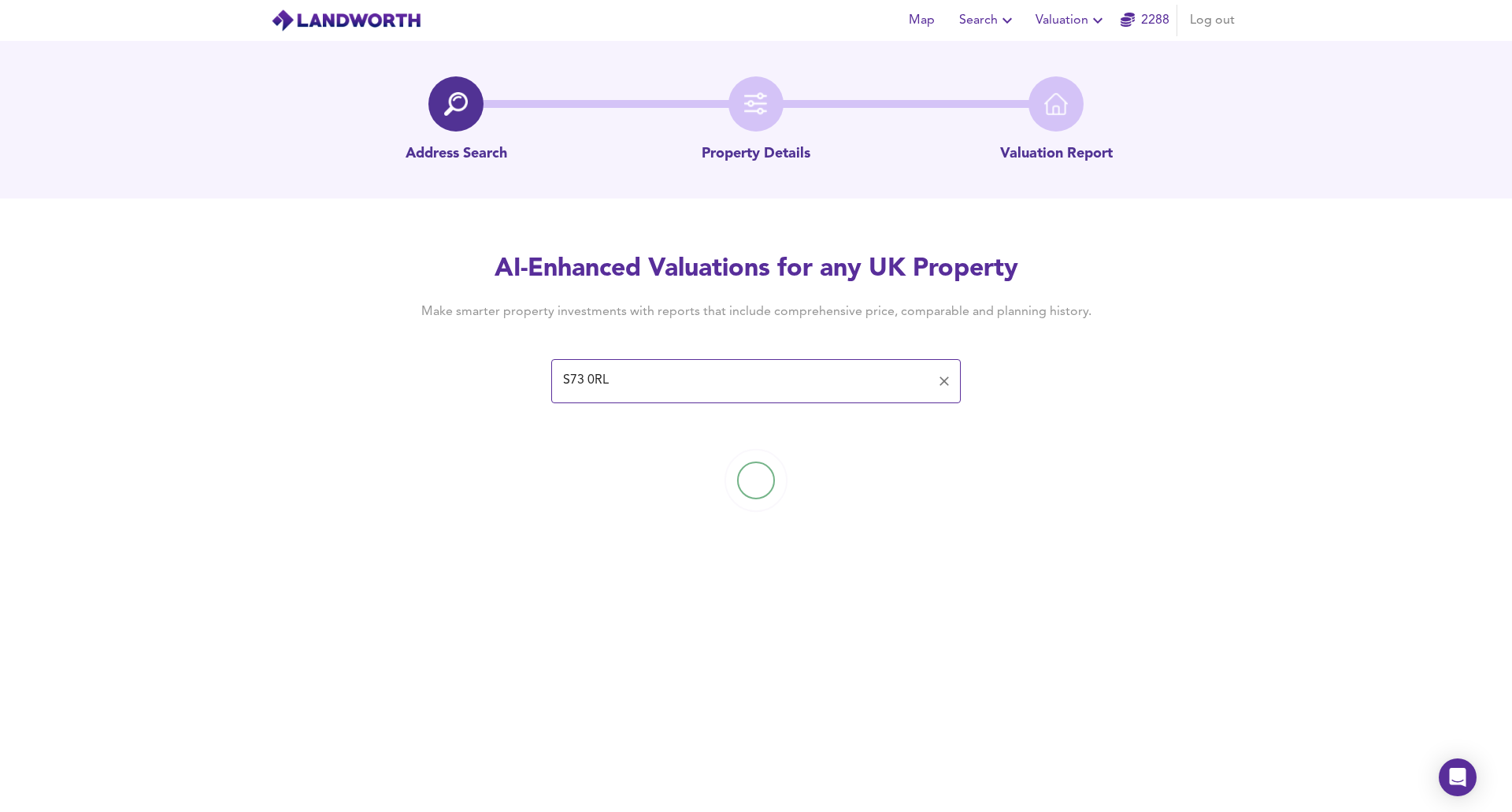
type input "[STREET_ADDRESS]"
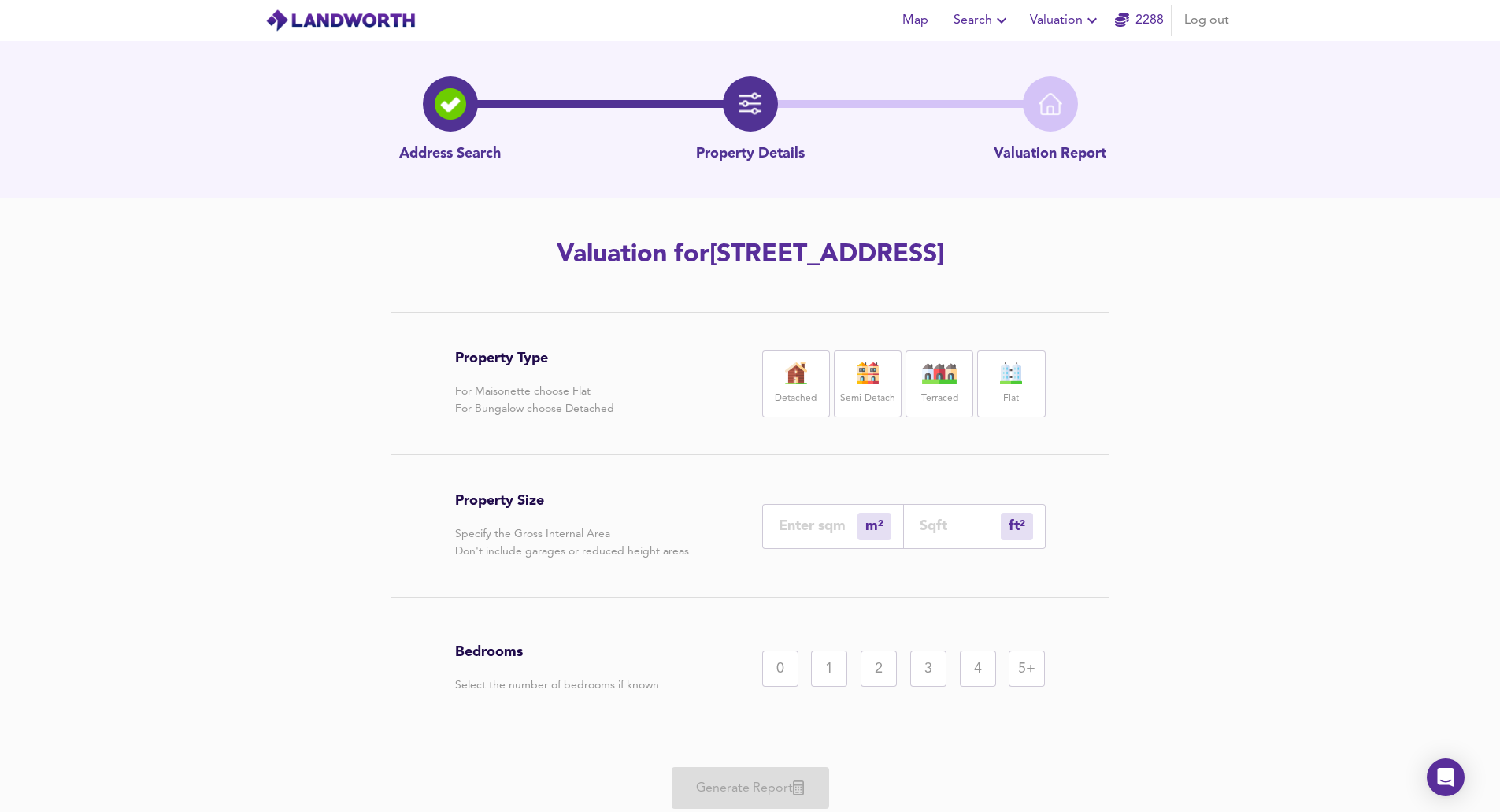
click at [604, 402] on label "Detached" at bounding box center [795, 399] width 41 height 20
click at [604, 522] on input "number" at bounding box center [818, 525] width 79 height 17
type input "2"
type input "22"
type input "23"
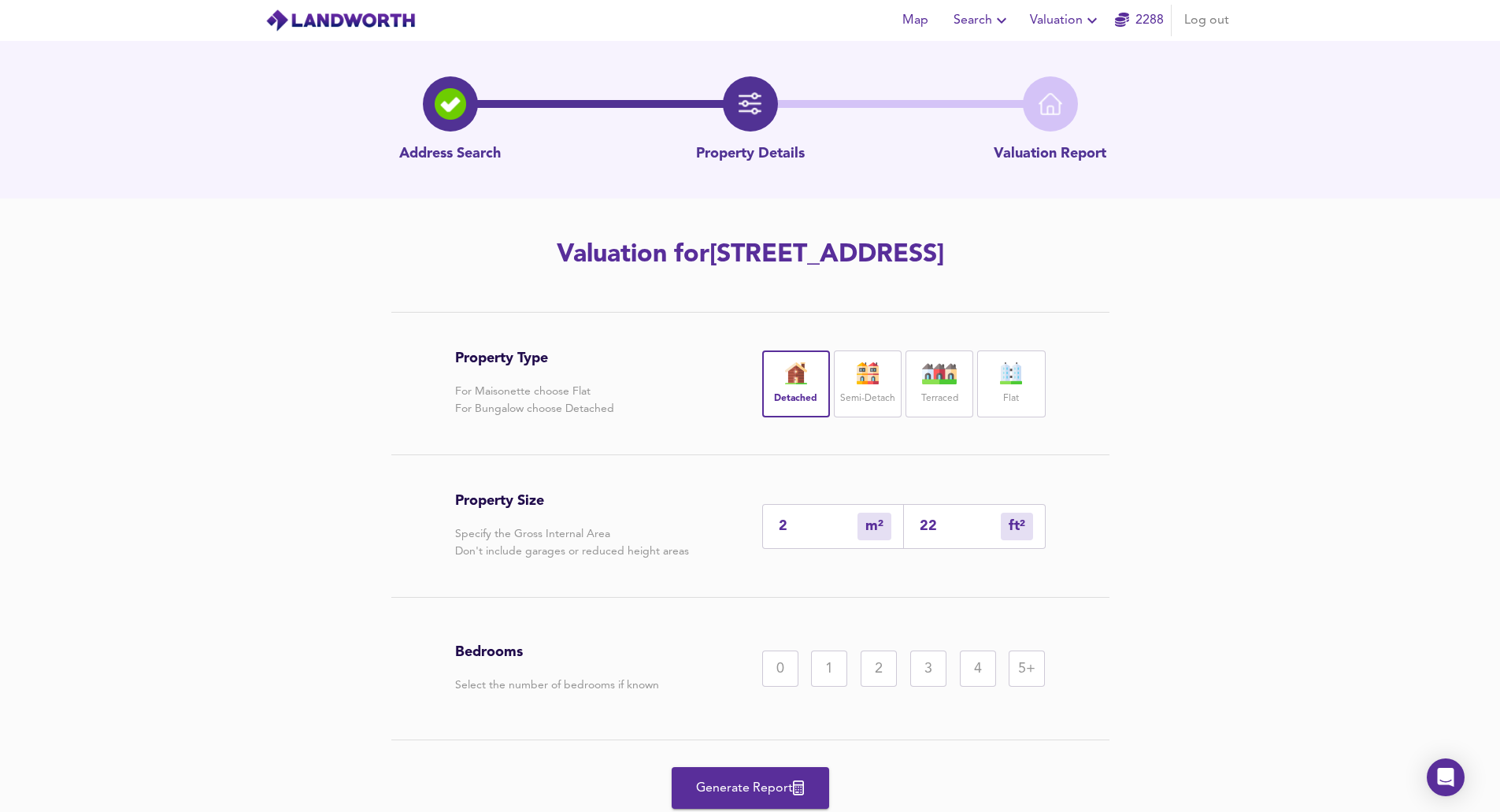
type input "248"
type input "231"
type input "2486"
type input "2315"
type input "24919"
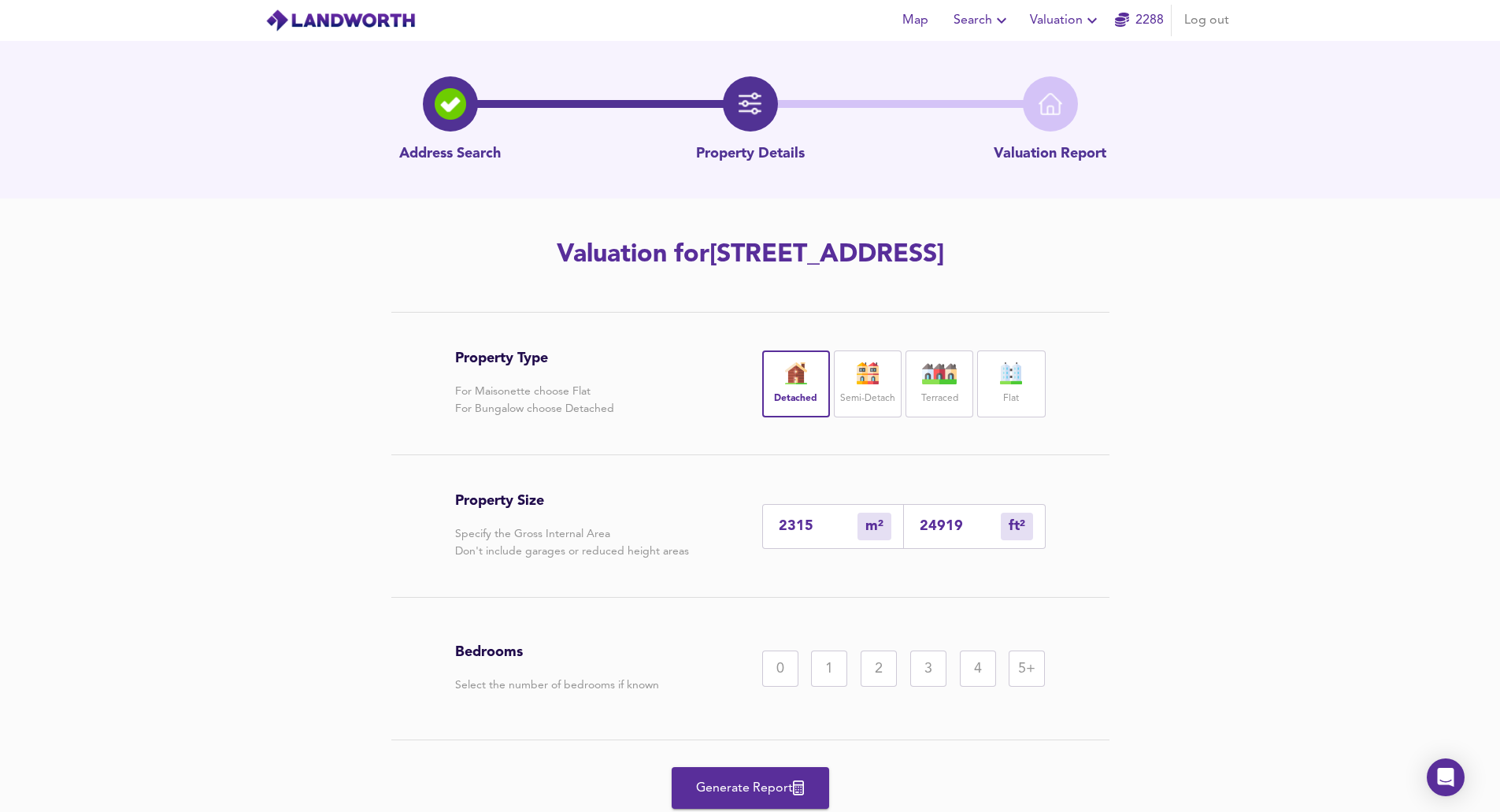
type input "2315"
drag, startPoint x: 801, startPoint y: 522, endPoint x: 707, endPoint y: 533, distance: 94.6
click at [604, 535] on div "Property Size Specify the Gross Internal Area Don't include garages or reduced …" at bounding box center [750, 526] width 590 height 142
click at [604, 511] on div "ft² sqft" at bounding box center [975, 526] width 142 height 45
click at [604, 526] on input "number" at bounding box center [960, 525] width 81 height 17
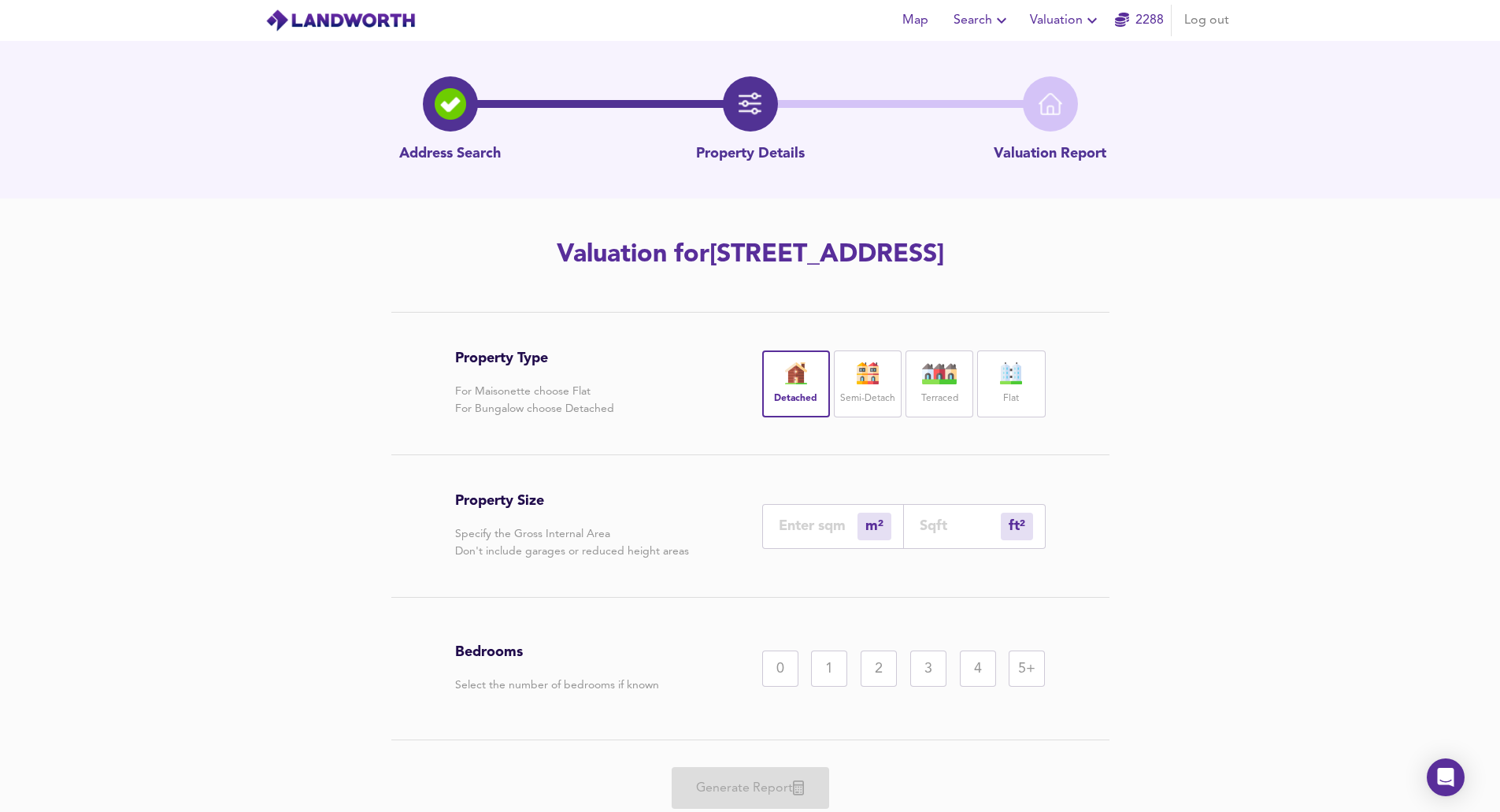
type input "0"
type input "2"
type input "23"
type input "21"
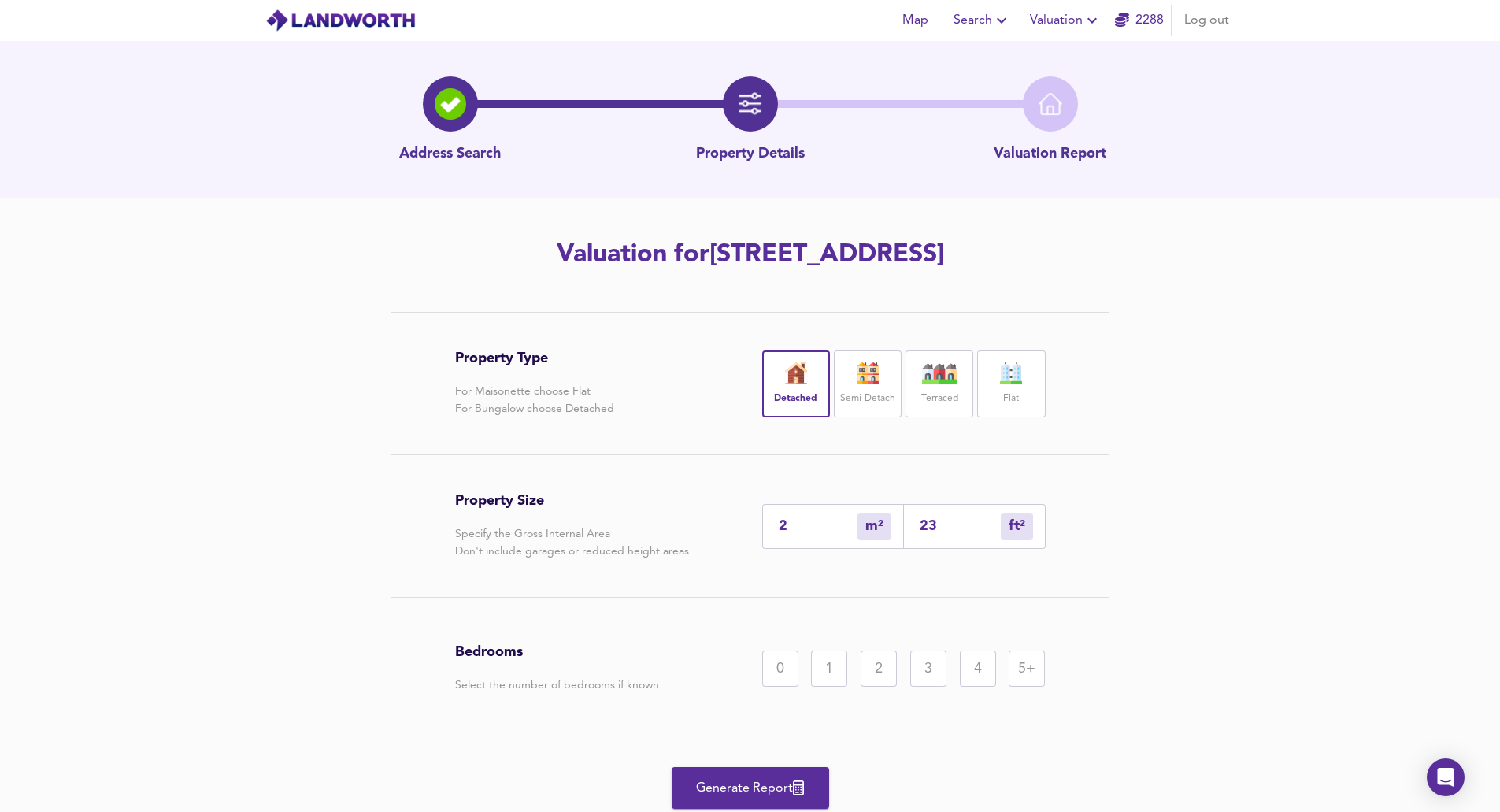
type input "231"
type input "215"
type input "2315"
click at [604, 621] on div "5+" at bounding box center [1027, 668] width 36 height 36
click at [604, 621] on span "Generate Report" at bounding box center [751, 788] width 126 height 22
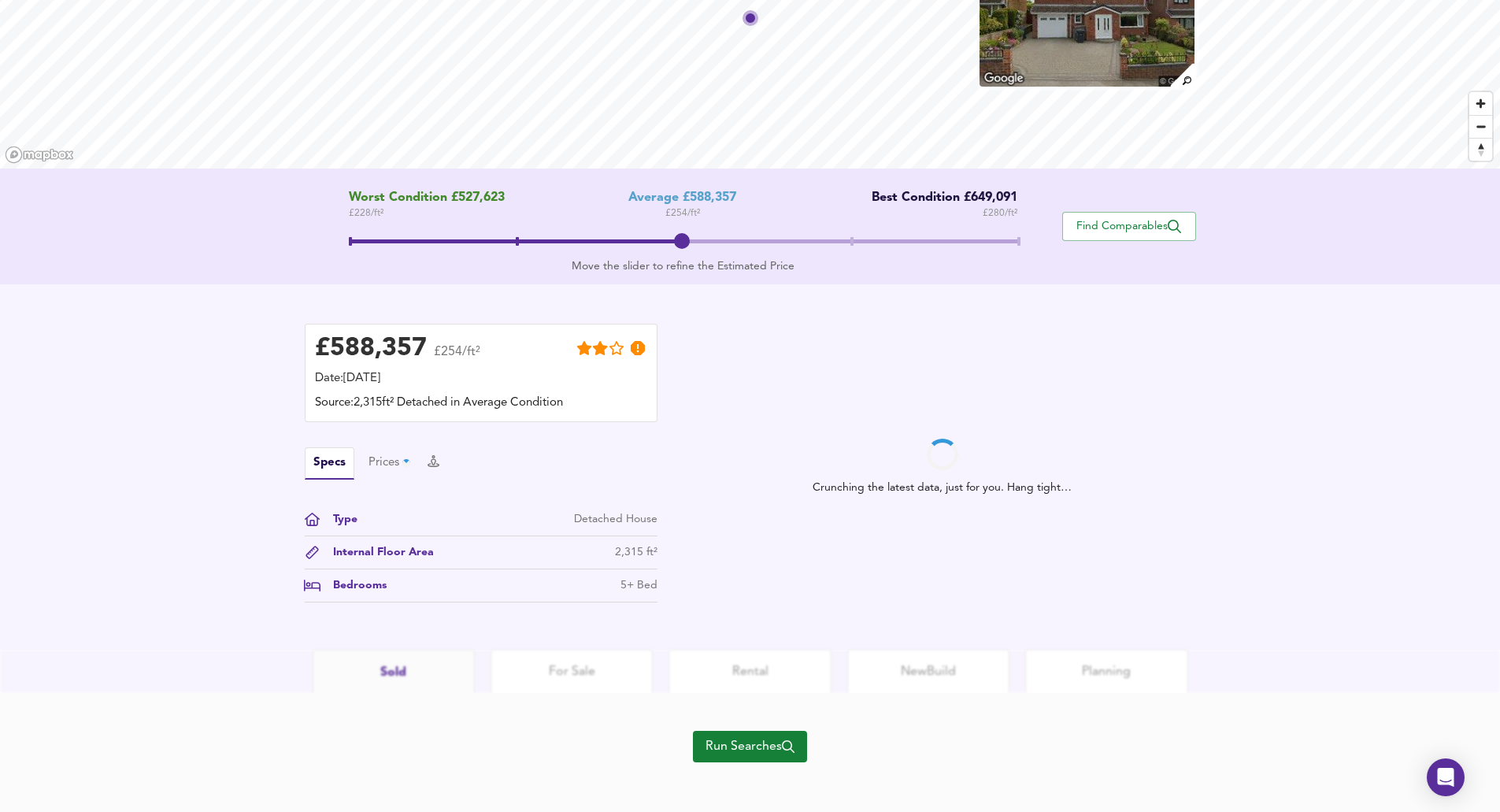
scroll to position [166, 0]
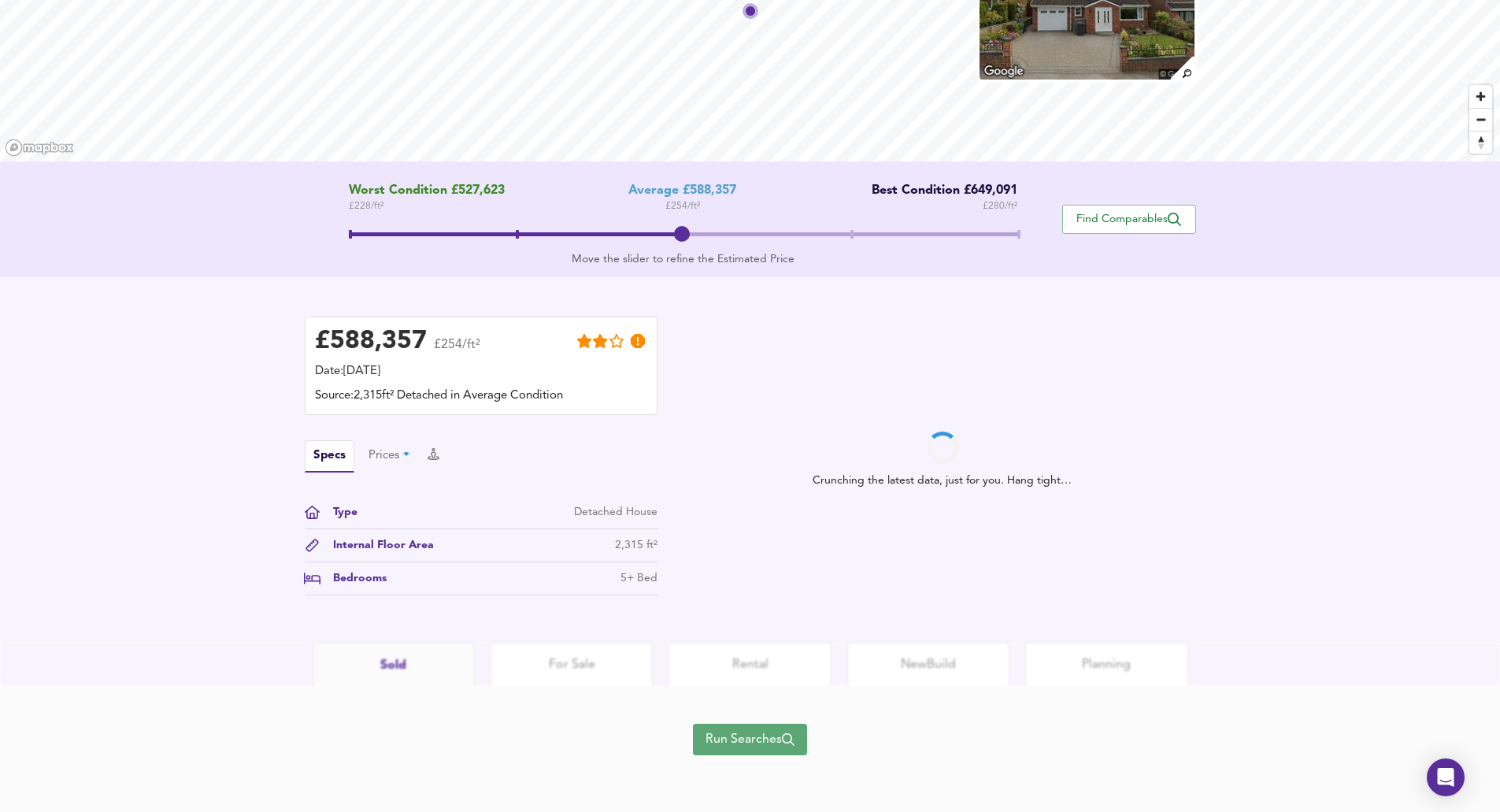
click at [604, 621] on span "Run Searches" at bounding box center [750, 739] width 89 height 22
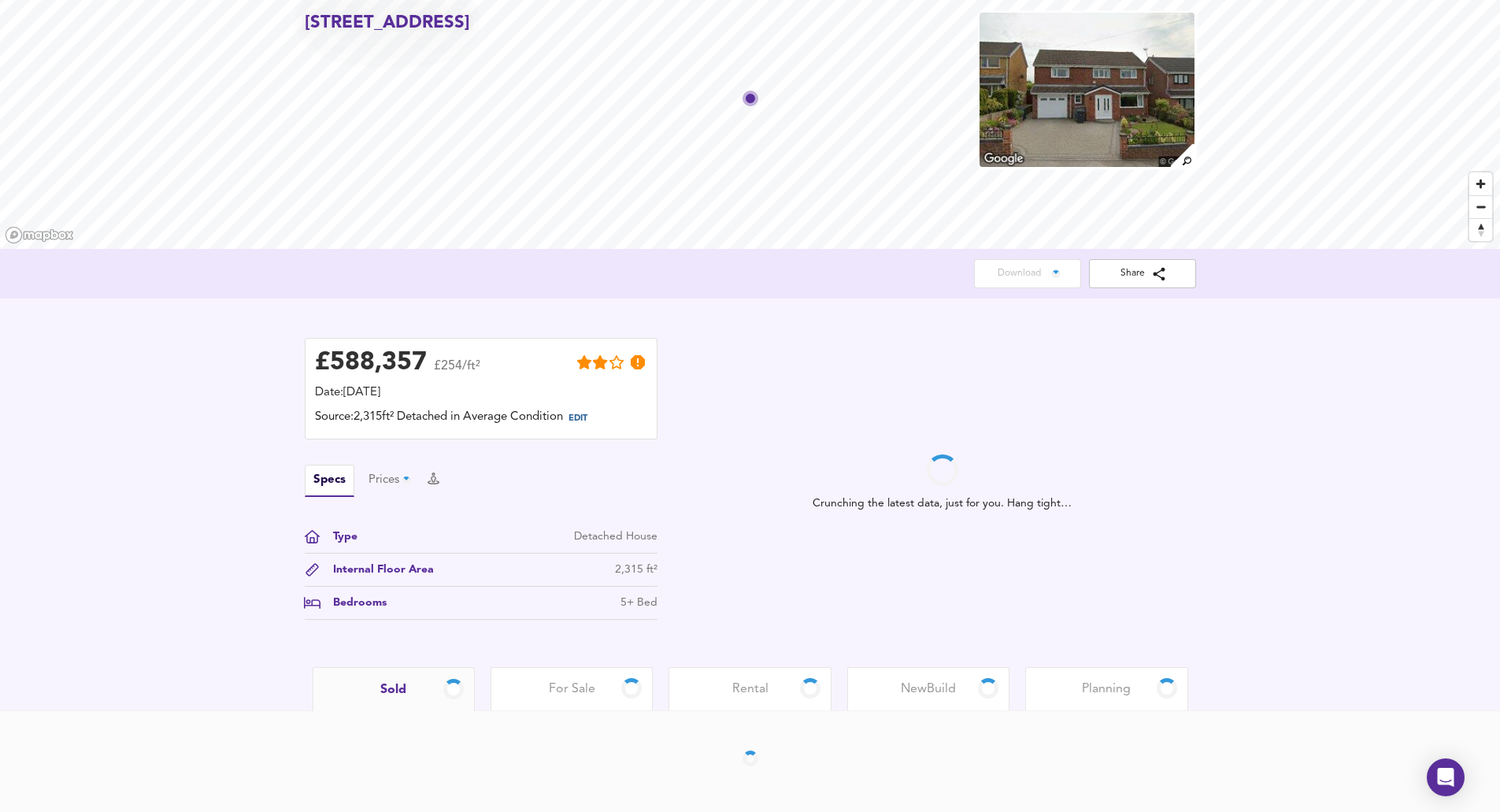
click at [572, 621] on span "For Sale" at bounding box center [572, 689] width 46 height 18
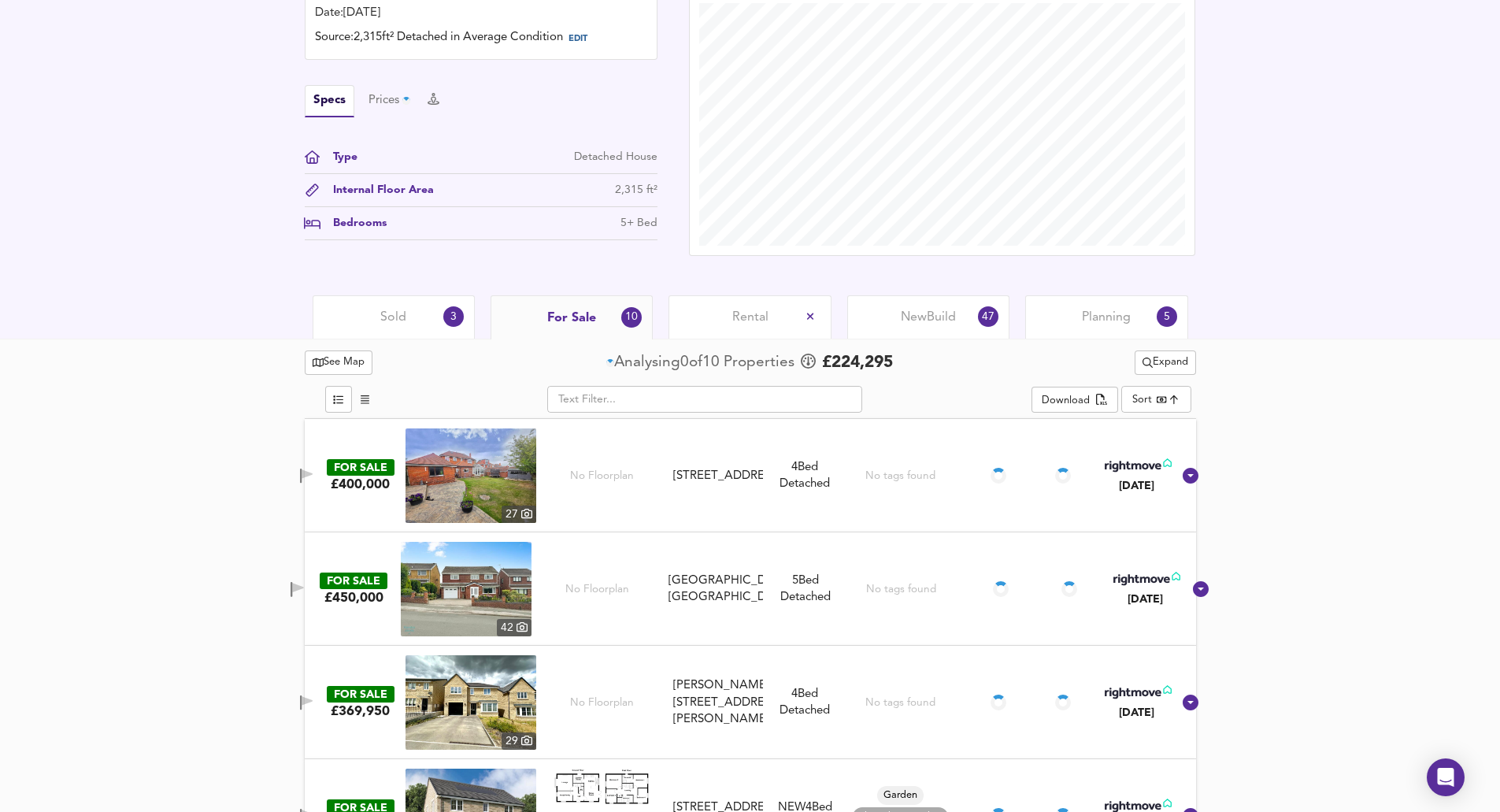
scroll to position [480, 0]
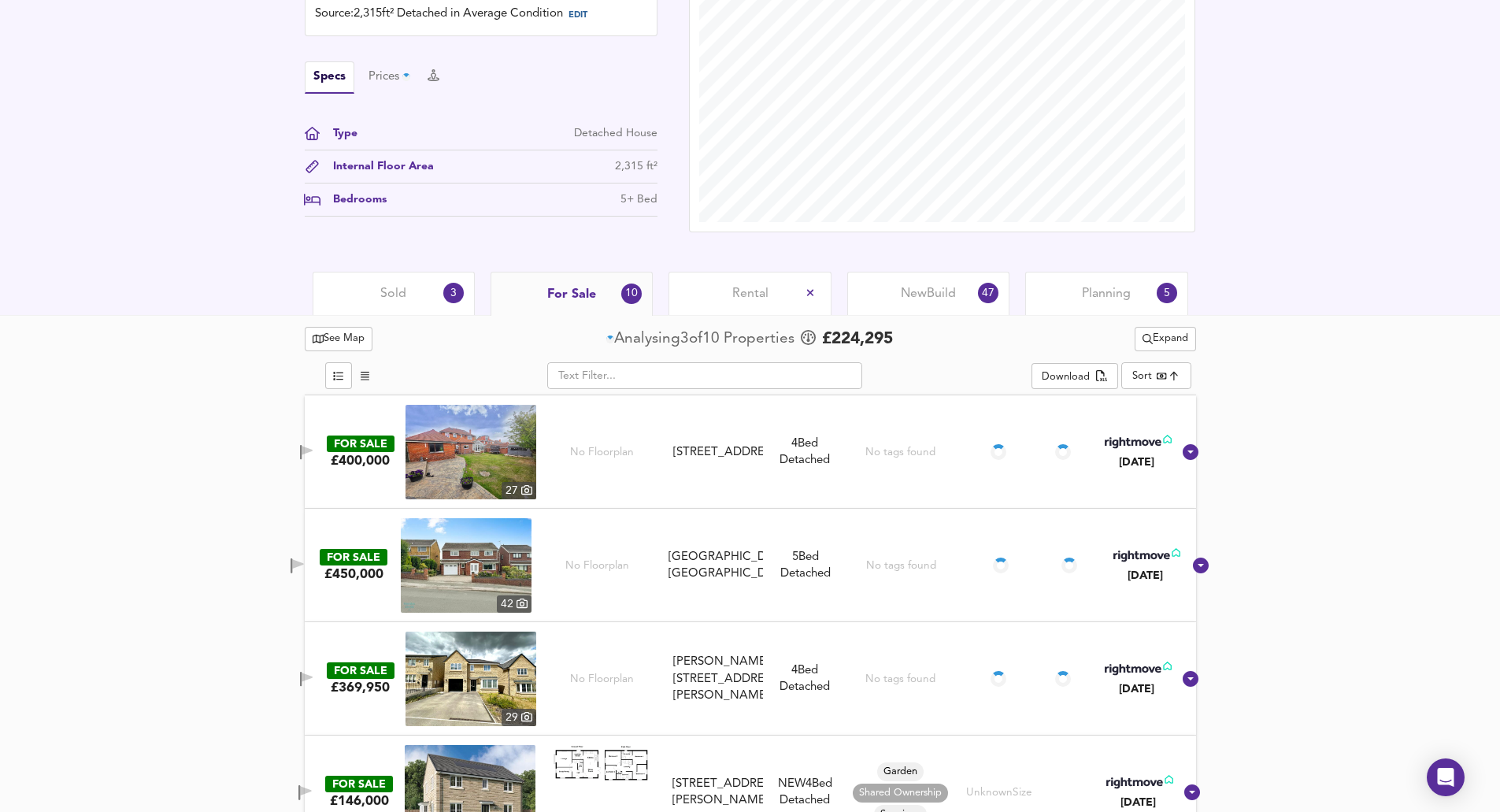
click at [416, 304] on div "Sold 3" at bounding box center [393, 294] width 163 height 43
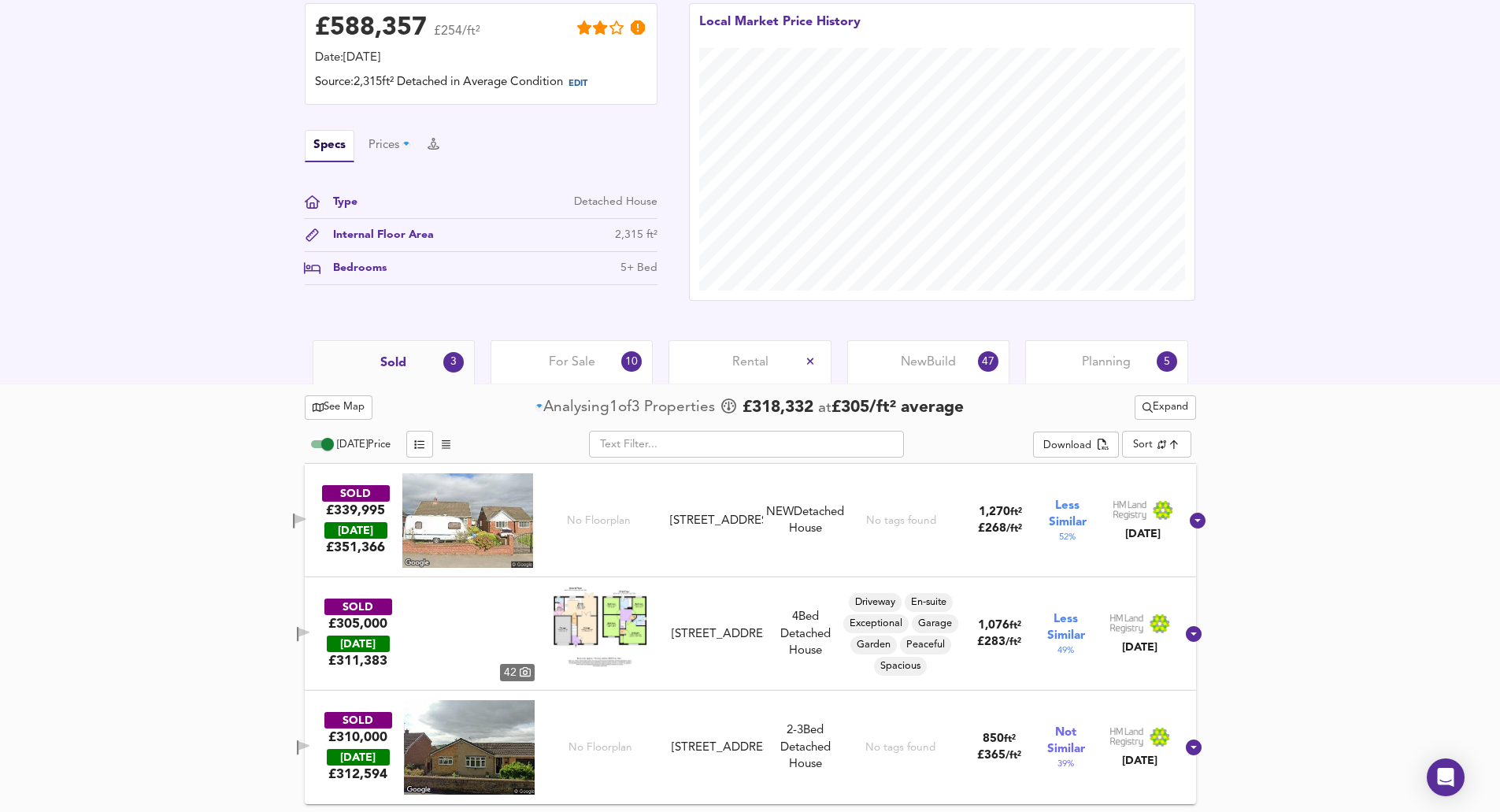
scroll to position [412, 0]
click at [604, 412] on span "Expand" at bounding box center [1165, 407] width 45 height 18
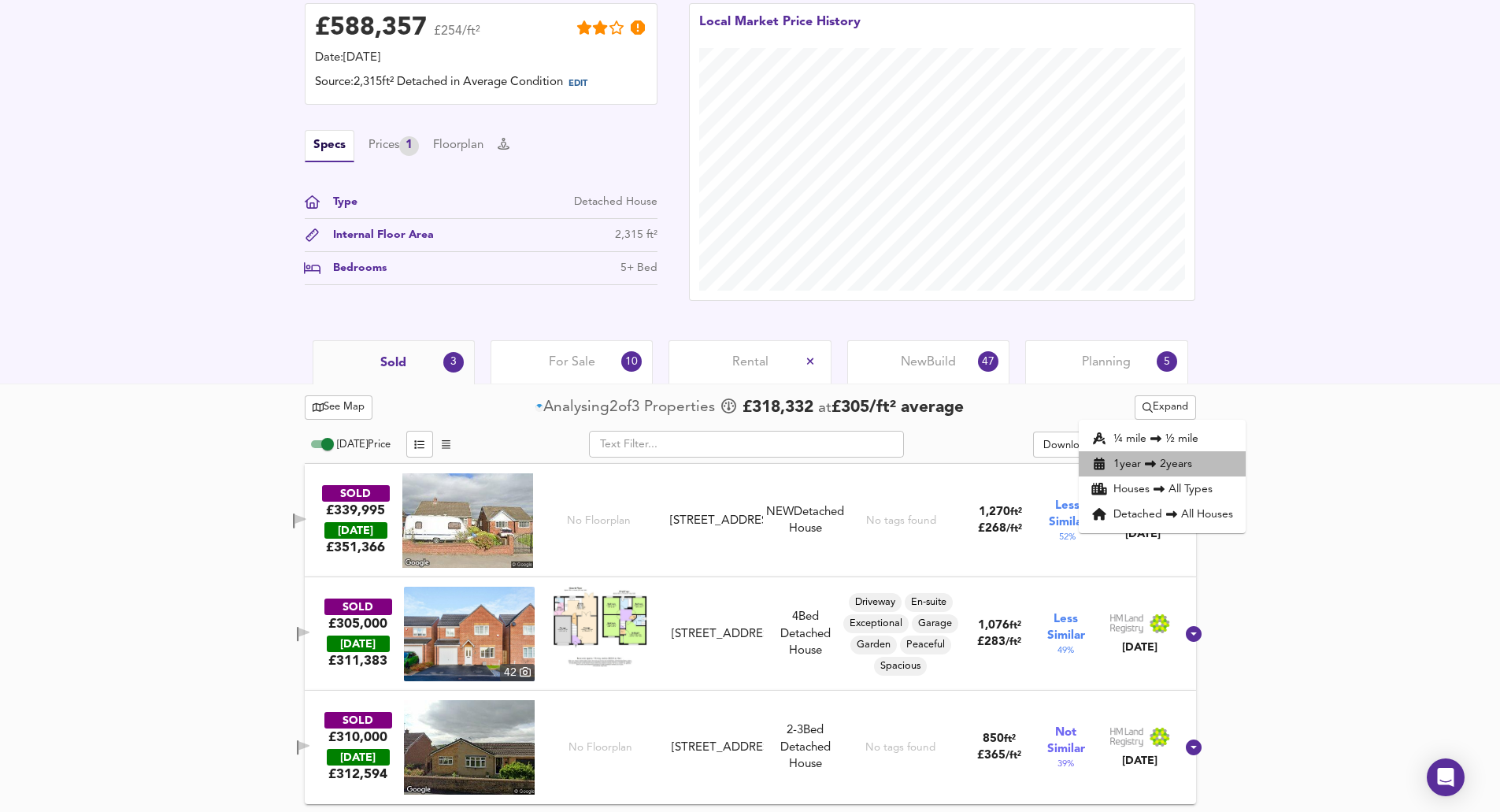
click at [604, 464] on icon at bounding box center [1150, 463] width 19 height 11
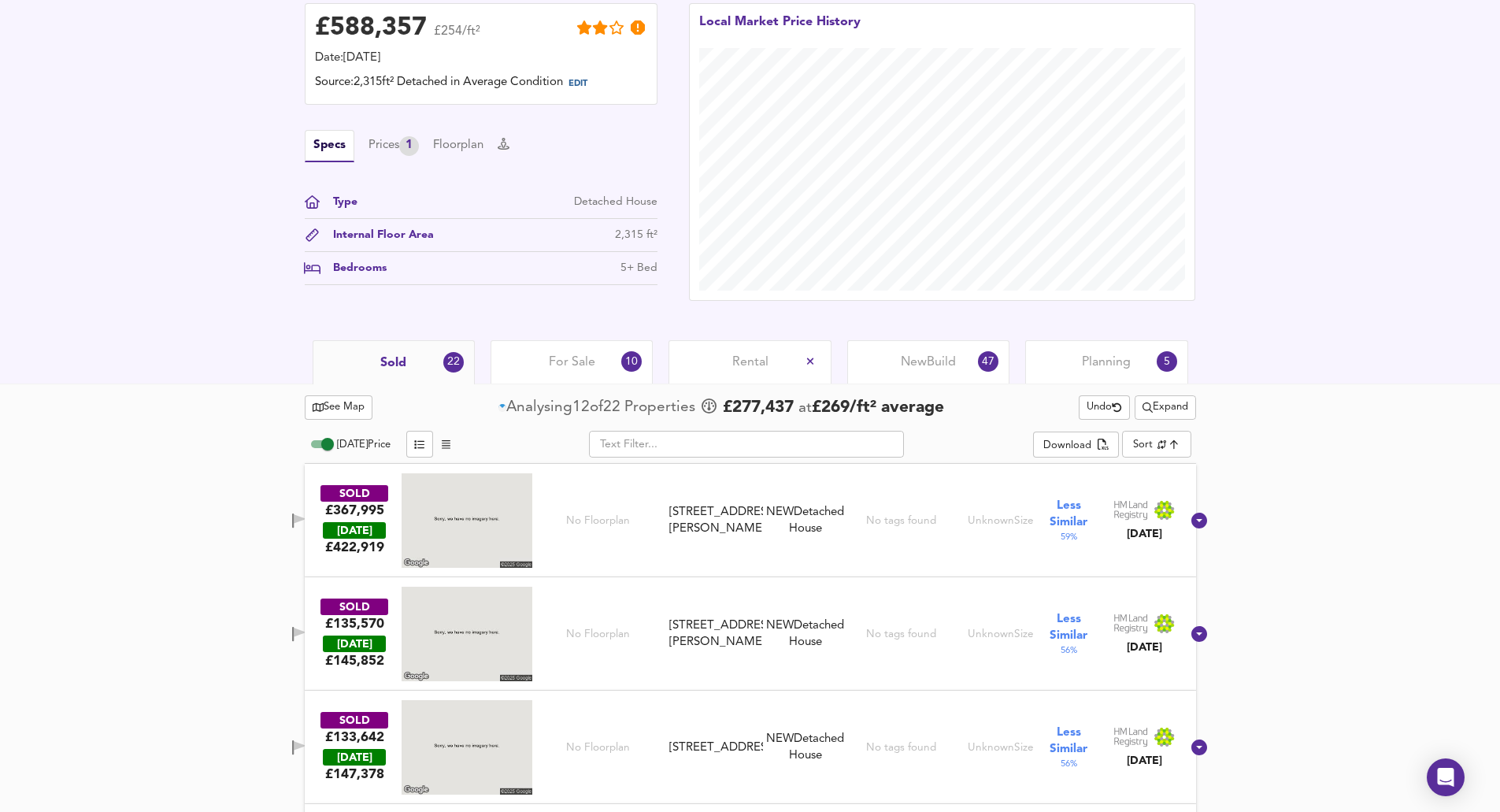
click at [604, 406] on span "Expand" at bounding box center [1165, 407] width 45 height 18
click at [604, 436] on li "¼ mile ½ mile" at bounding box center [1162, 439] width 167 height 26
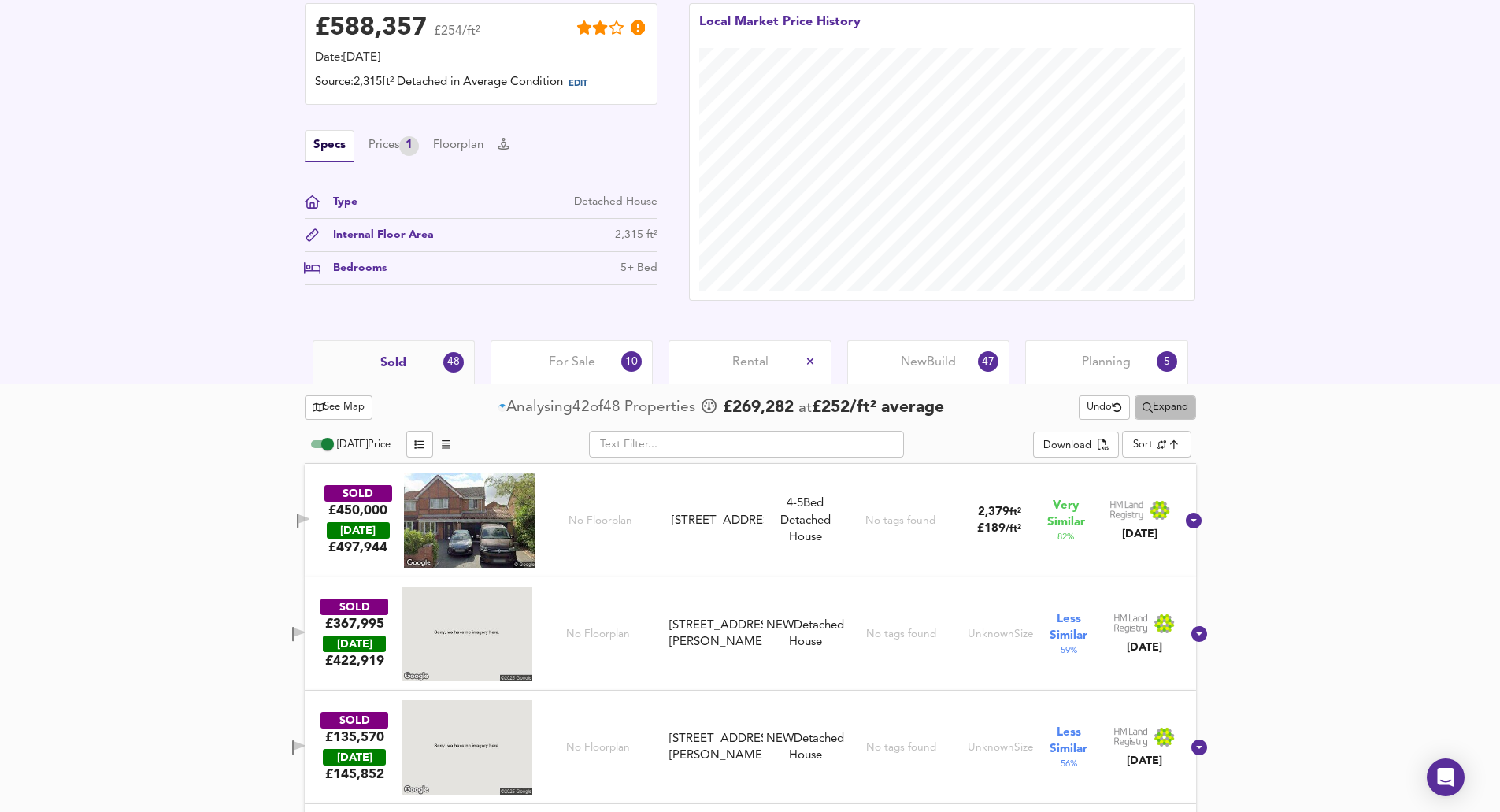
click at [604, 405] on span "Expand" at bounding box center [1165, 407] width 45 height 18
click at [604, 432] on li "½ mile 1 mile" at bounding box center [1162, 439] width 167 height 26
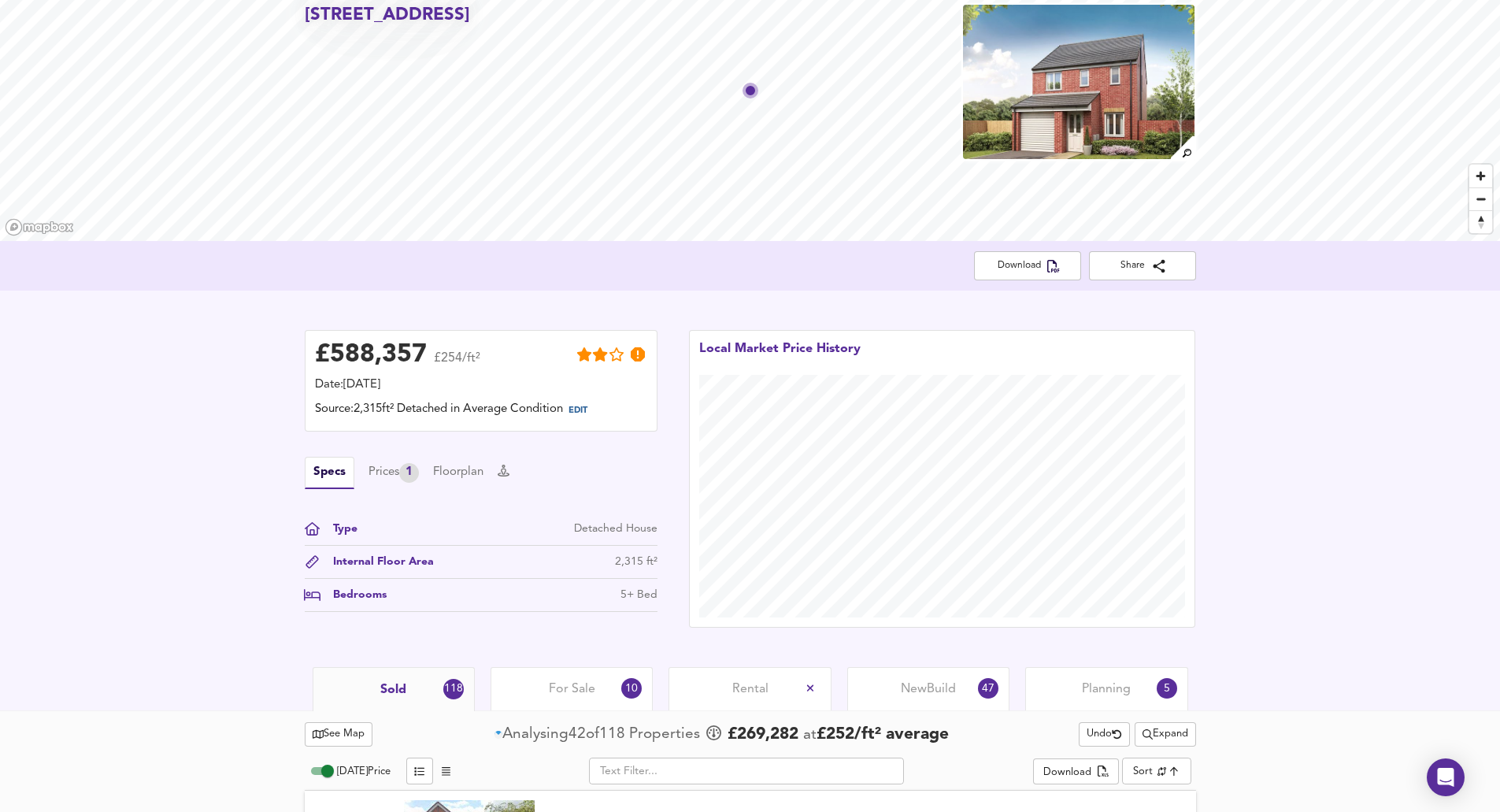
scroll to position [491, 0]
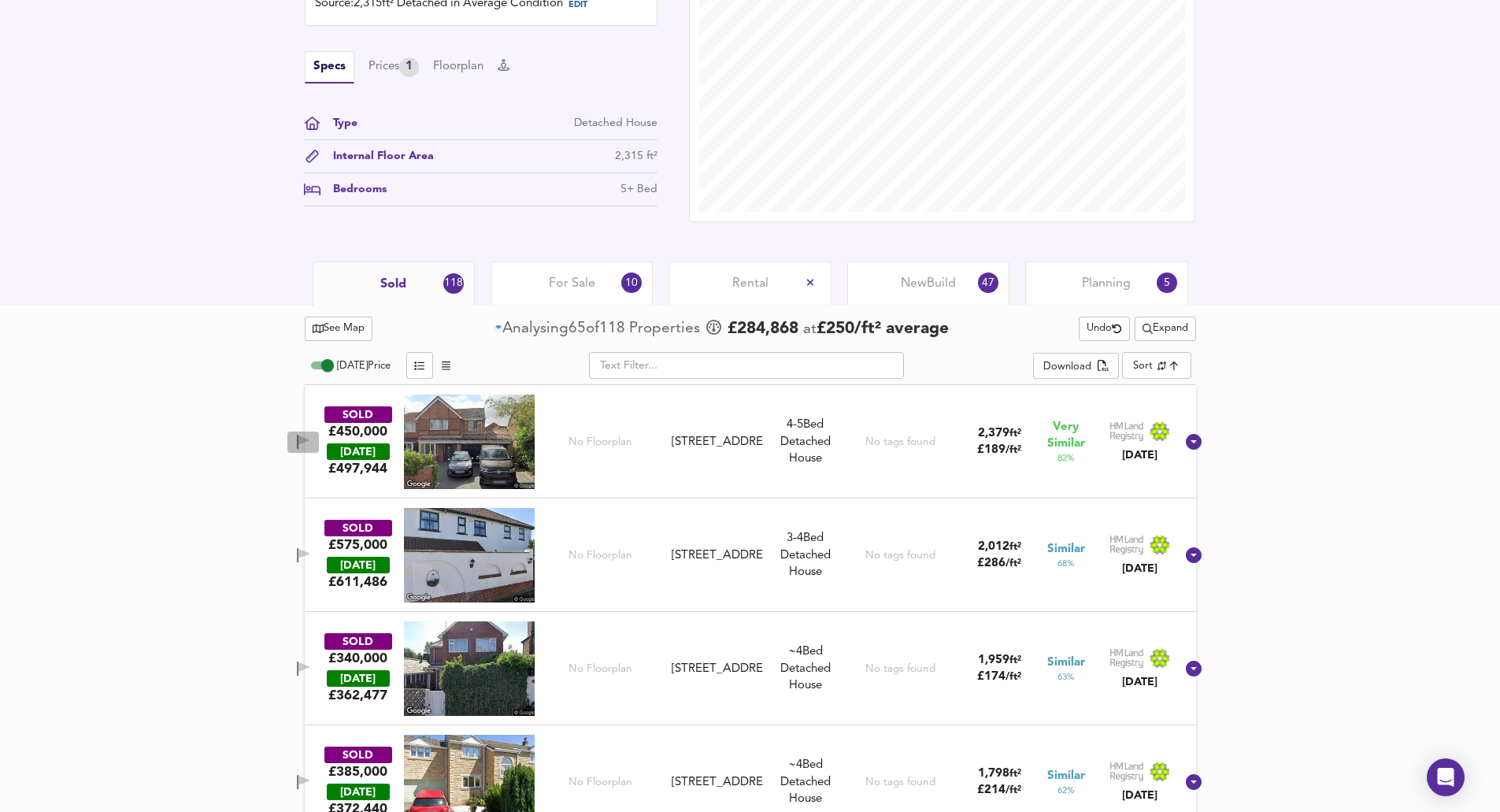
click at [319, 433] on button "button" at bounding box center [304, 442] width 32 height 22
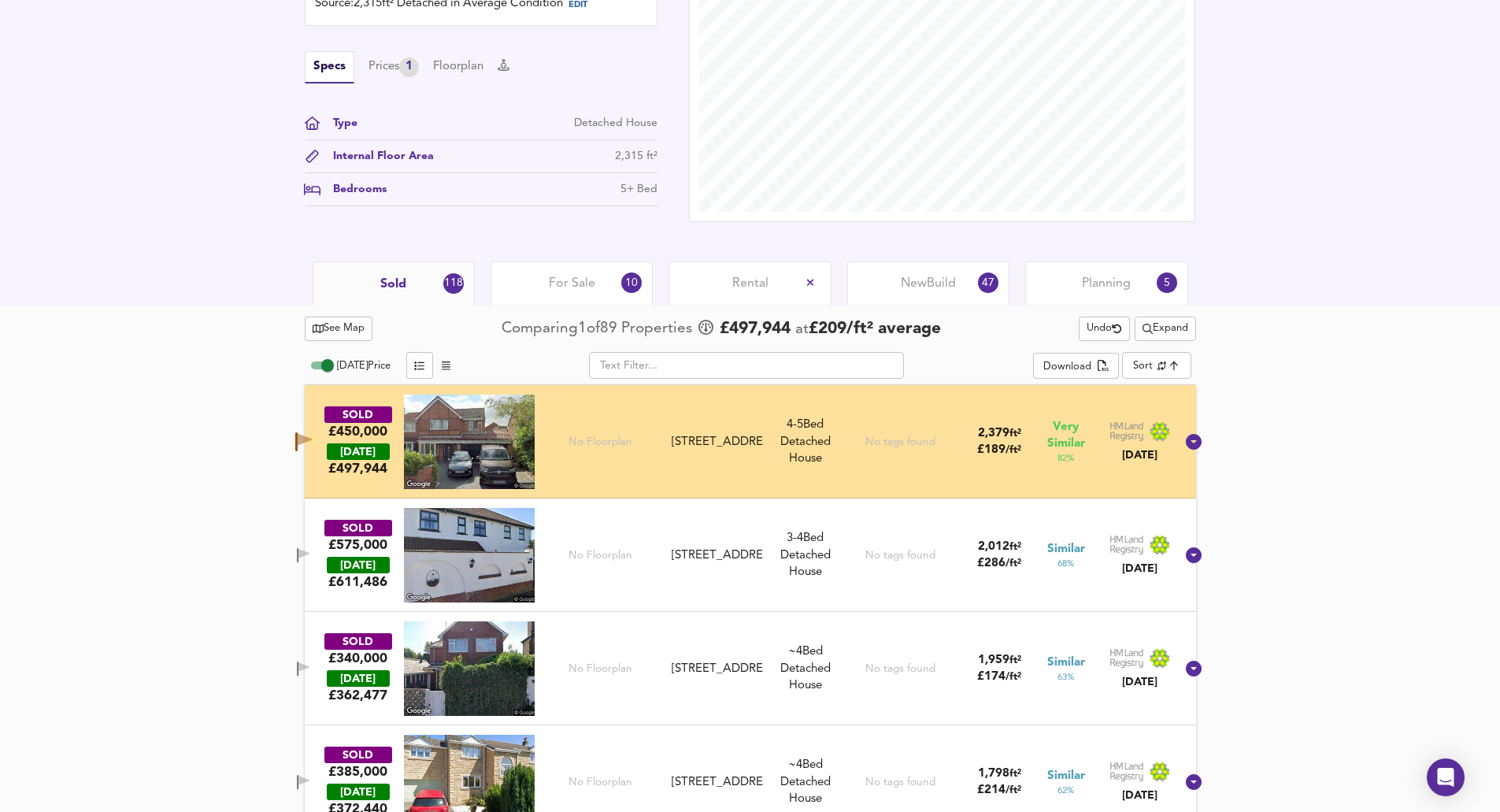
click at [604, 332] on span "Expand" at bounding box center [1165, 328] width 45 height 18
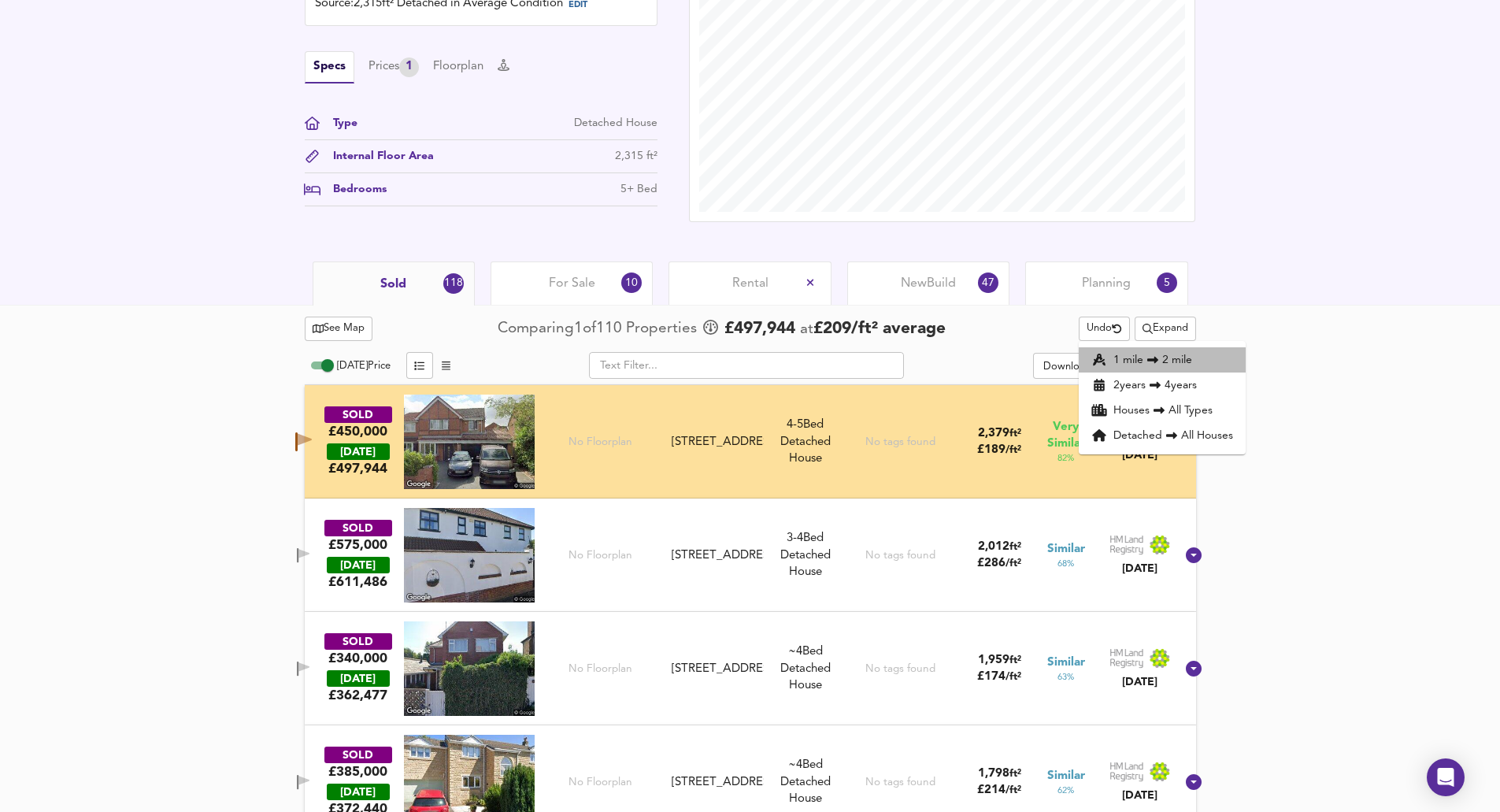
click at [604, 367] on li "1 mile 2 mile" at bounding box center [1162, 360] width 167 height 26
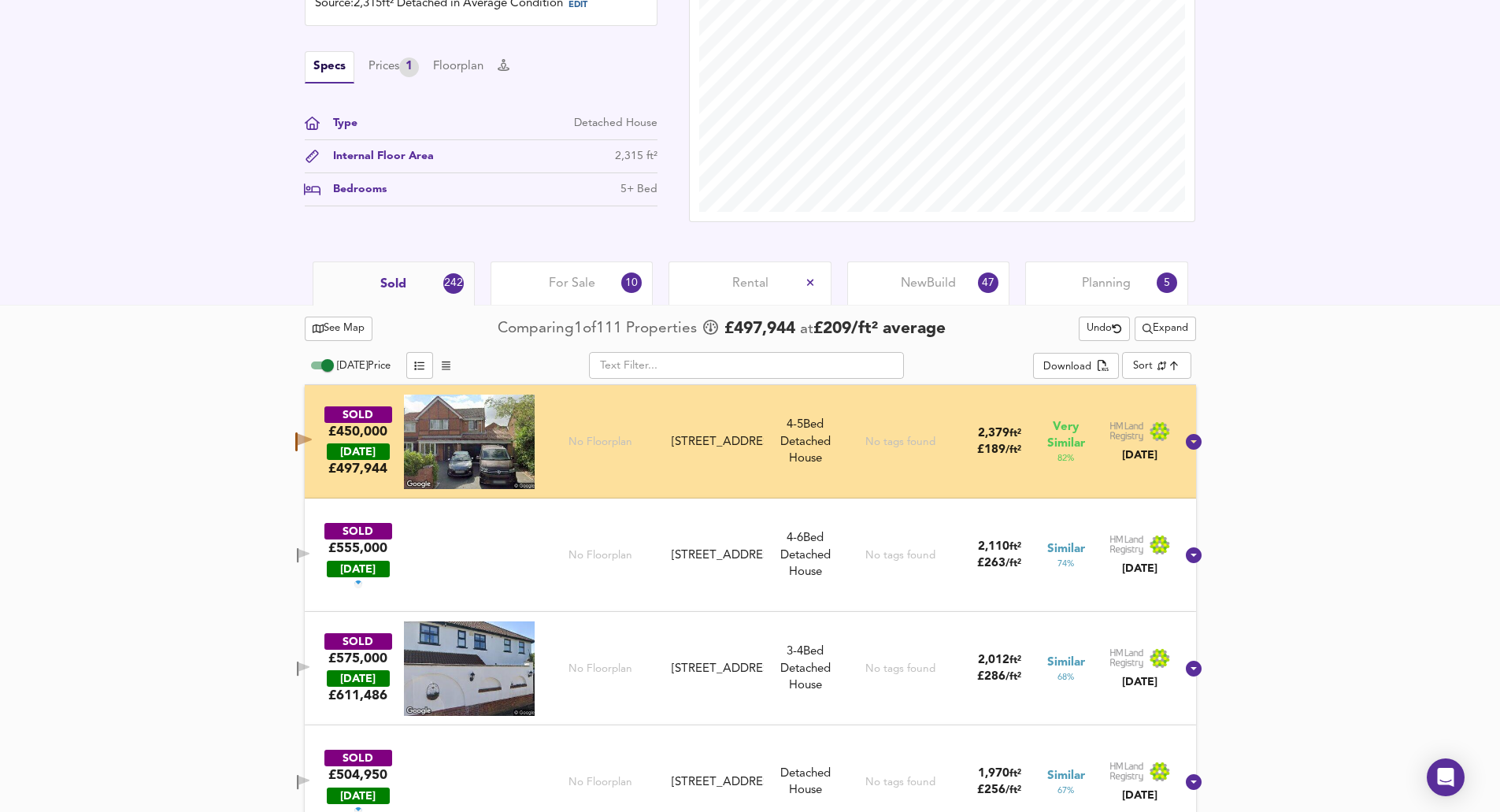
click at [314, 548] on span "button" at bounding box center [304, 555] width 24 height 15
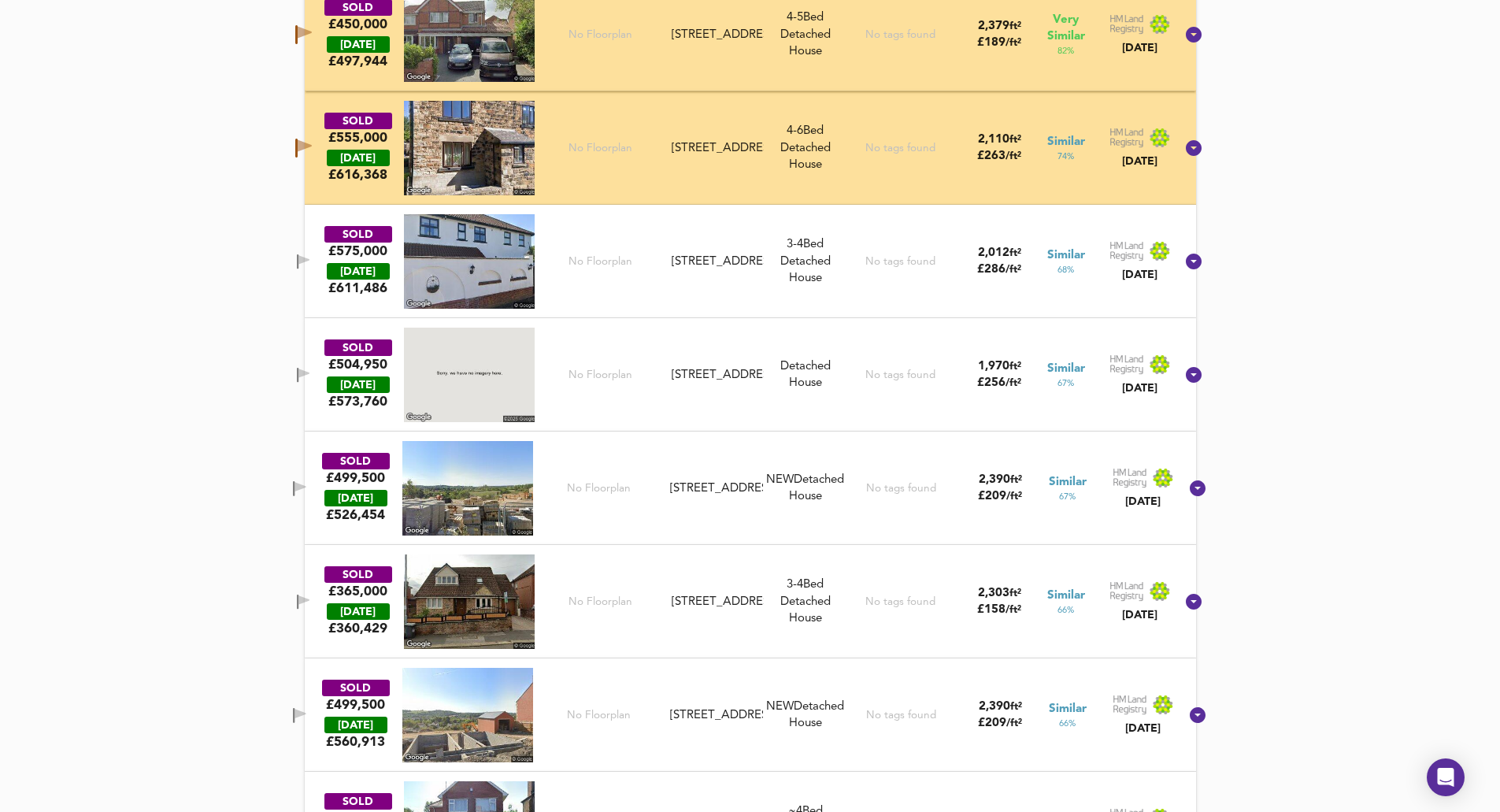
scroll to position [963, 0]
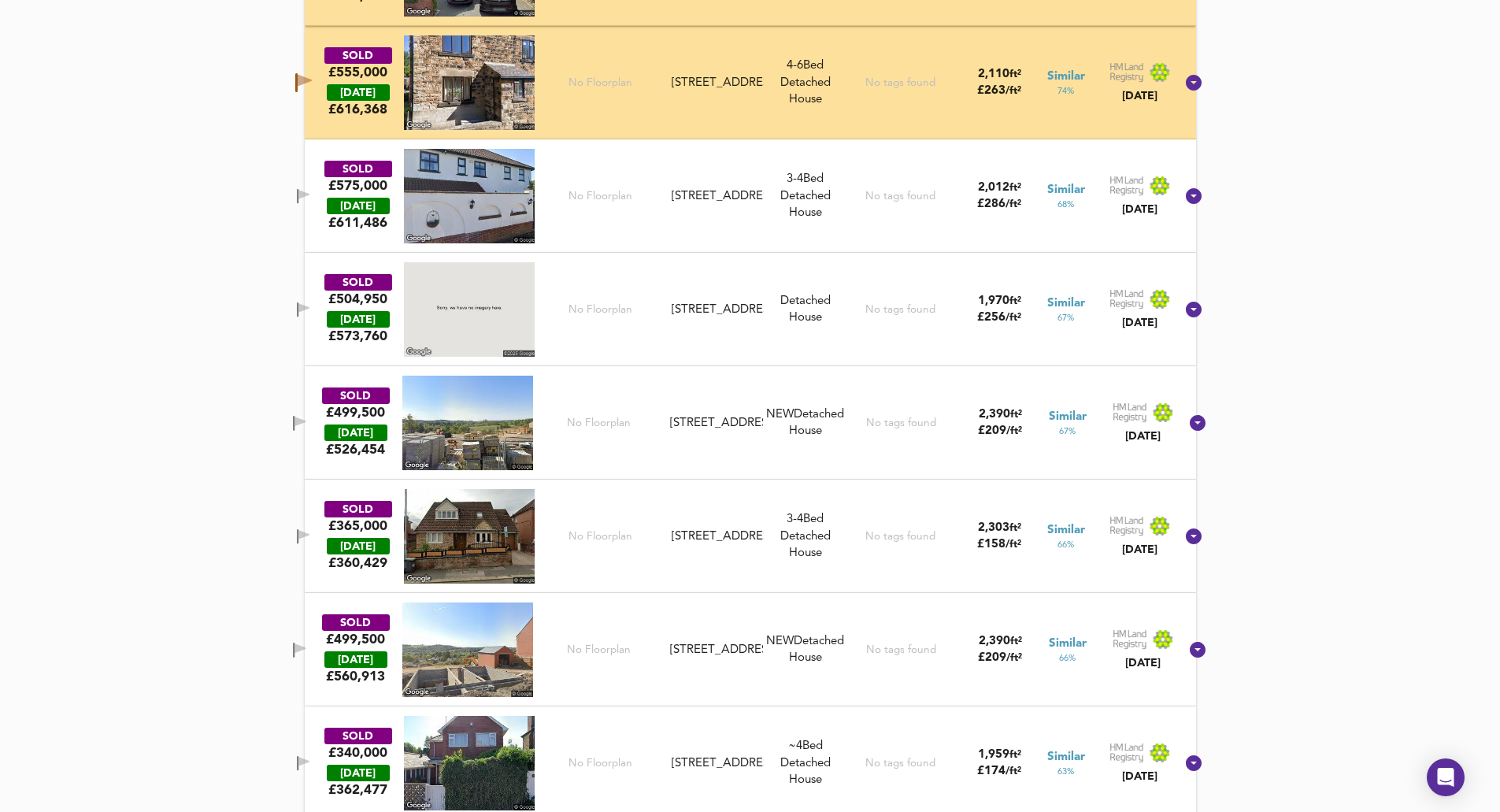
click at [299, 530] on icon "button" at bounding box center [298, 536] width 2 height 15
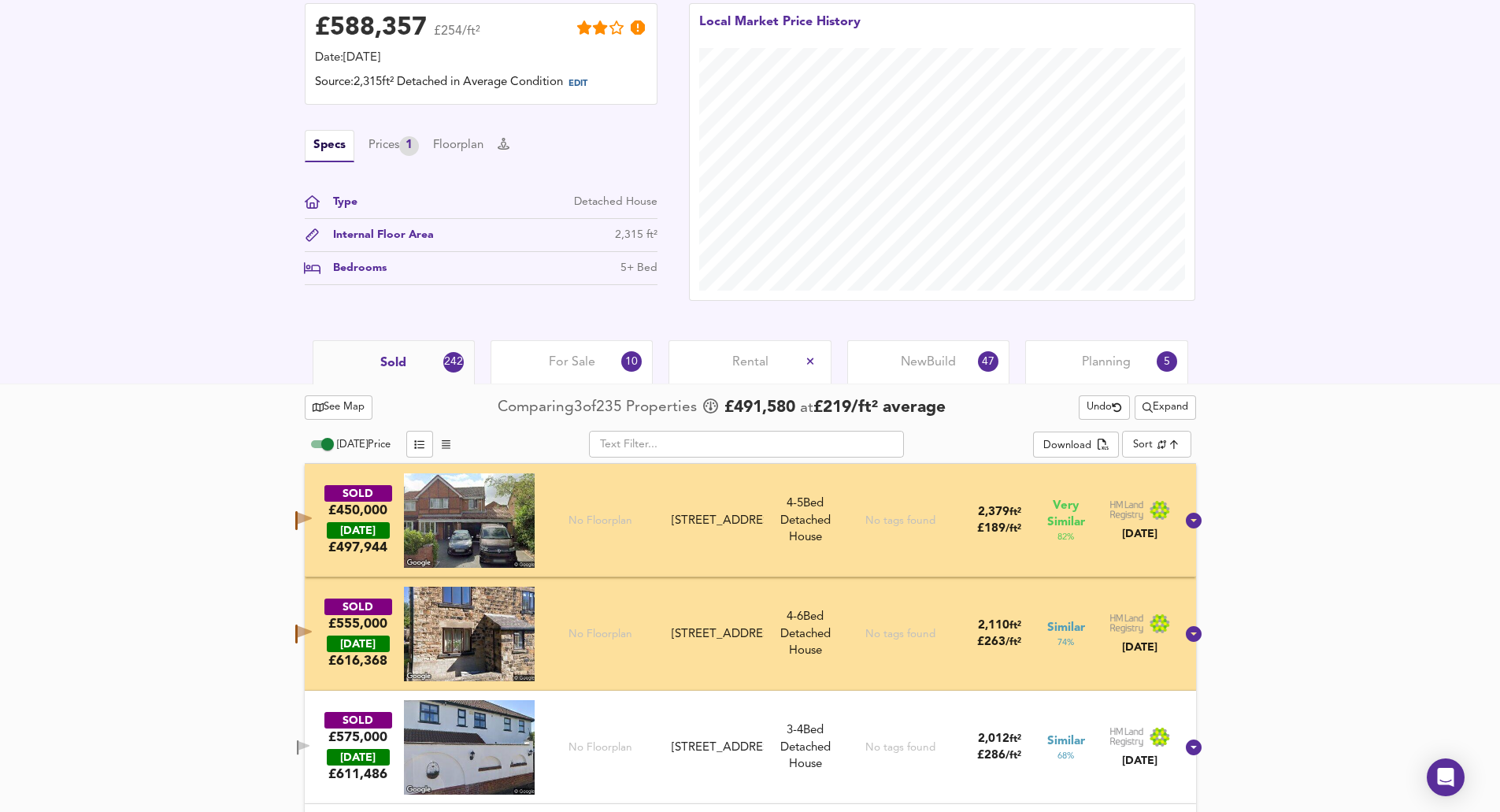
scroll to position [491, 0]
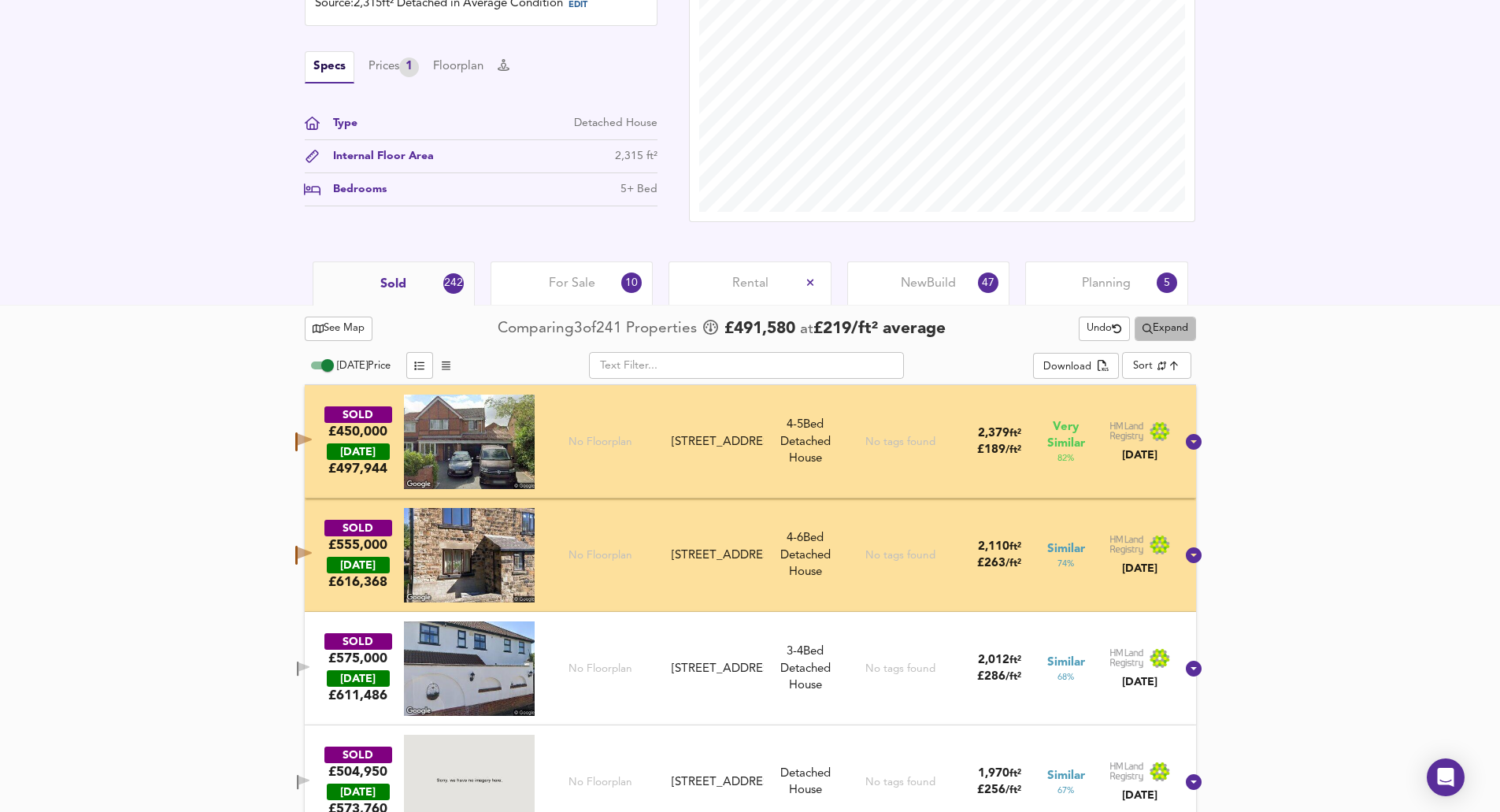
click at [604, 321] on span "Expand" at bounding box center [1165, 328] width 45 height 18
click at [604, 436] on li "Detached All Houses" at bounding box center [1162, 436] width 167 height 26
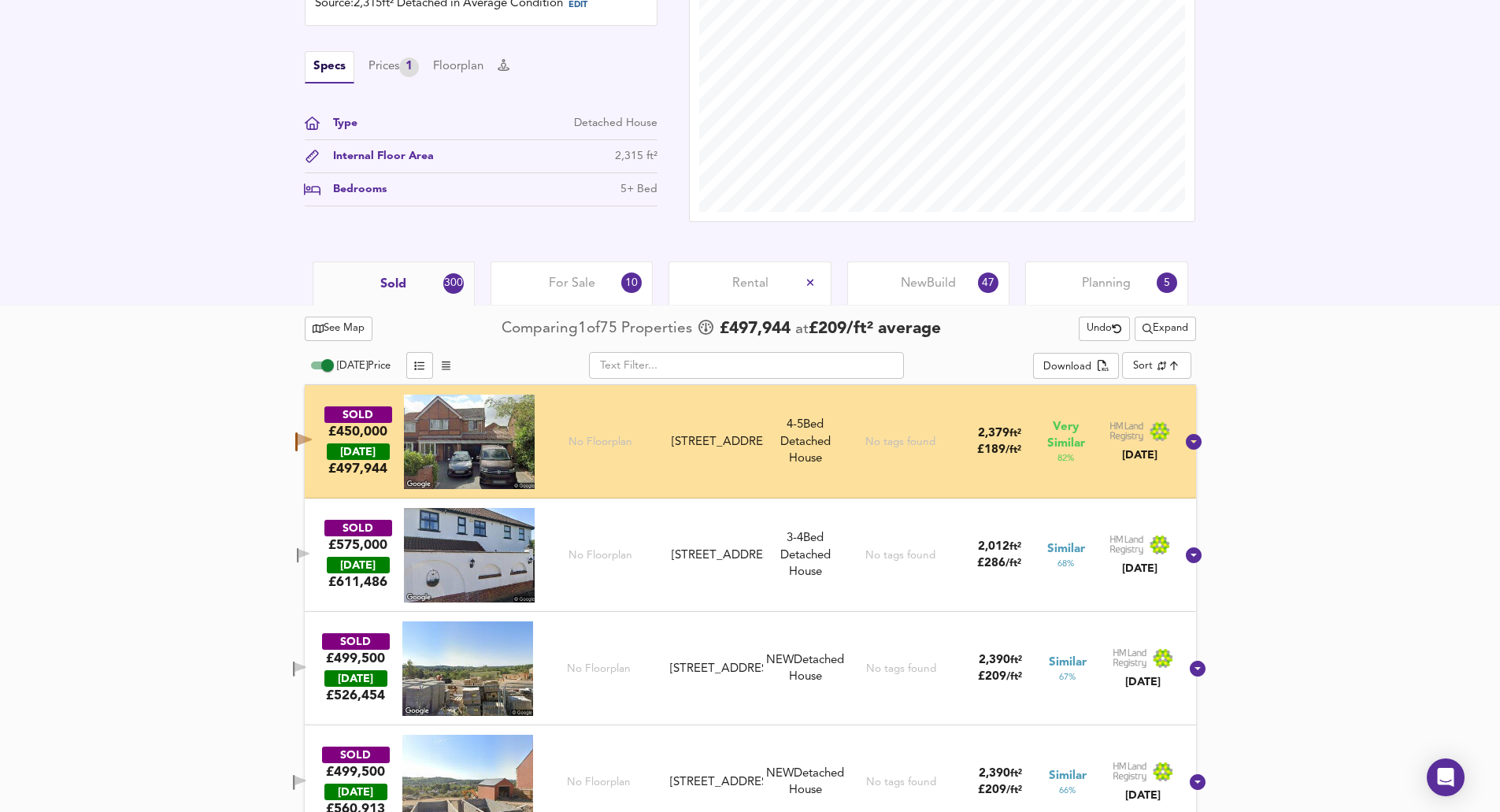
scroll to position [18, 0]
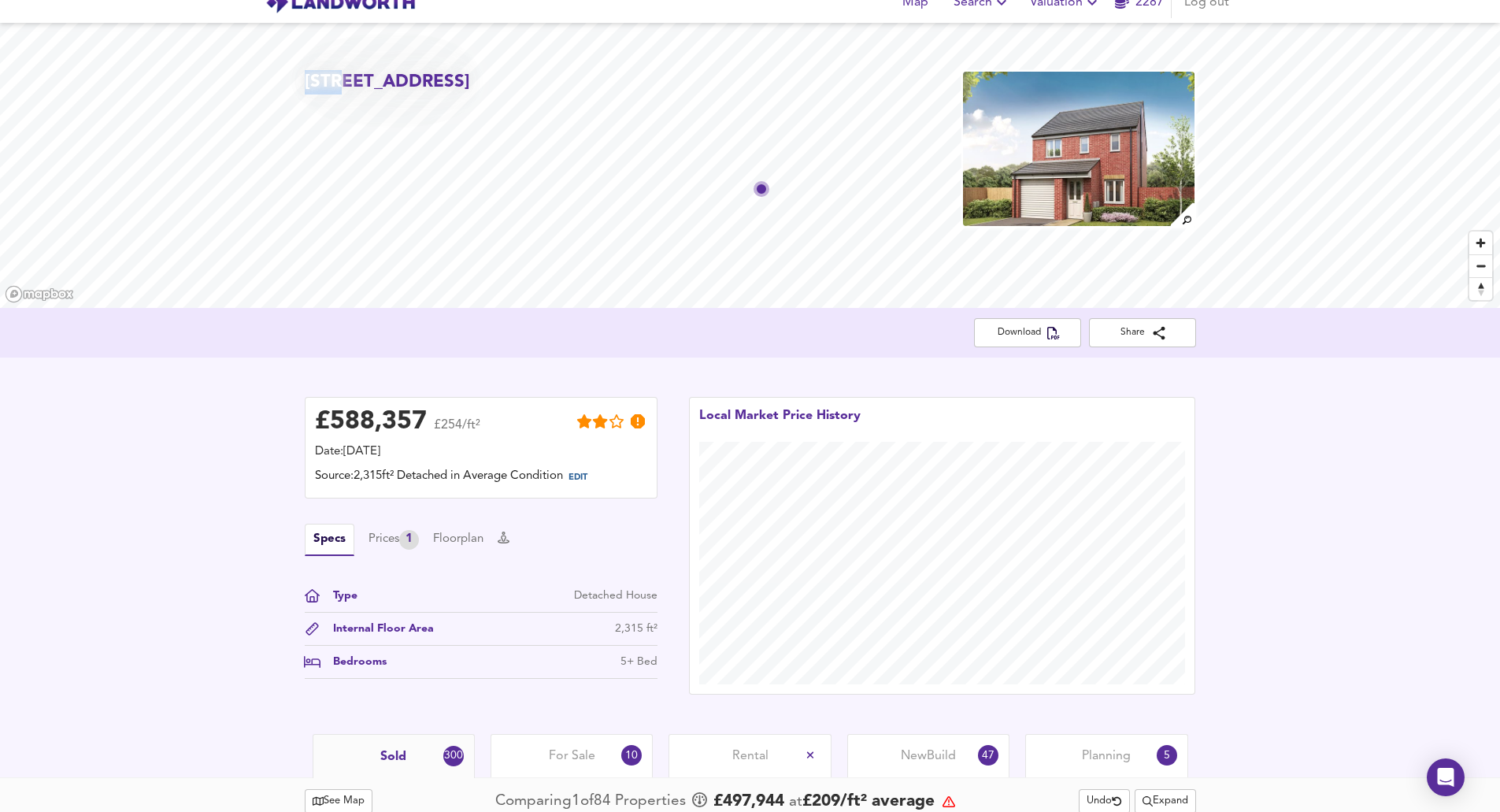
drag, startPoint x: 335, startPoint y: 93, endPoint x: 400, endPoint y: 72, distance: 68.3
click at [336, 95] on h2 "[STREET_ADDRESS]" at bounding box center [387, 82] width 166 height 25
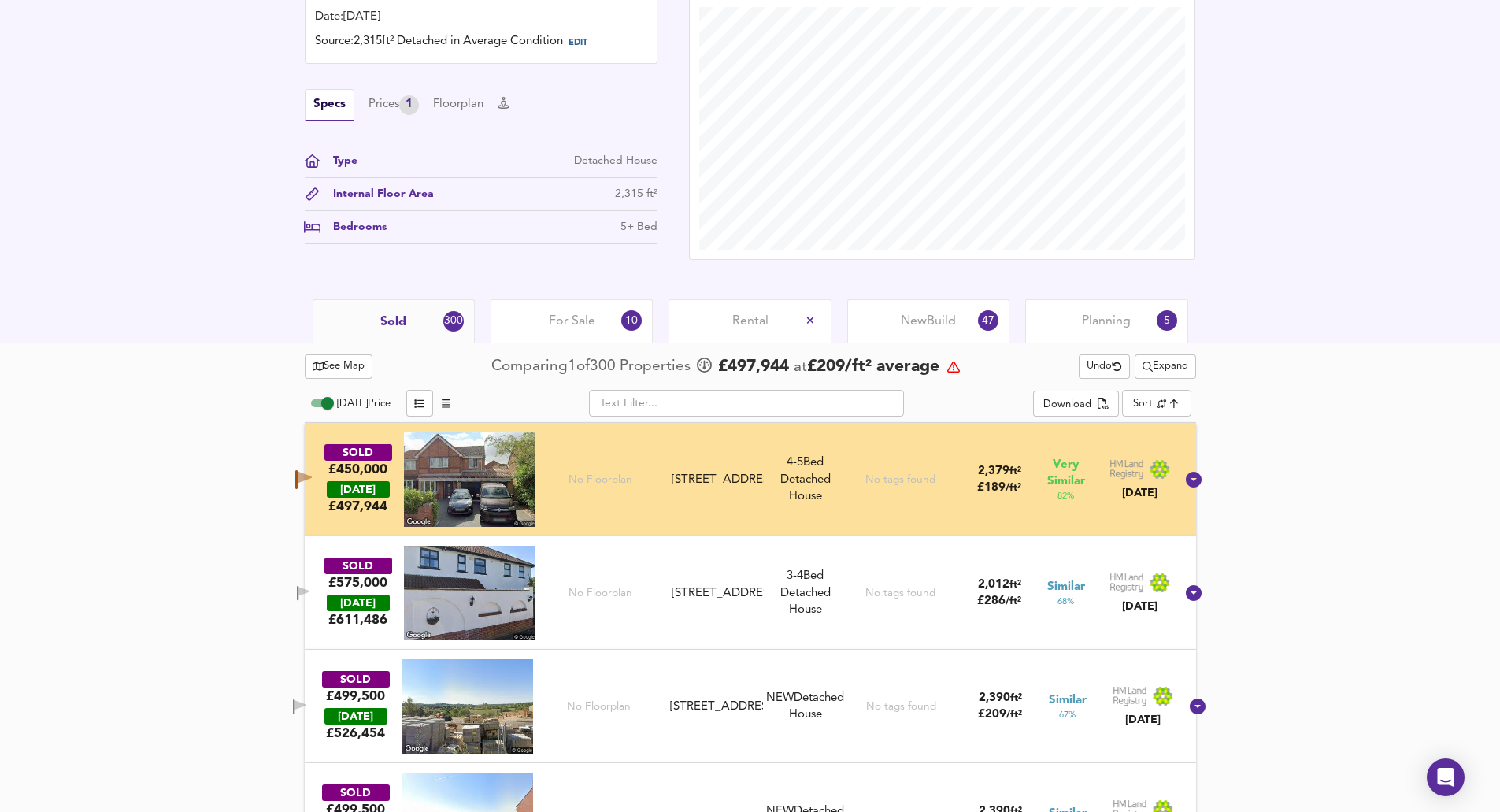
scroll to position [491, 0]
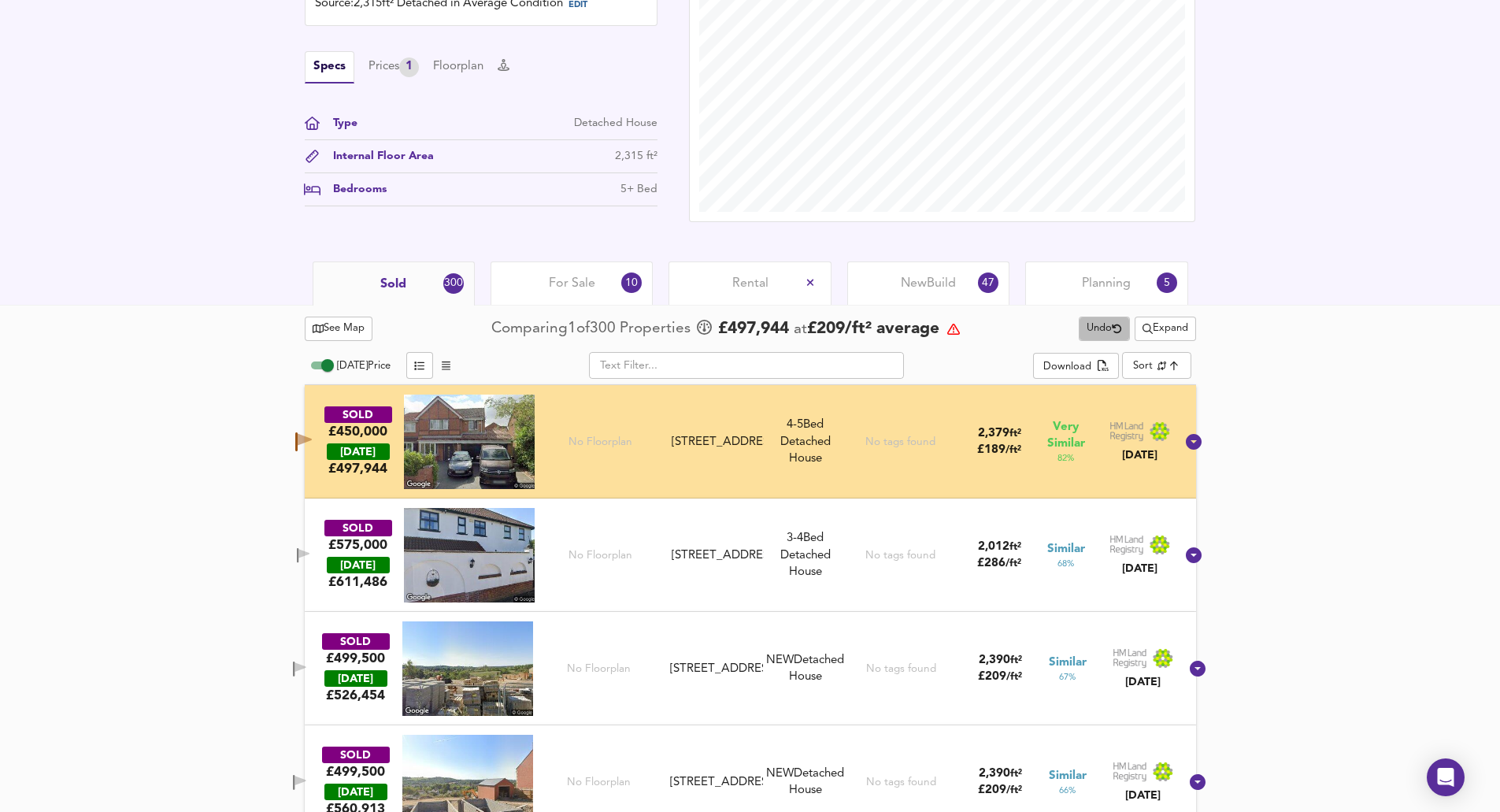
click at [604, 333] on icon "button" at bounding box center [1117, 328] width 10 height 10
drag, startPoint x: 1115, startPoint y: 333, endPoint x: 1373, endPoint y: 274, distance: 264.7
click at [604, 332] on div "See Map Comparing 1 of 300 Properties £ 497,944 at £ 209 / ft² average Undo Exp…" at bounding box center [750, 328] width 891 height 31
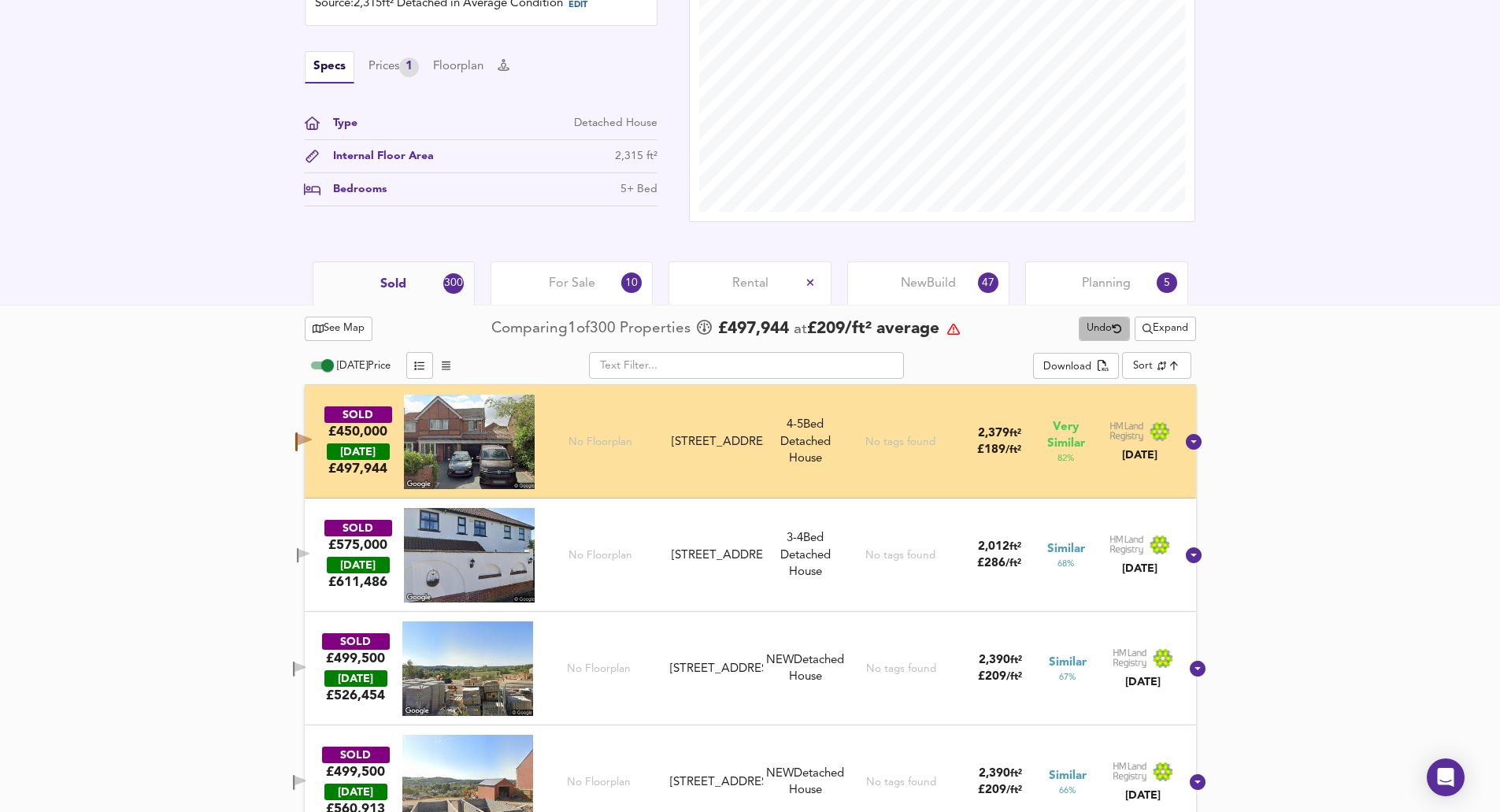
click at [604, 332] on div "See Map Comparing 1 of 300 Properties £ 497,944 at £ 209 / ft² average Undo Exp…" at bounding box center [750, 328] width 891 height 31
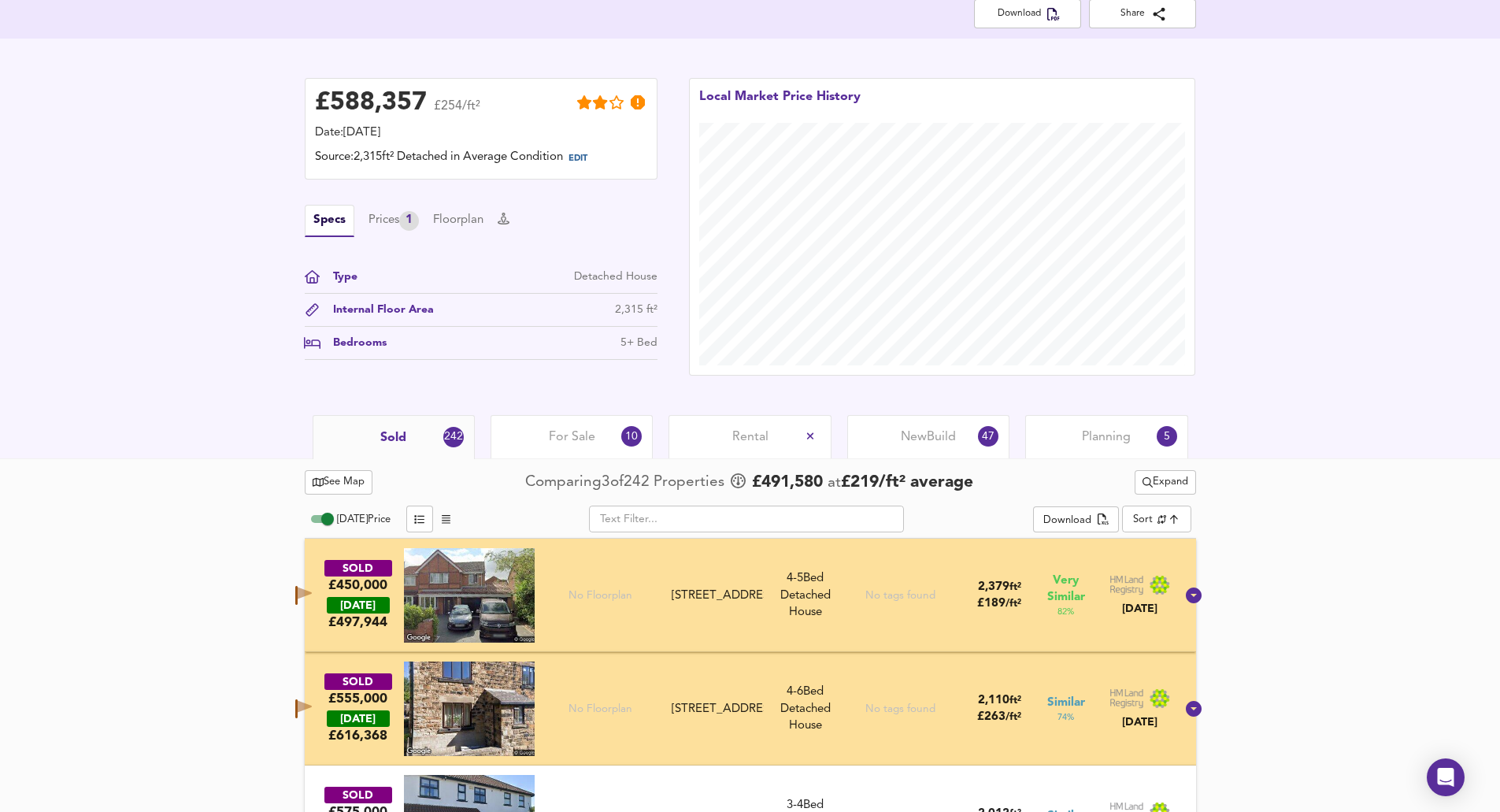
scroll to position [412, 0]
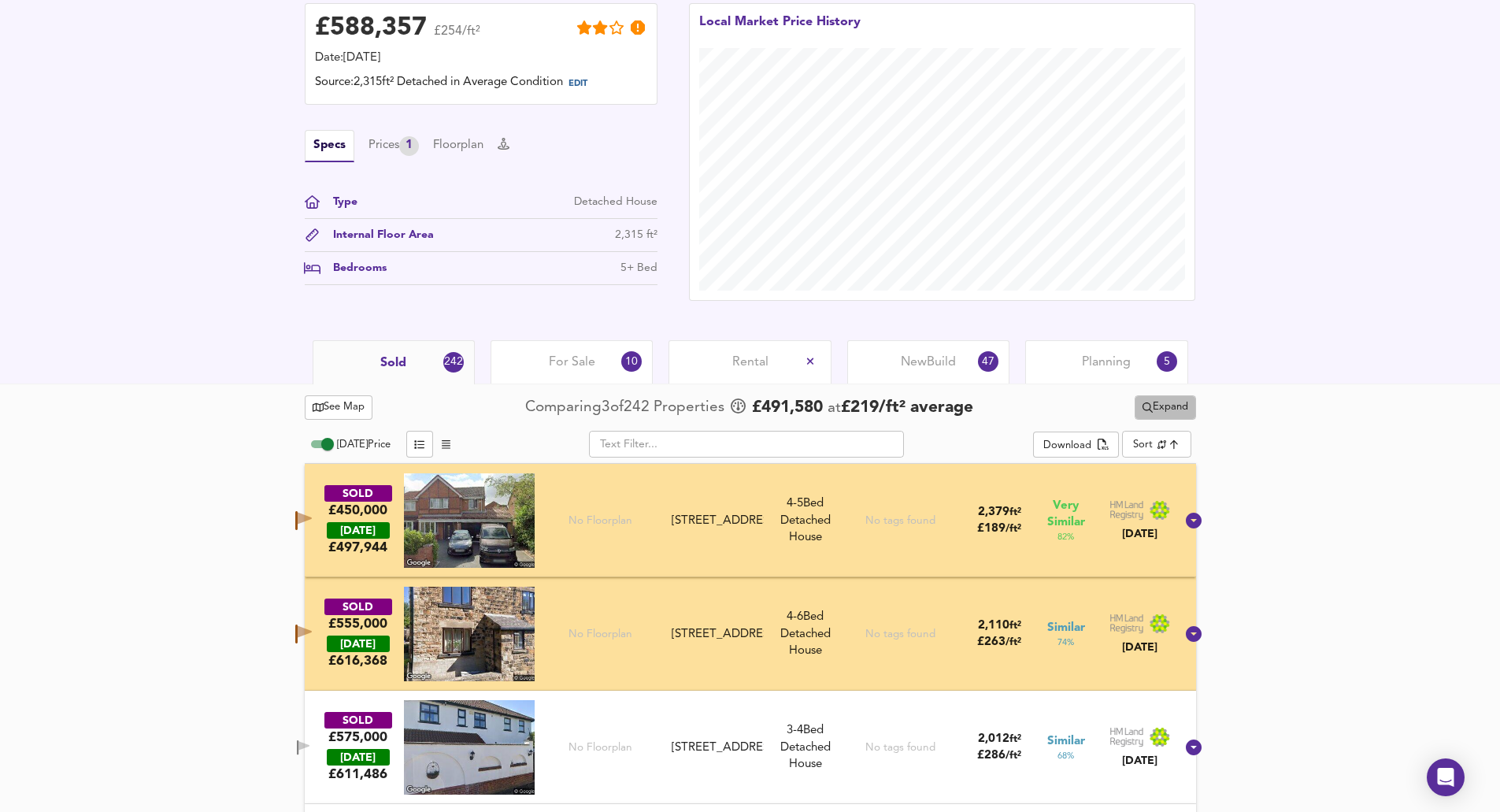
click at [604, 406] on span "Expand" at bounding box center [1165, 407] width 45 height 18
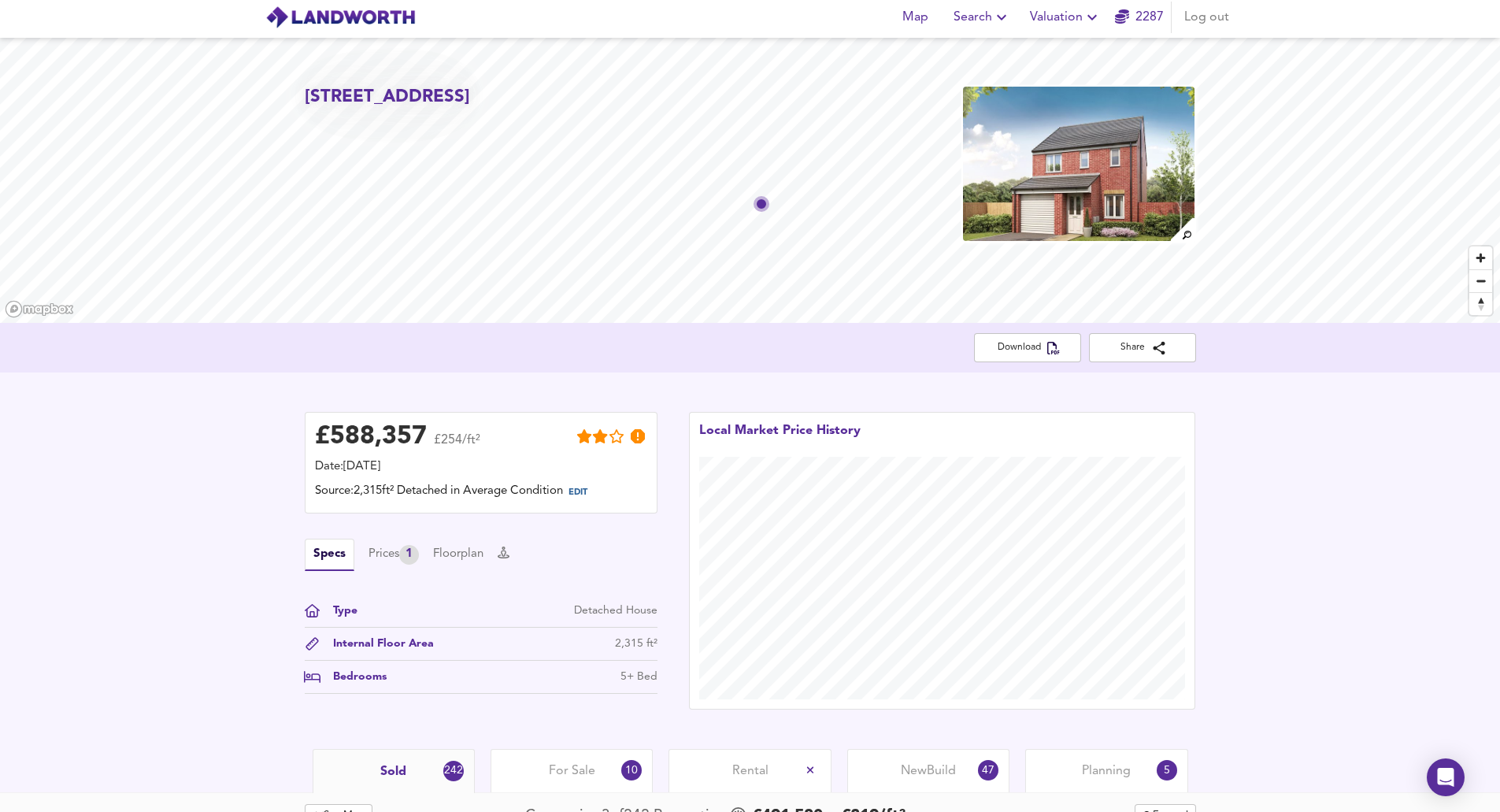
scroll to position [0, 0]
